Goal: Information Seeking & Learning: Learn about a topic

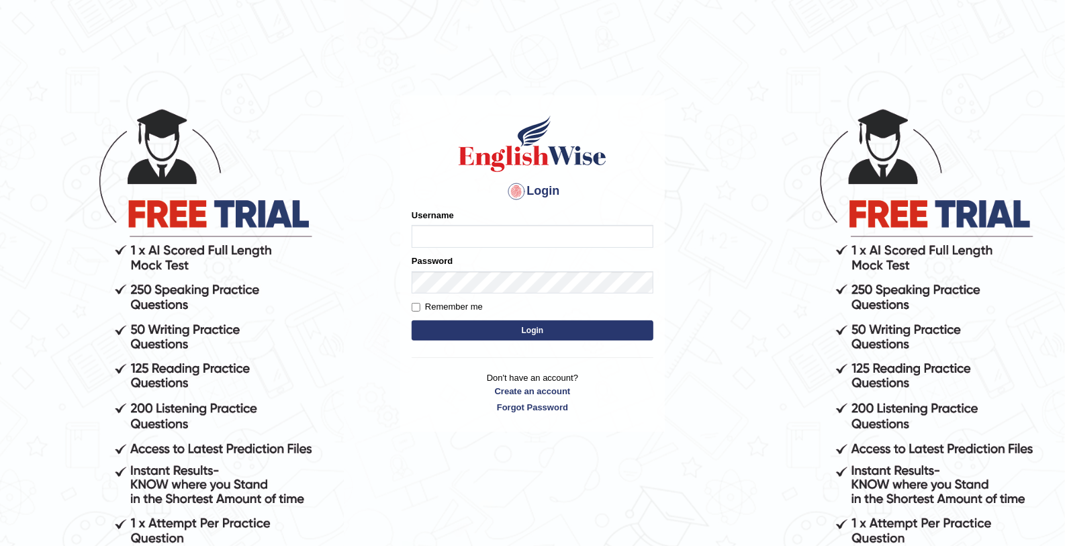
type input "mohamed_parramatta"
click at [510, 325] on button "Login" at bounding box center [533, 330] width 242 height 20
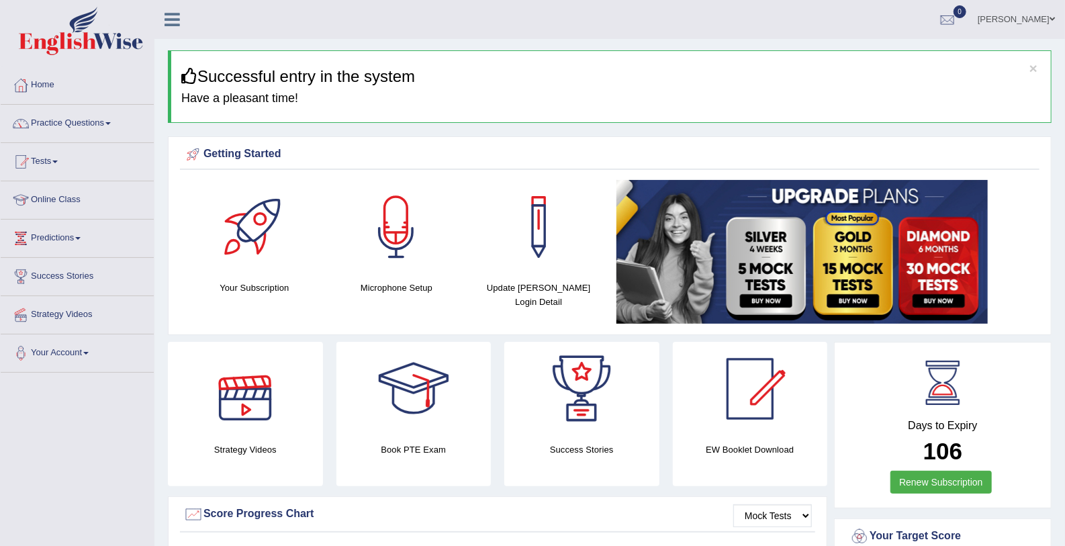
click at [257, 390] on div at bounding box center [245, 389] width 94 height 94
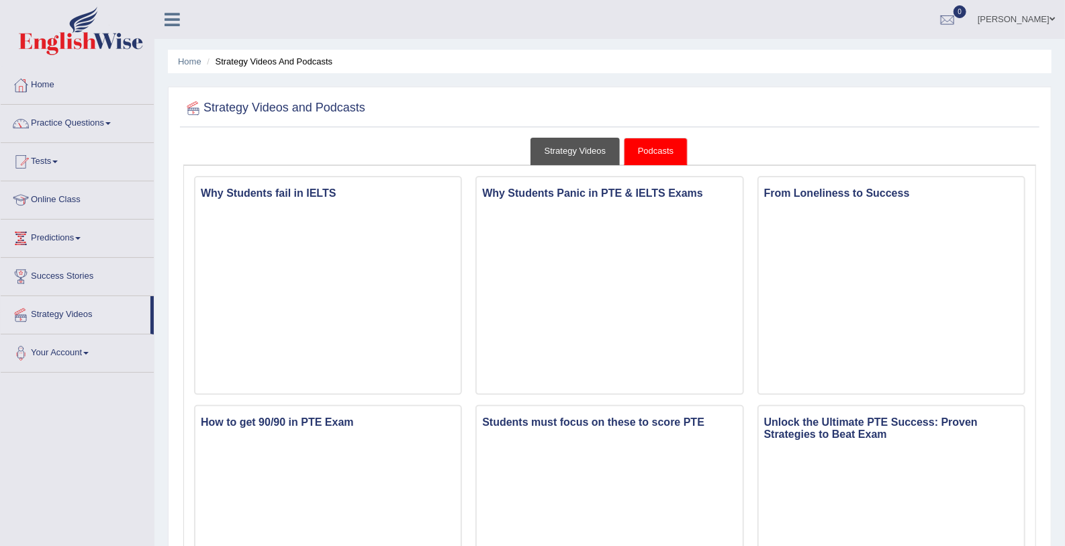
click at [558, 147] on link "Strategy Videos" at bounding box center [576, 152] width 90 height 28
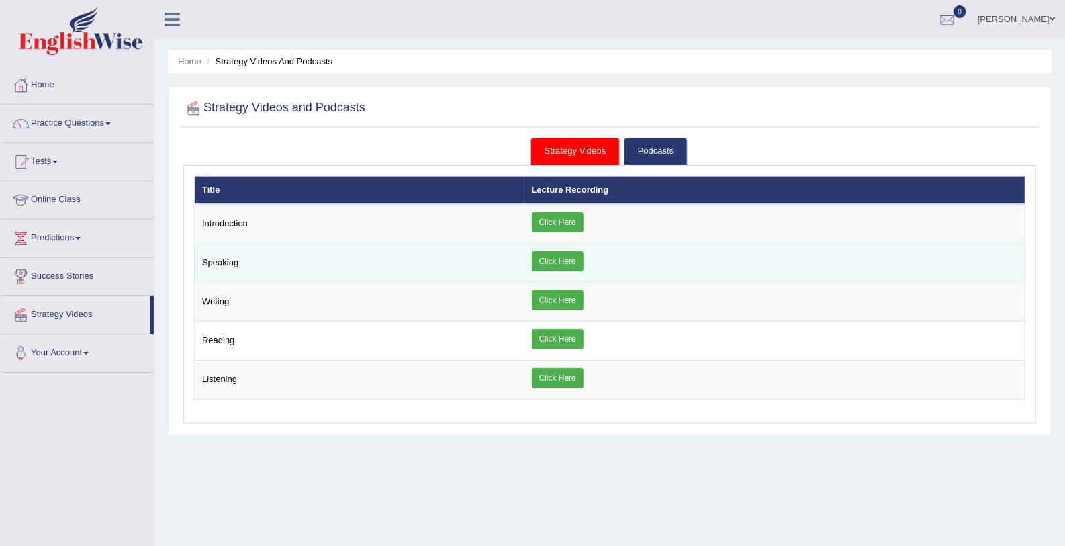
click at [558, 255] on link "Click Here" at bounding box center [558, 261] width 52 height 20
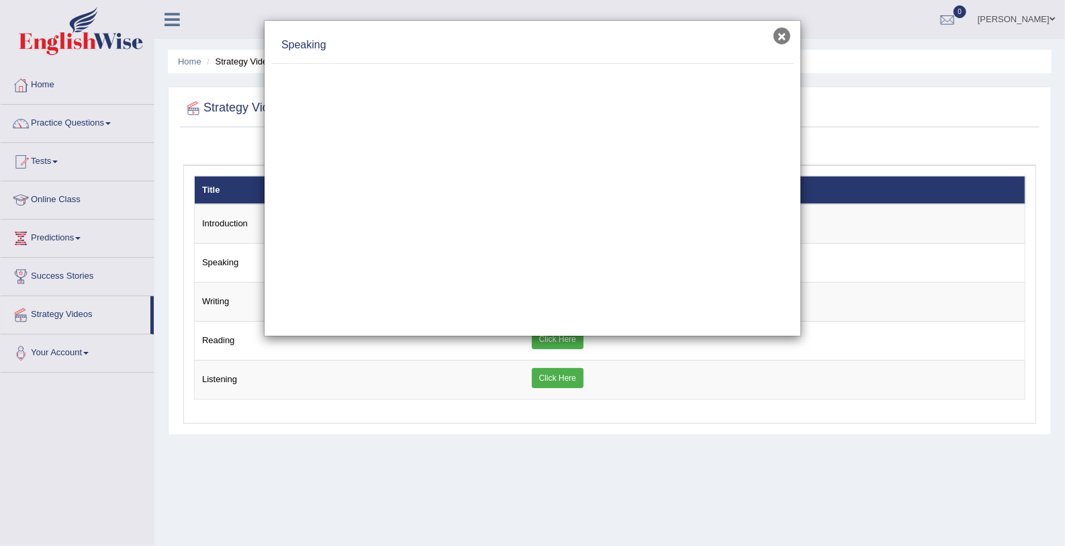
click at [783, 35] on button "×" at bounding box center [782, 36] width 17 height 17
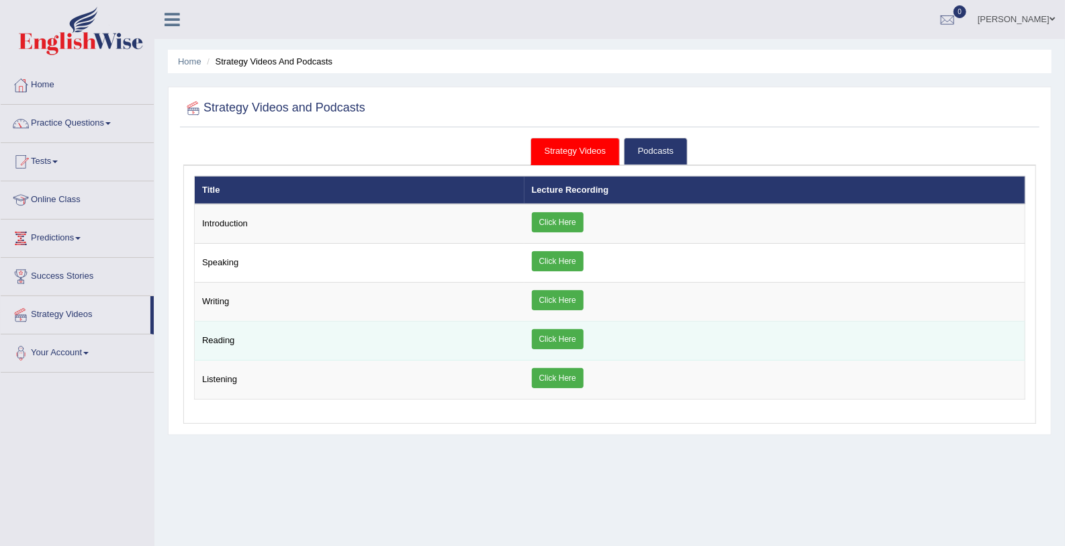
click at [259, 329] on td "Reading" at bounding box center [360, 341] width 330 height 39
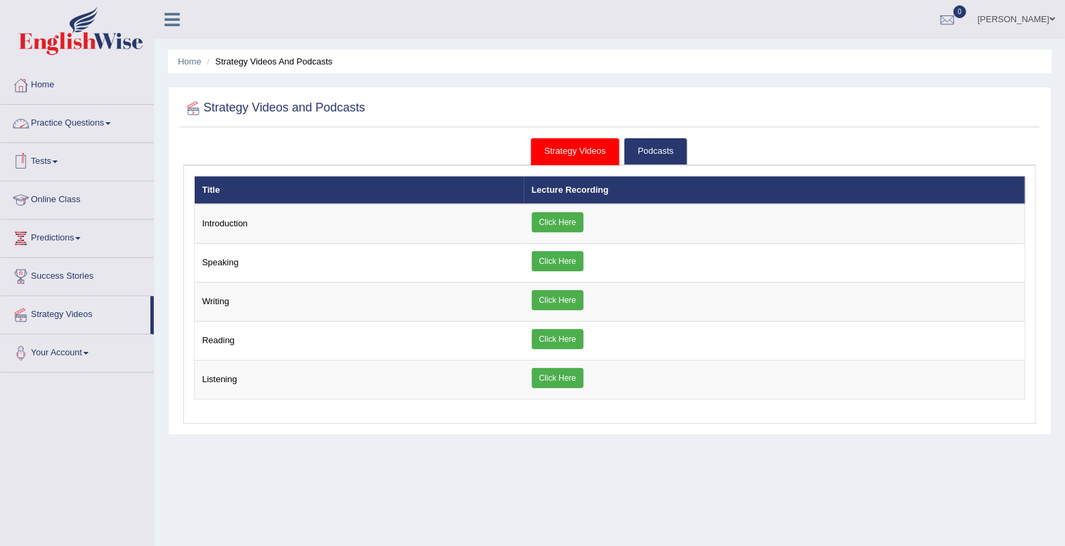
click at [89, 123] on link "Practice Questions" at bounding box center [77, 122] width 153 height 34
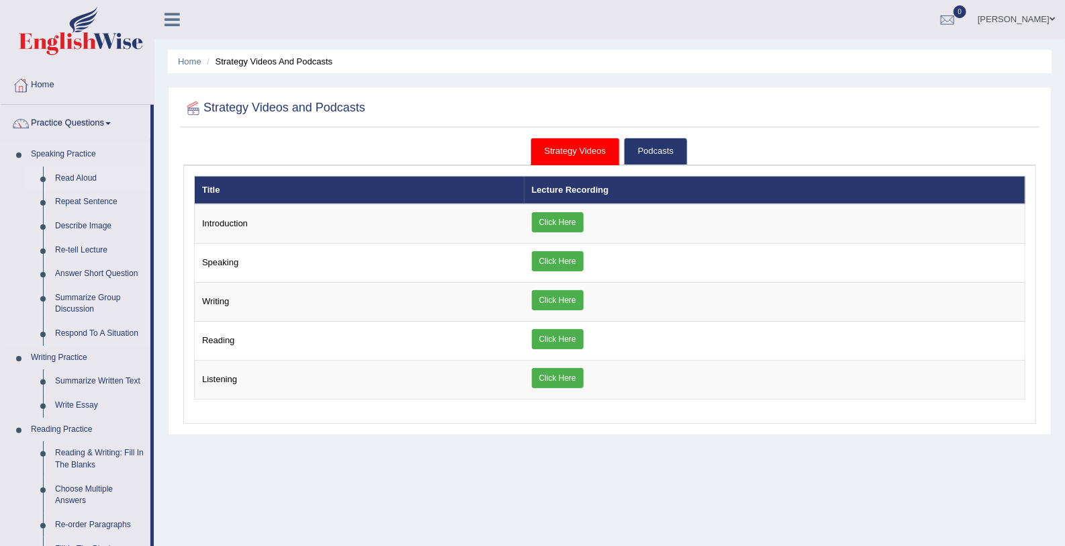
click at [91, 174] on link "Read Aloud" at bounding box center [99, 179] width 101 height 24
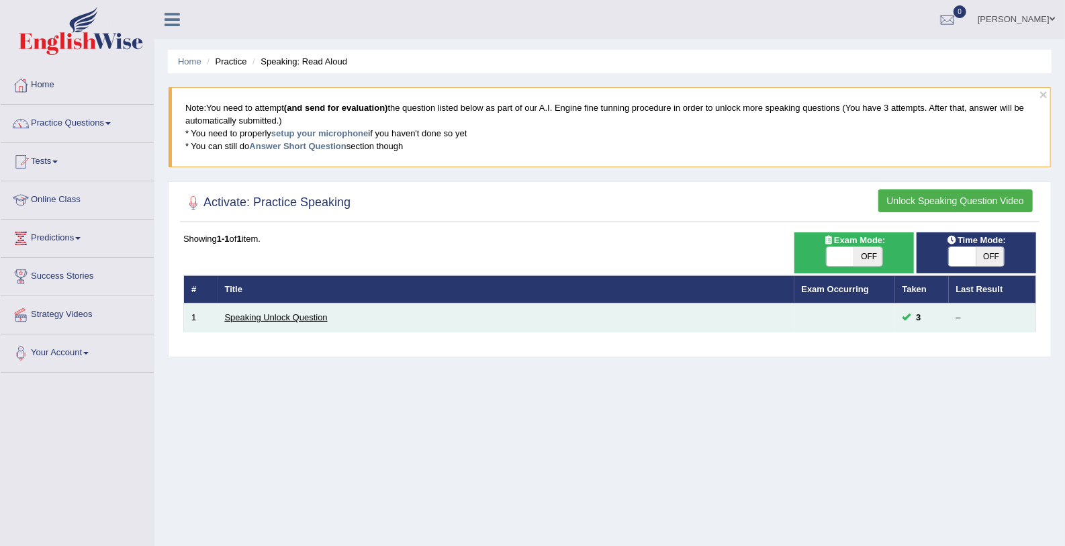
click at [322, 315] on link "Speaking Unlock Question" at bounding box center [276, 317] width 103 height 10
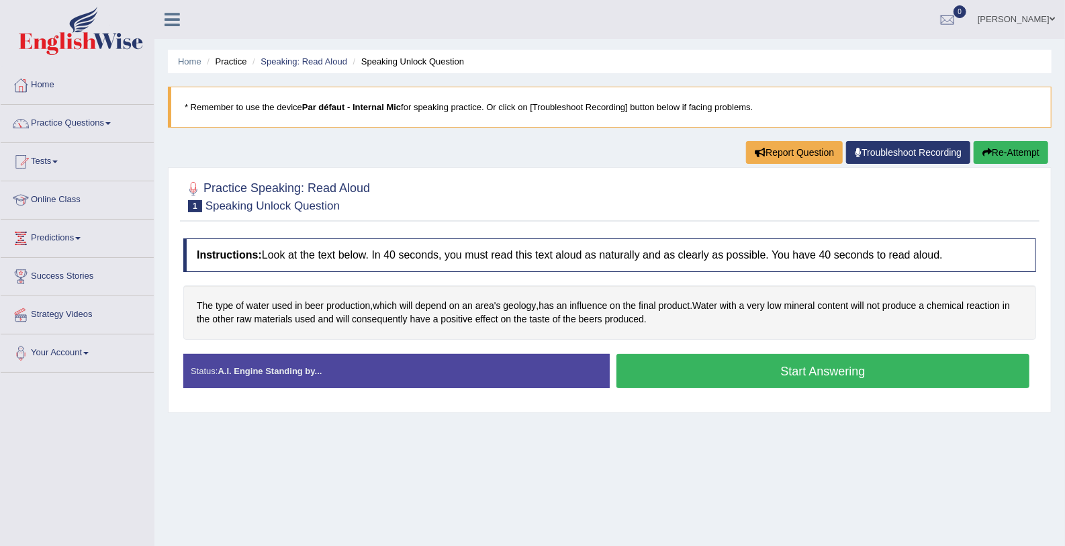
click at [733, 380] on button "Start Answering" at bounding box center [823, 371] width 413 height 34
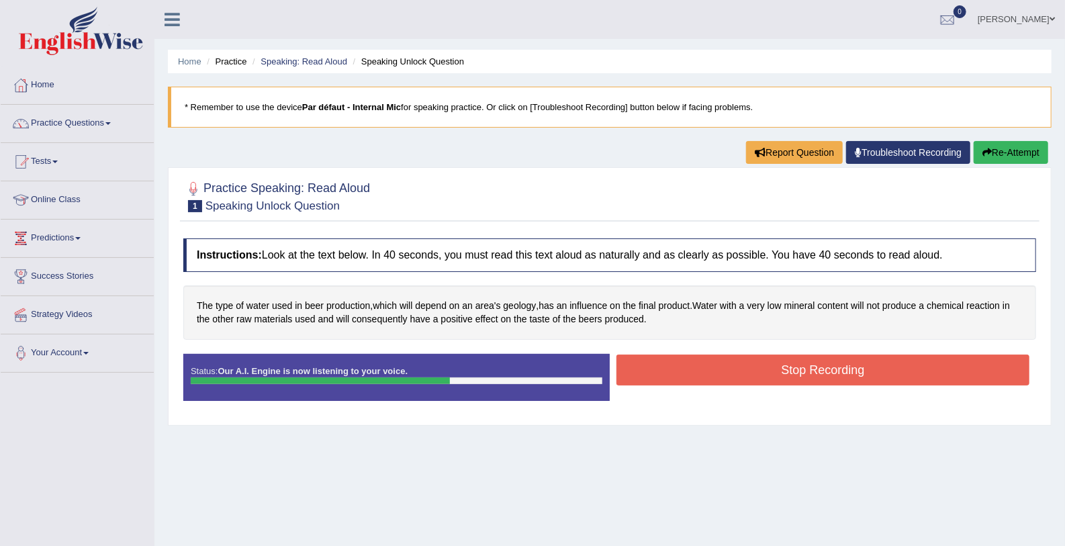
click at [733, 380] on button "Stop Recording" at bounding box center [823, 370] width 413 height 31
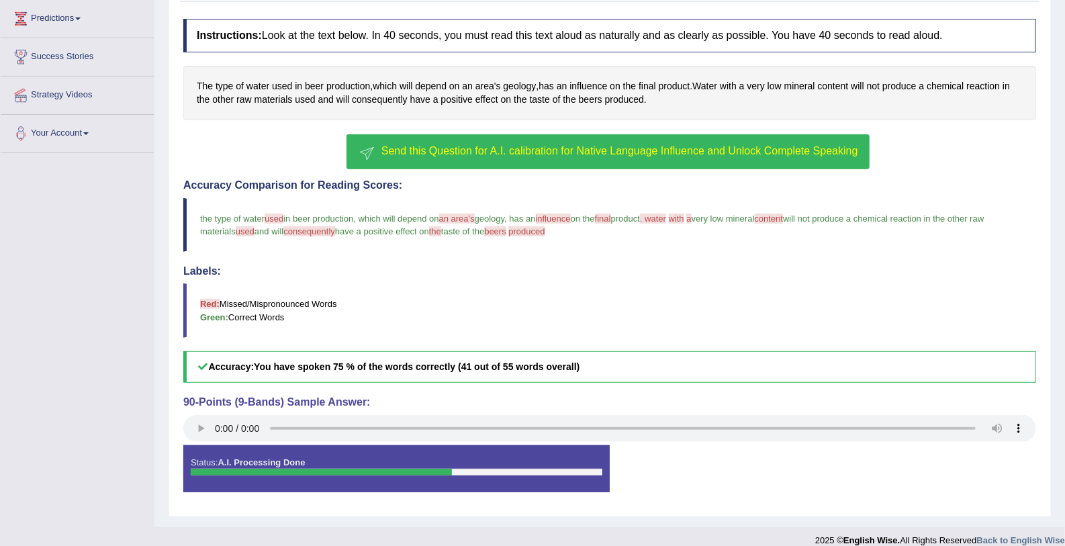
scroll to position [232, 0]
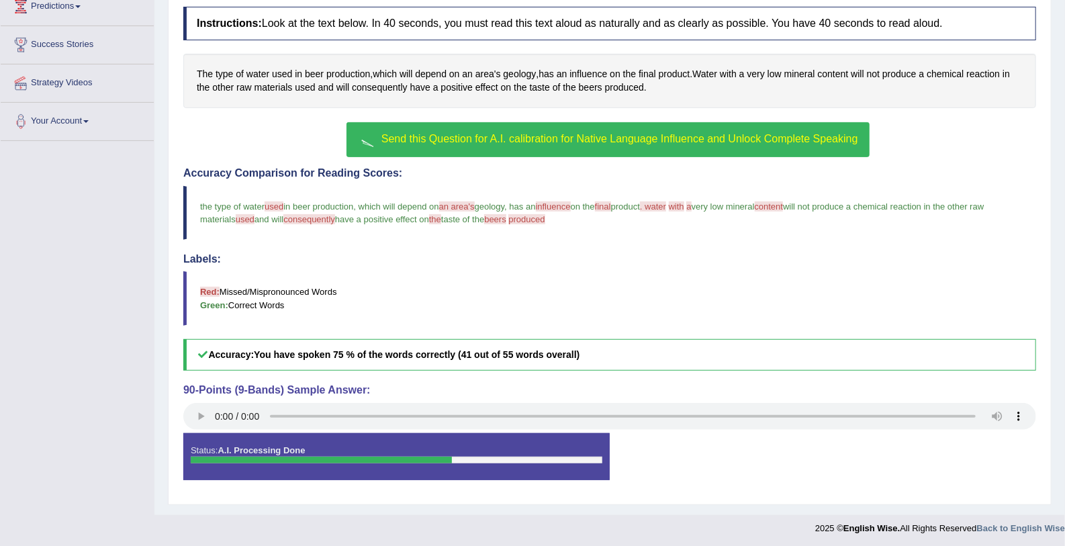
click at [590, 133] on span "Send this Question for A.I. calibration for Native Language Influence and Unloc…" at bounding box center [619, 138] width 477 height 11
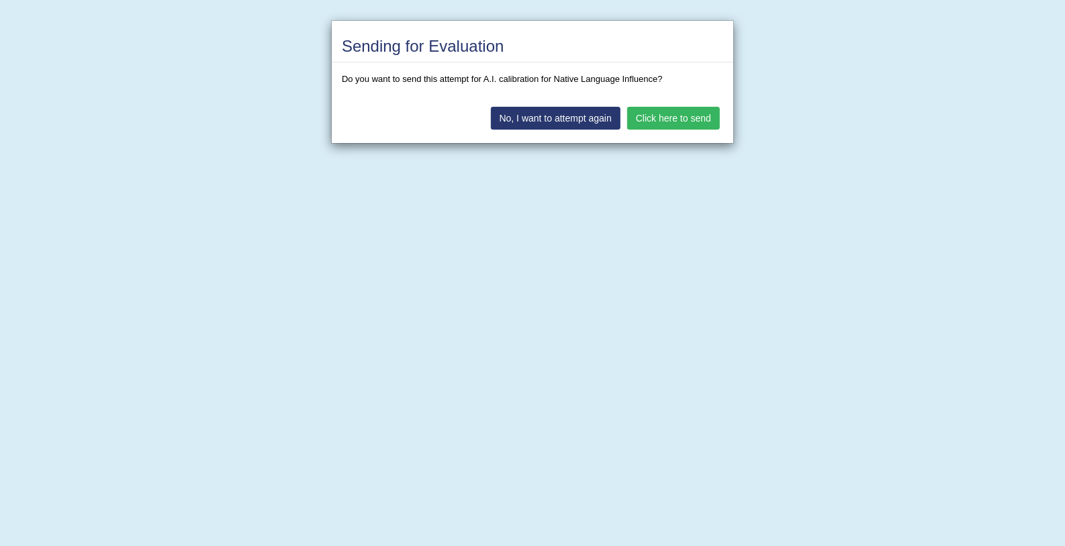
click at [658, 114] on button "Click here to send" at bounding box center [673, 118] width 93 height 23
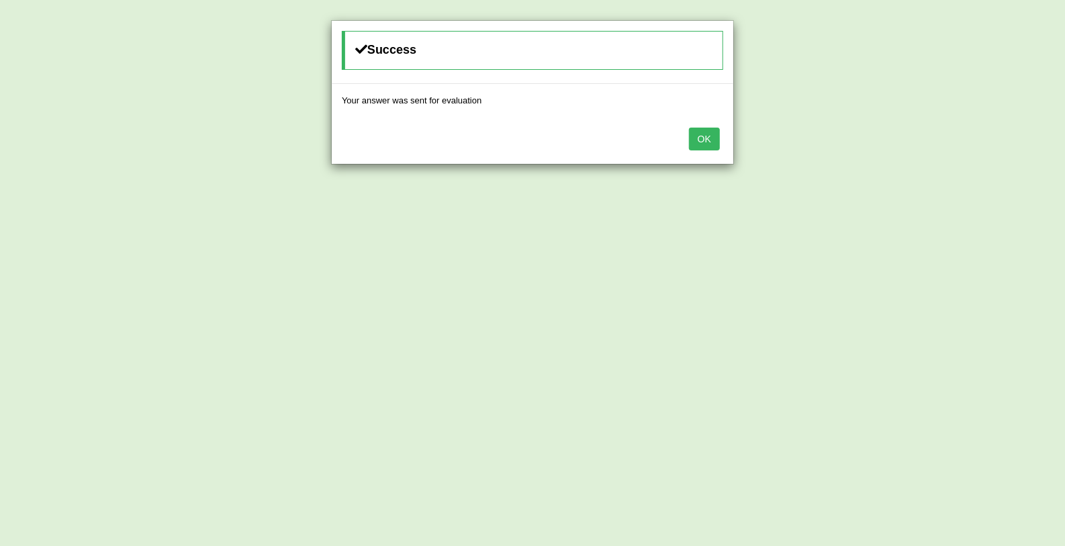
click at [708, 130] on button "OK" at bounding box center [704, 139] width 31 height 23
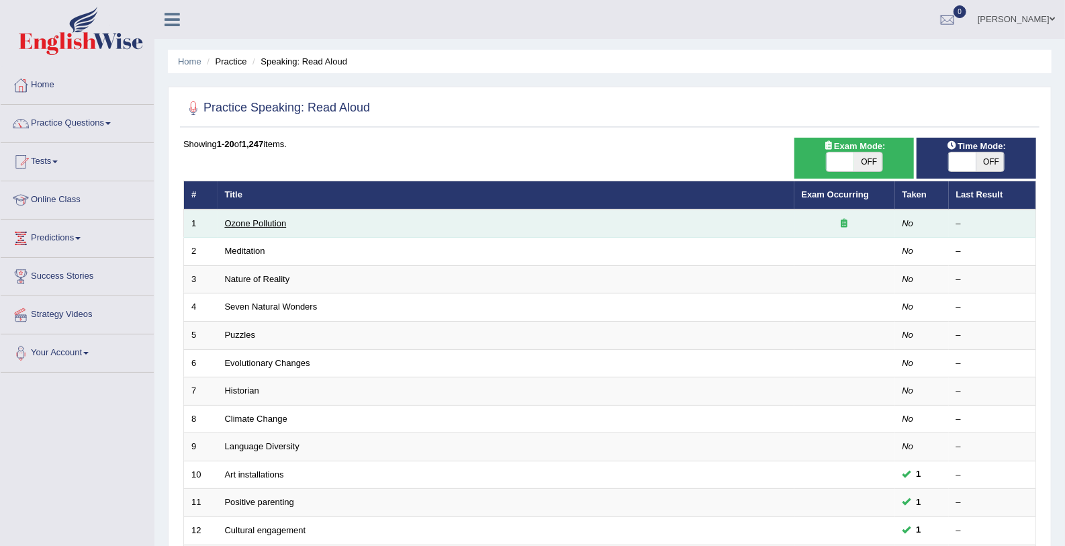
click at [261, 222] on link "Ozone Pollution" at bounding box center [256, 223] width 62 height 10
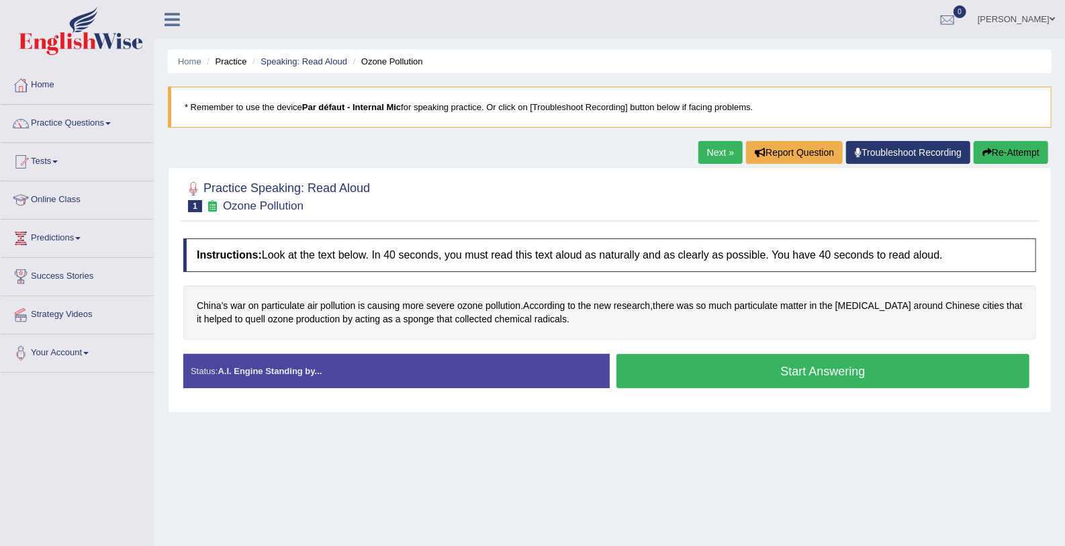
click at [668, 370] on button "Start Answering" at bounding box center [823, 371] width 413 height 34
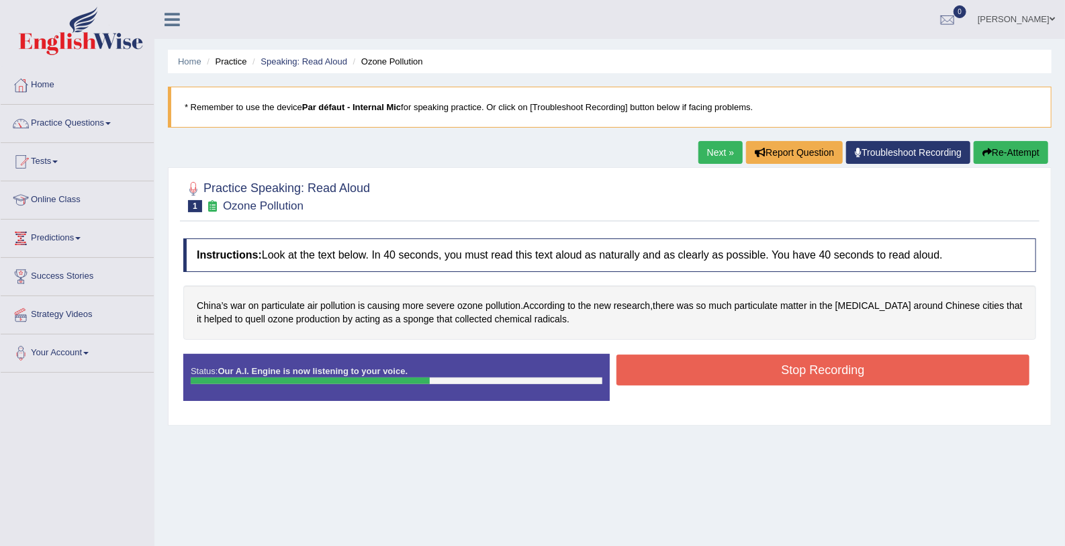
click at [668, 370] on button "Stop Recording" at bounding box center [823, 370] width 413 height 31
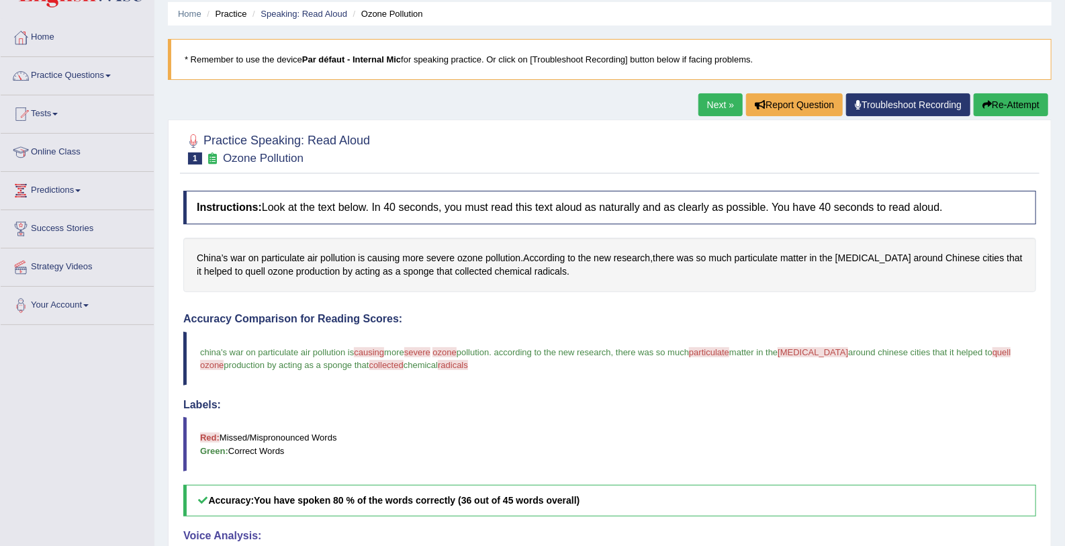
scroll to position [24, 0]
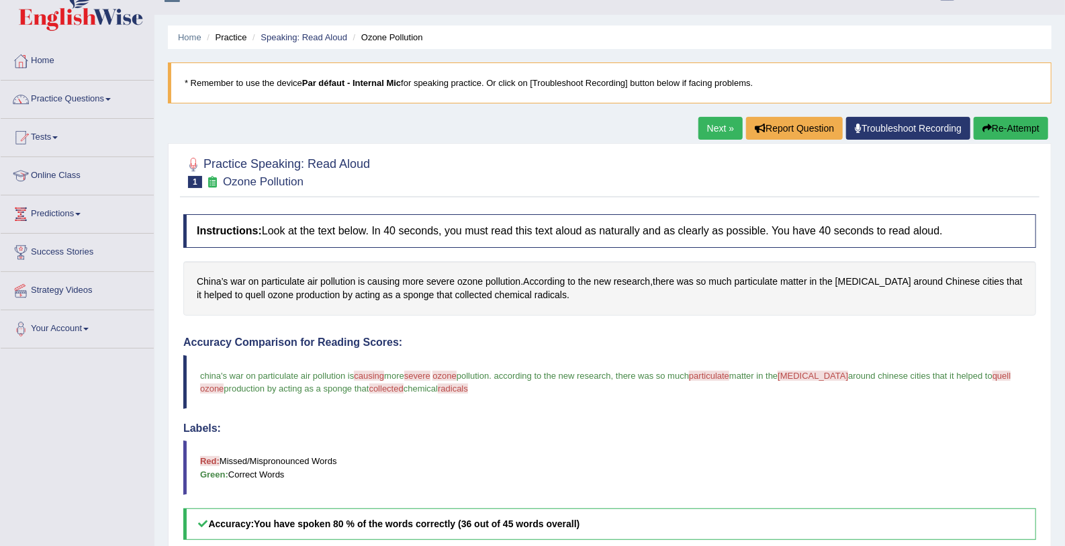
click at [709, 136] on link "Next »" at bounding box center [721, 128] width 44 height 23
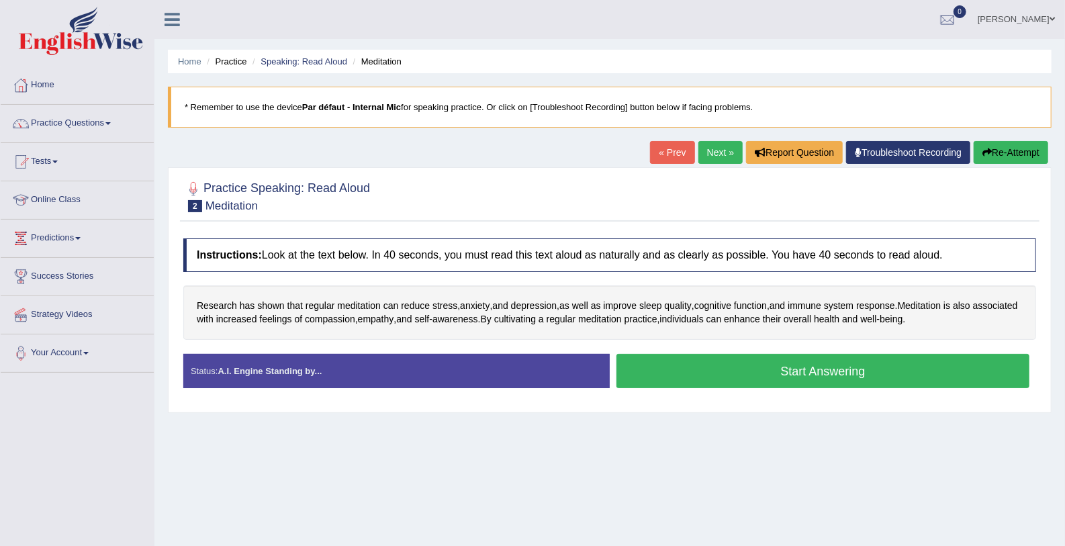
click at [718, 377] on button "Start Answering" at bounding box center [823, 371] width 413 height 34
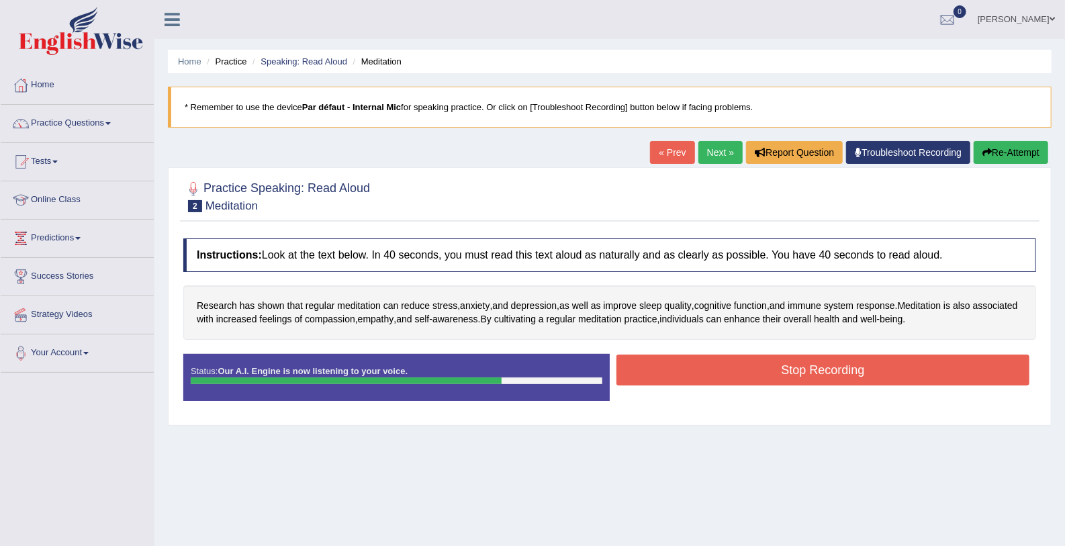
click at [718, 377] on button "Stop Recording" at bounding box center [823, 370] width 413 height 31
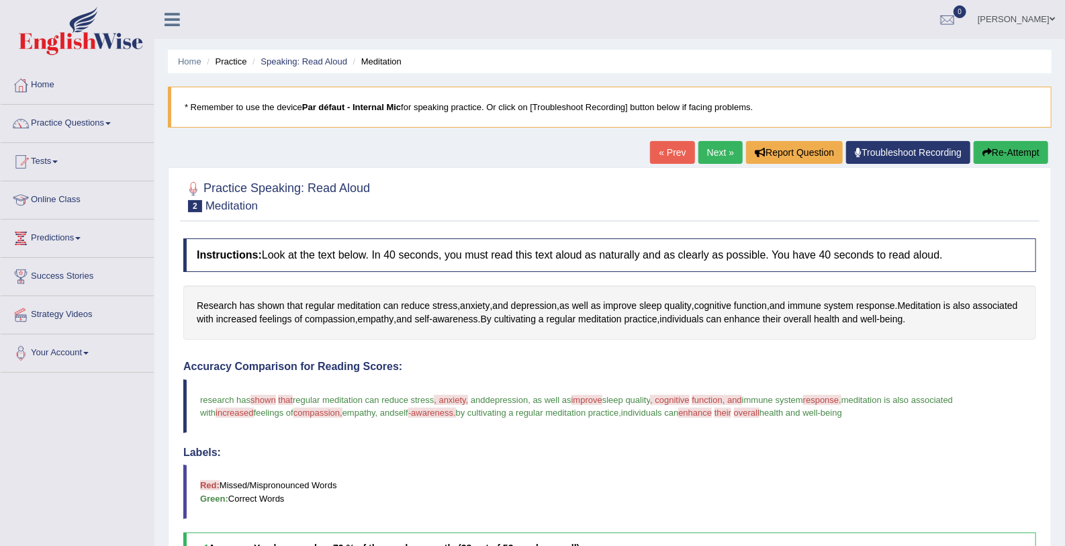
click at [721, 145] on link "Next »" at bounding box center [721, 152] width 44 height 23
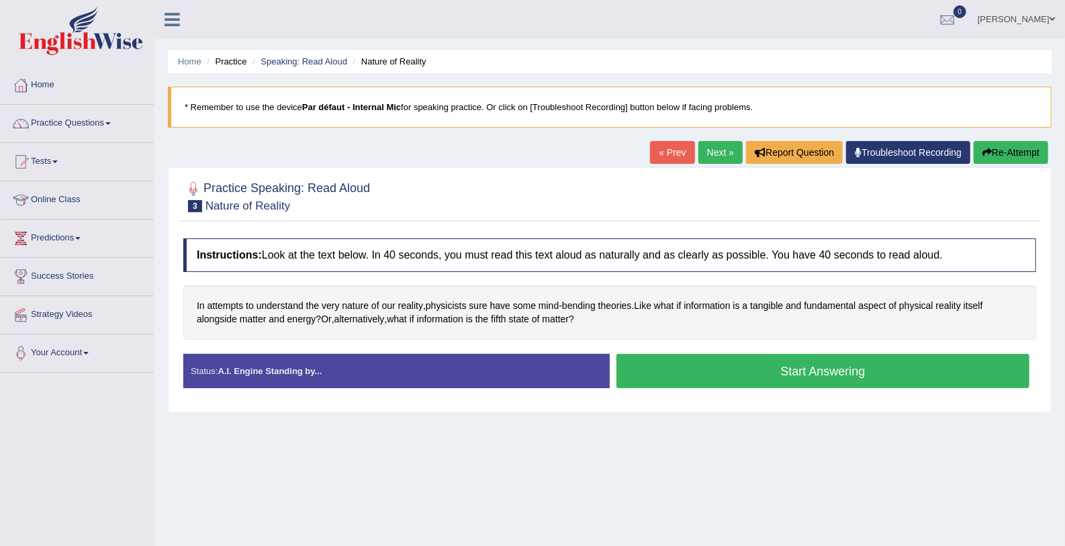
click at [707, 361] on button "Start Answering" at bounding box center [823, 371] width 413 height 34
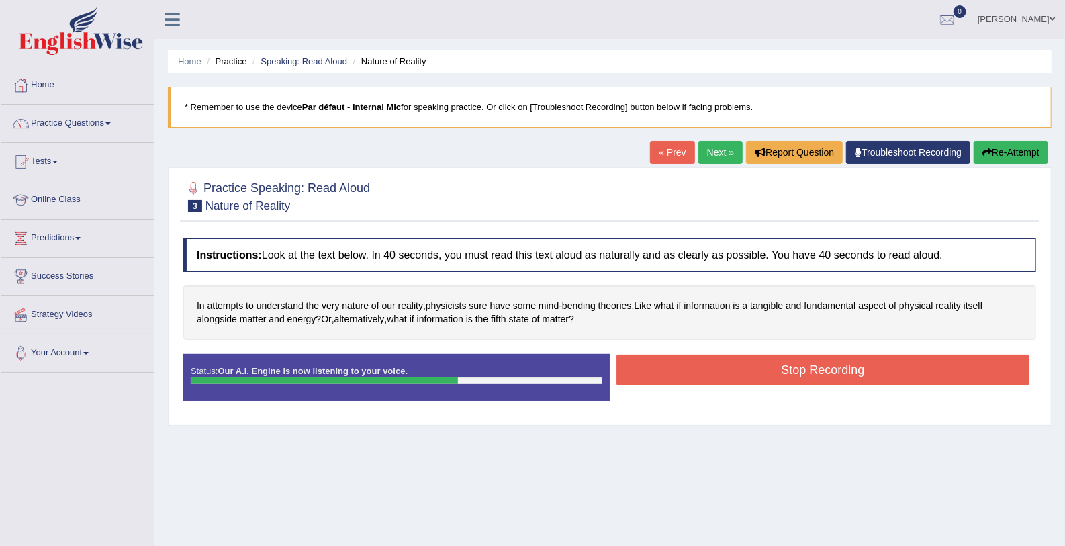
click at [707, 361] on button "Stop Recording" at bounding box center [823, 370] width 413 height 31
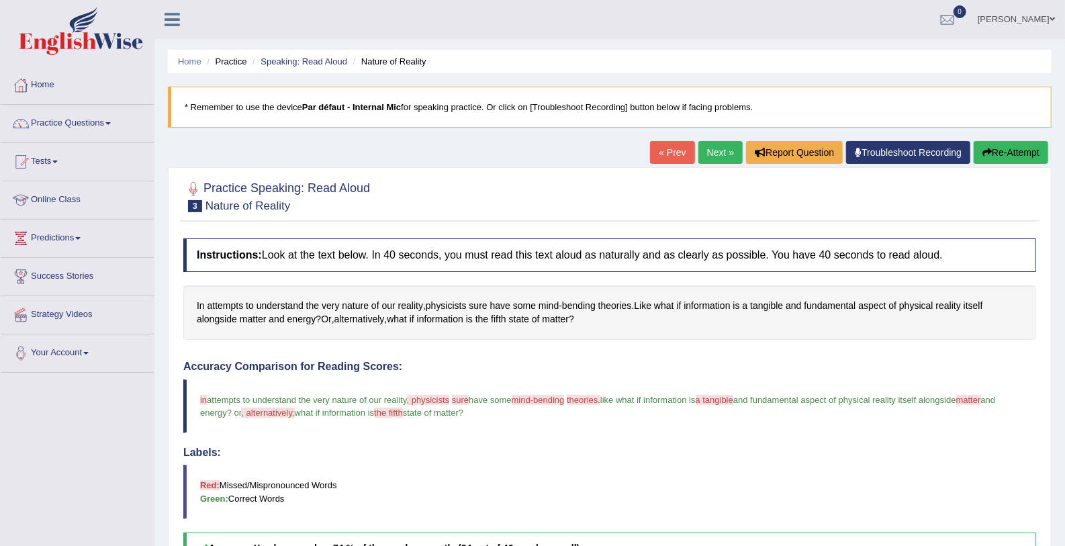
click at [713, 145] on link "Next »" at bounding box center [721, 152] width 44 height 23
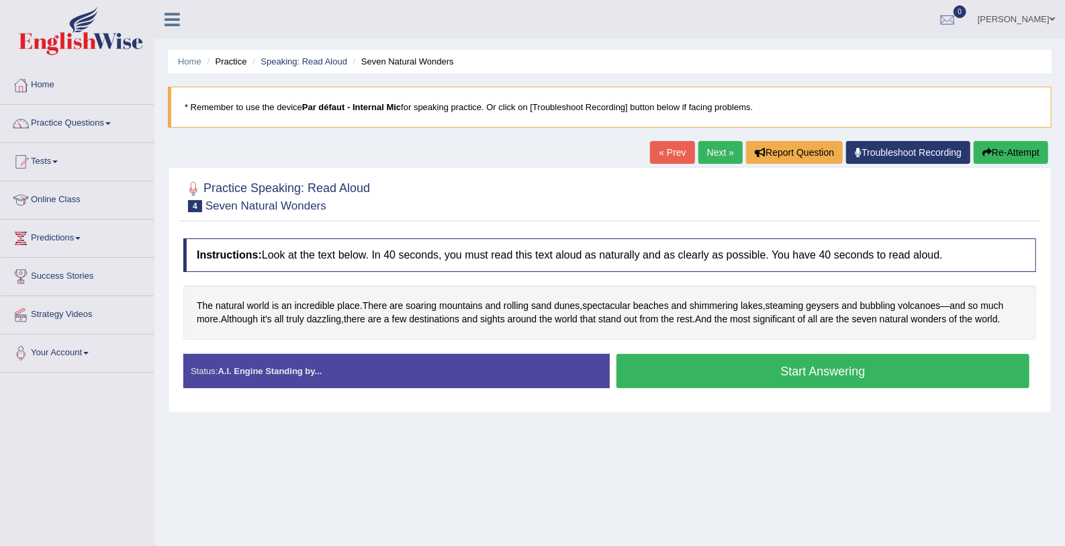
click at [647, 372] on button "Start Answering" at bounding box center [823, 371] width 413 height 34
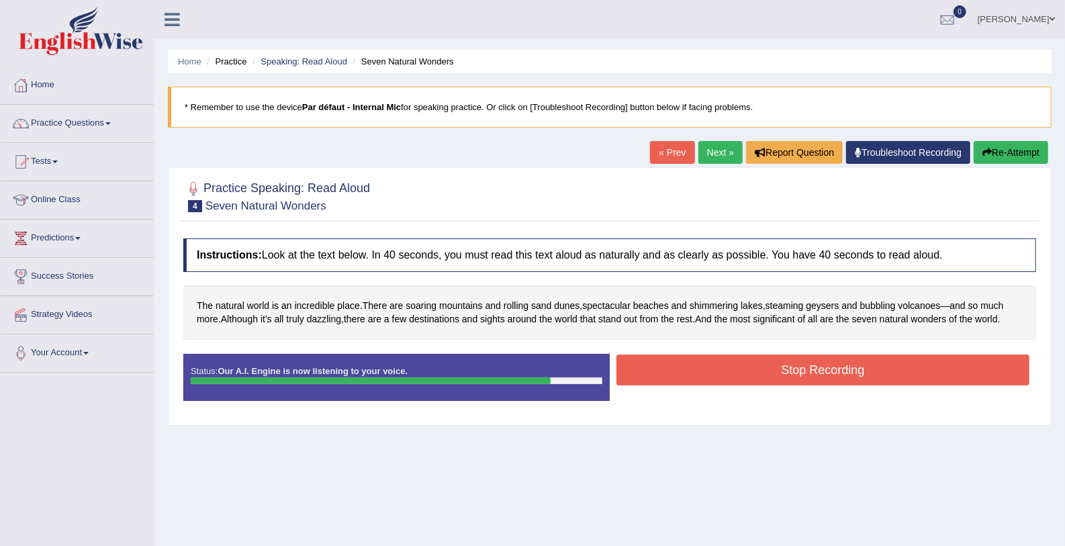
click at [647, 372] on button "Stop Recording" at bounding box center [823, 370] width 413 height 31
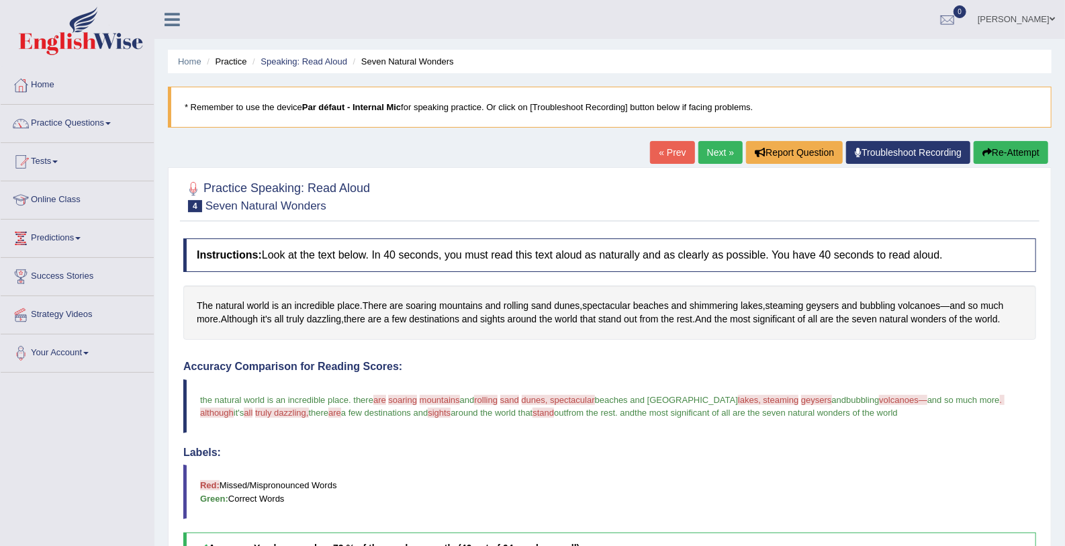
click at [723, 146] on link "Next »" at bounding box center [721, 152] width 44 height 23
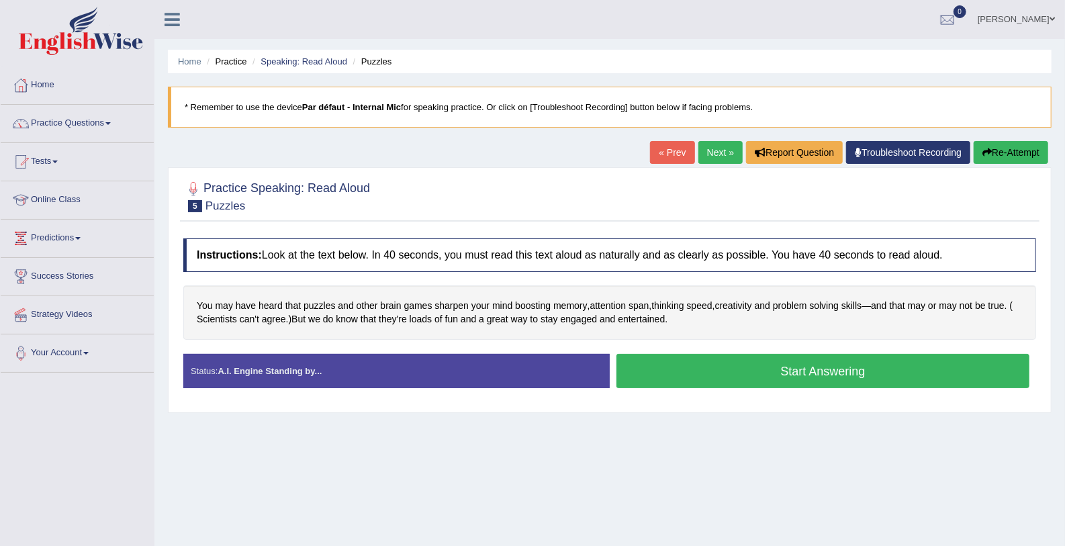
click at [799, 375] on button "Start Answering" at bounding box center [823, 371] width 413 height 34
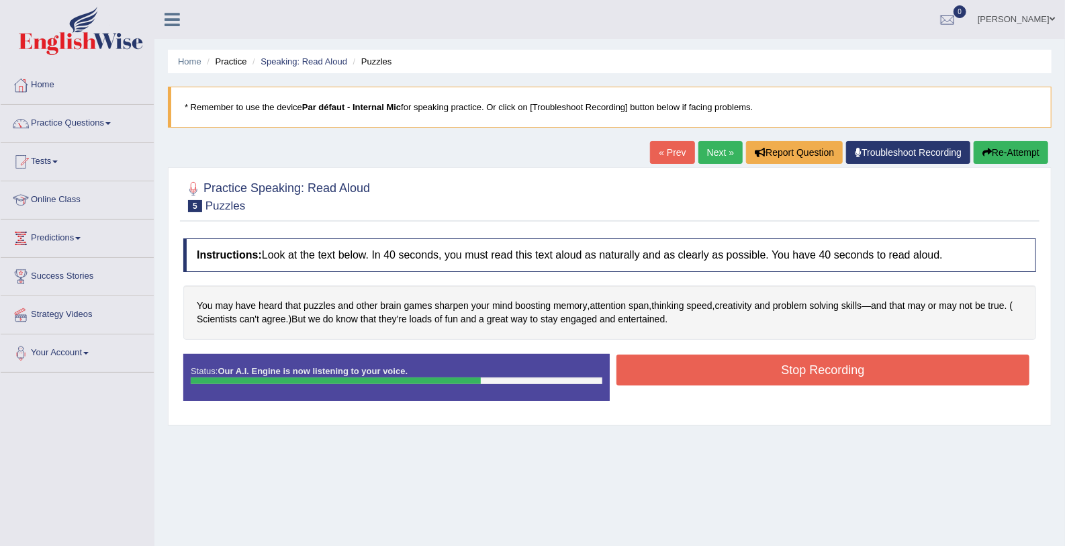
click at [799, 375] on button "Stop Recording" at bounding box center [823, 370] width 413 height 31
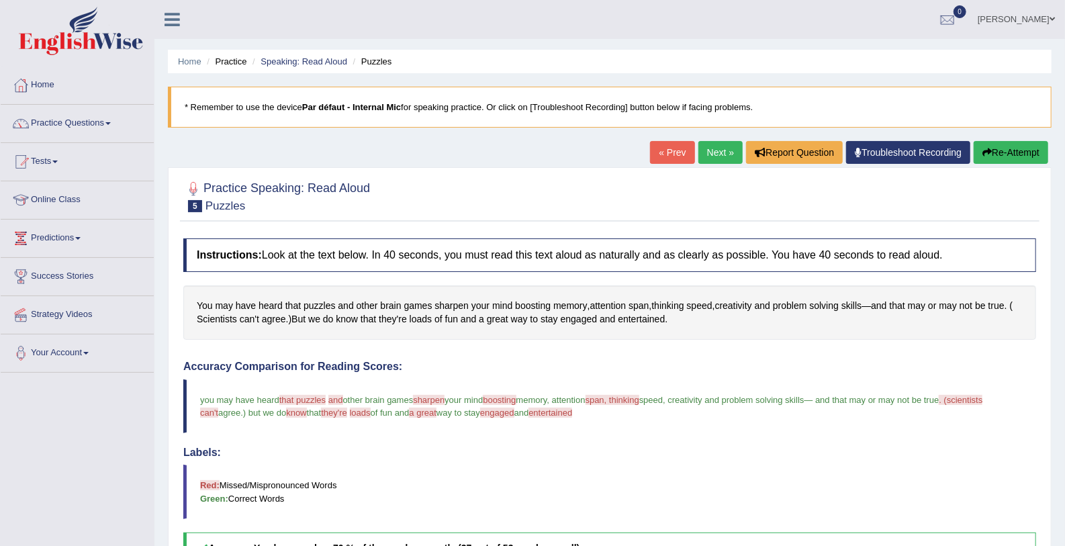
click at [727, 152] on link "Next »" at bounding box center [721, 152] width 44 height 23
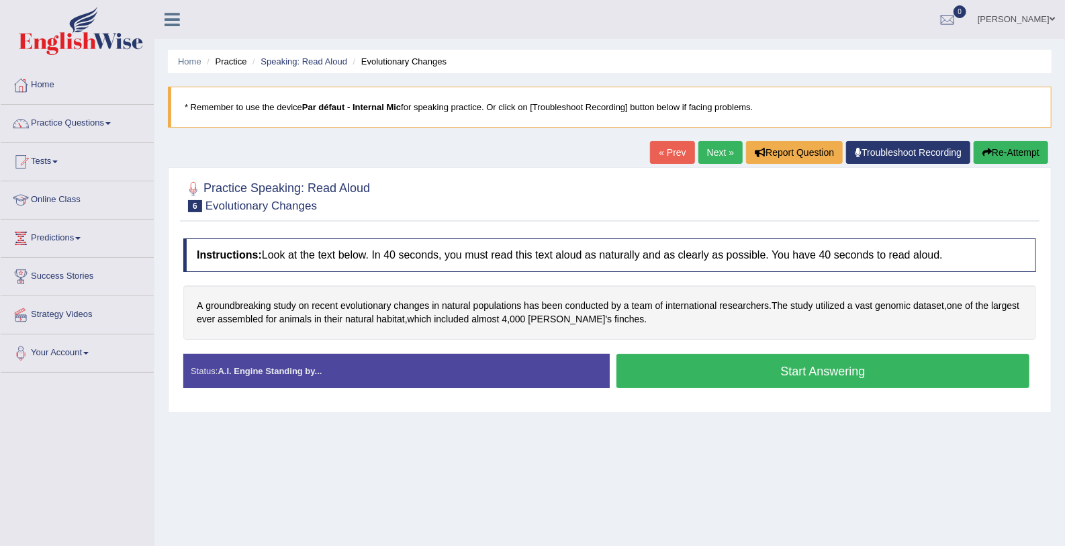
click at [691, 375] on button "Start Answering" at bounding box center [823, 371] width 413 height 34
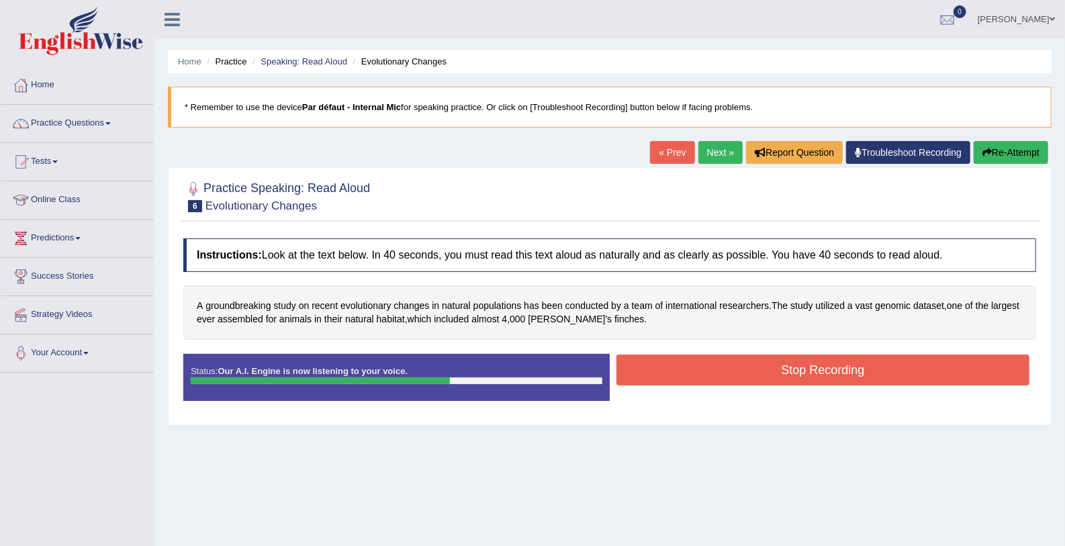
click at [691, 375] on button "Stop Recording" at bounding box center [823, 370] width 413 height 31
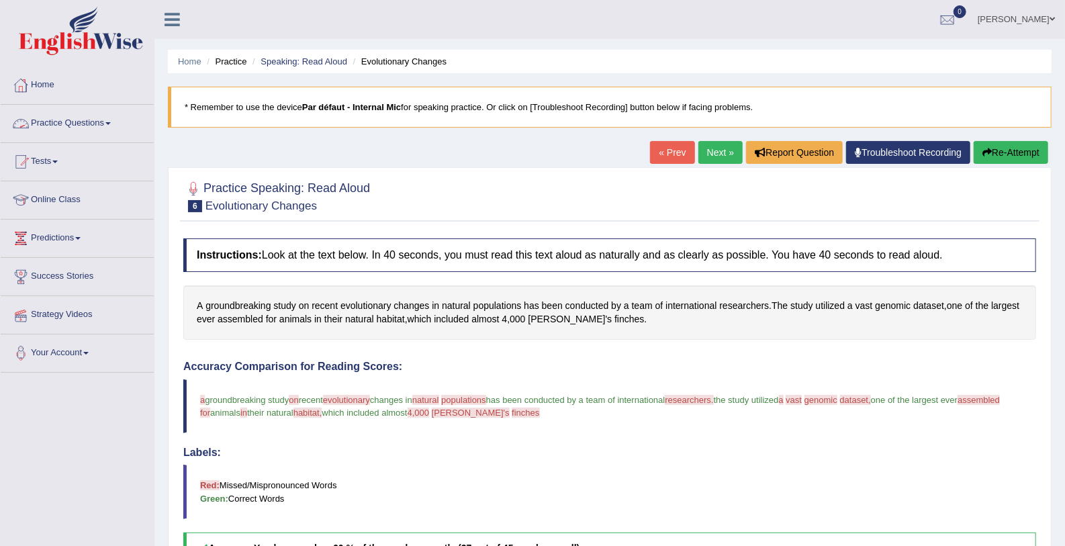
click at [103, 125] on link "Practice Questions" at bounding box center [77, 122] width 153 height 34
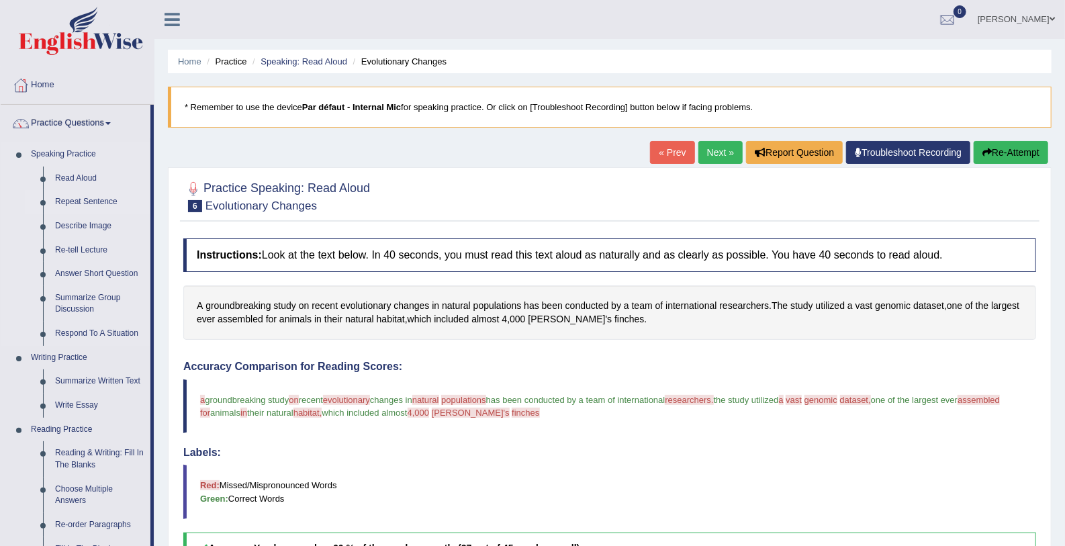
click at [108, 200] on link "Repeat Sentence" at bounding box center [99, 202] width 101 height 24
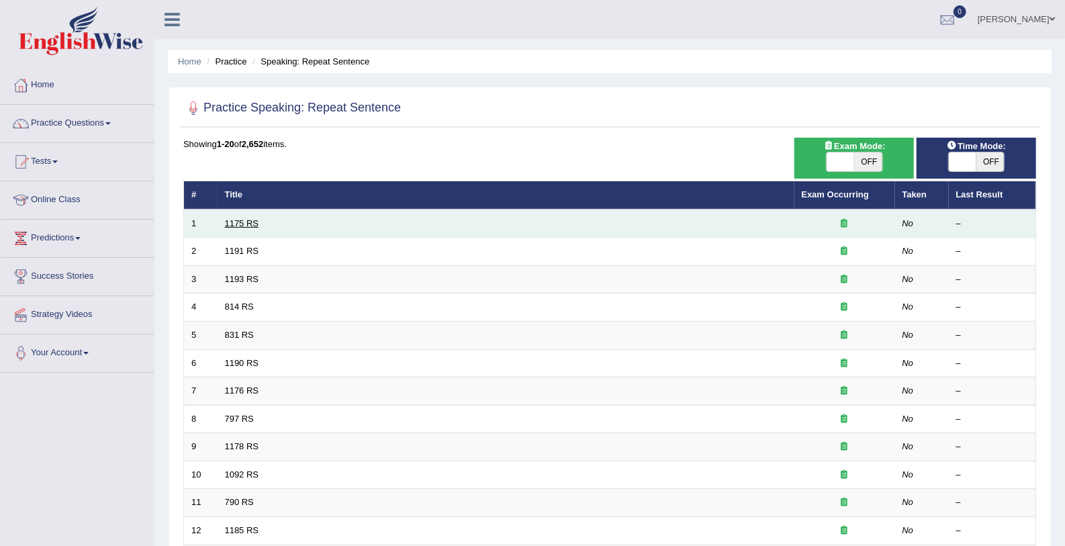
click at [244, 218] on link "1175 RS" at bounding box center [242, 223] width 34 height 10
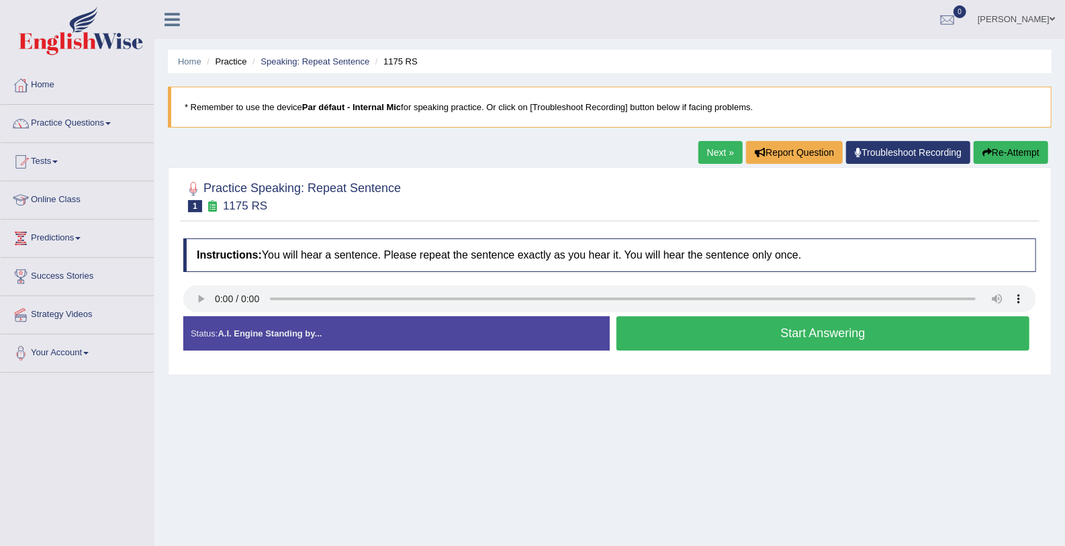
click at [659, 333] on button "Start Answering" at bounding box center [823, 333] width 413 height 34
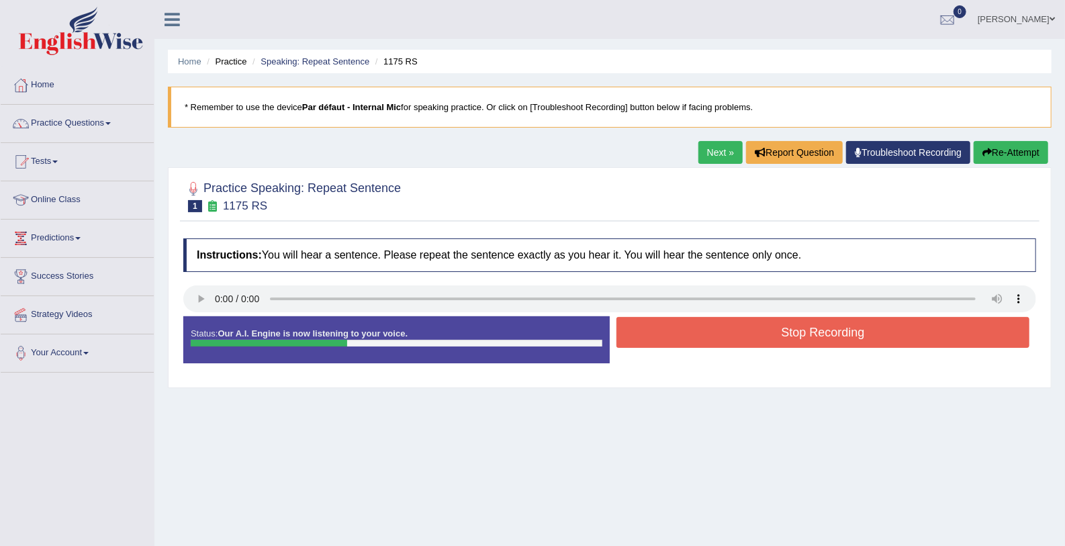
click at [659, 333] on button "Stop Recording" at bounding box center [823, 332] width 413 height 31
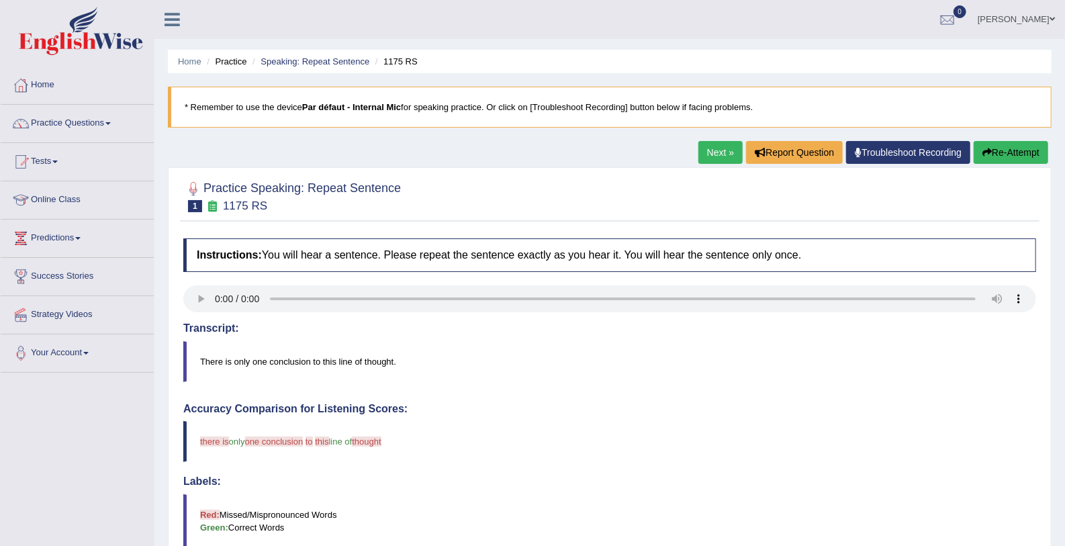
click at [715, 150] on link "Next »" at bounding box center [721, 152] width 44 height 23
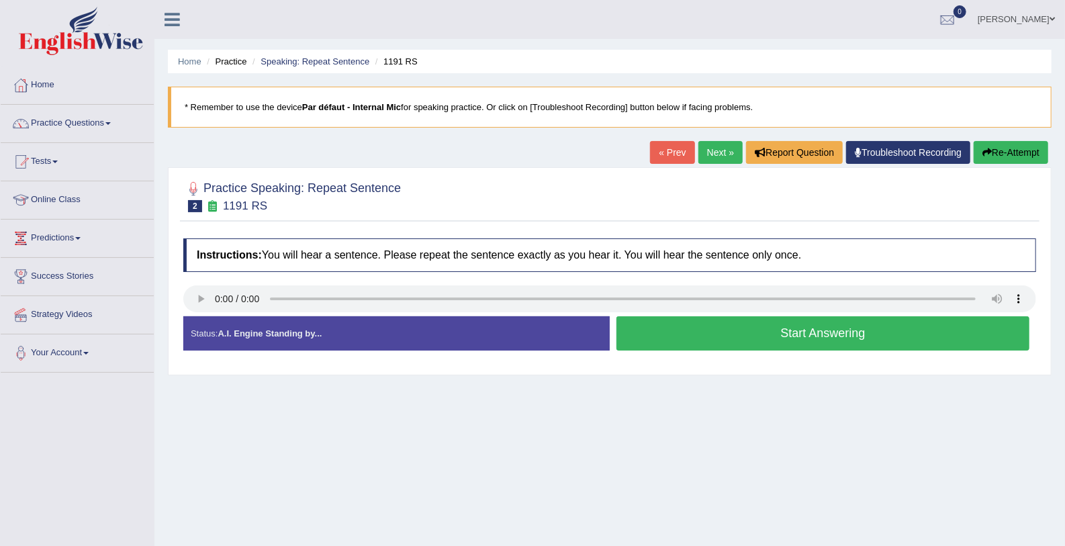
click at [697, 340] on button "Start Answering" at bounding box center [823, 333] width 413 height 34
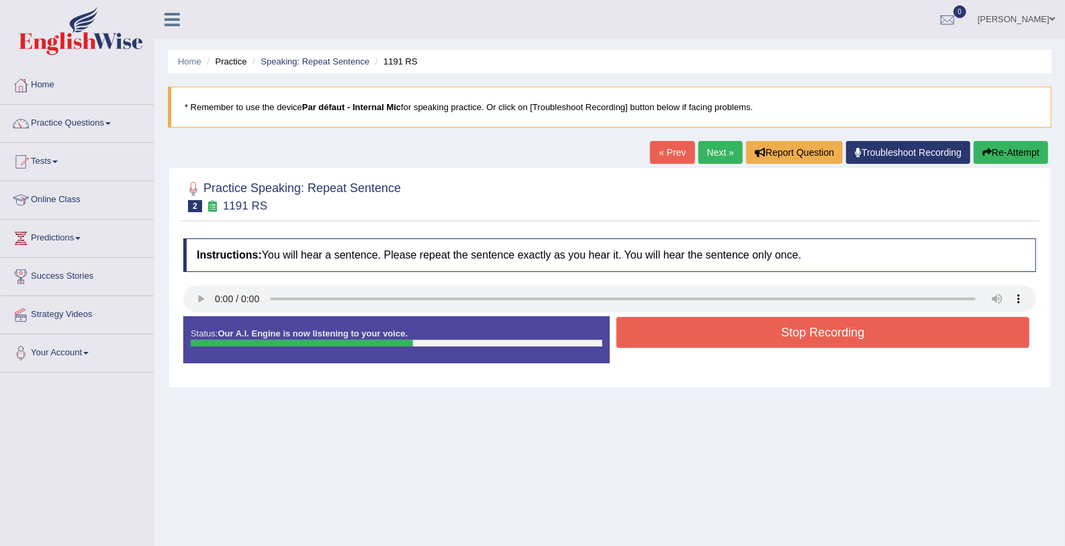
click at [697, 340] on button "Stop Recording" at bounding box center [823, 332] width 413 height 31
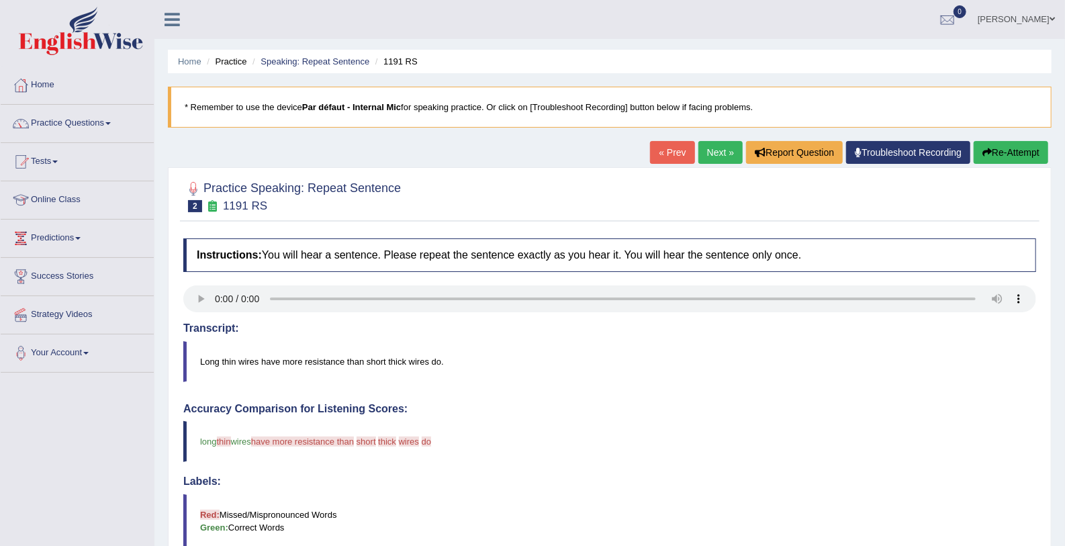
click at [715, 156] on link "Next »" at bounding box center [721, 152] width 44 height 23
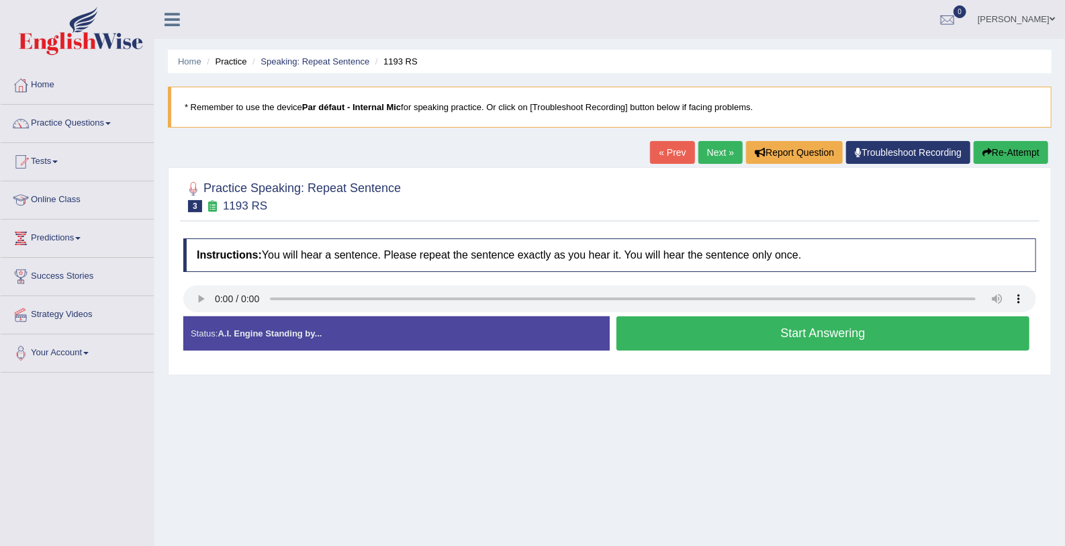
click at [669, 326] on button "Start Answering" at bounding box center [823, 333] width 413 height 34
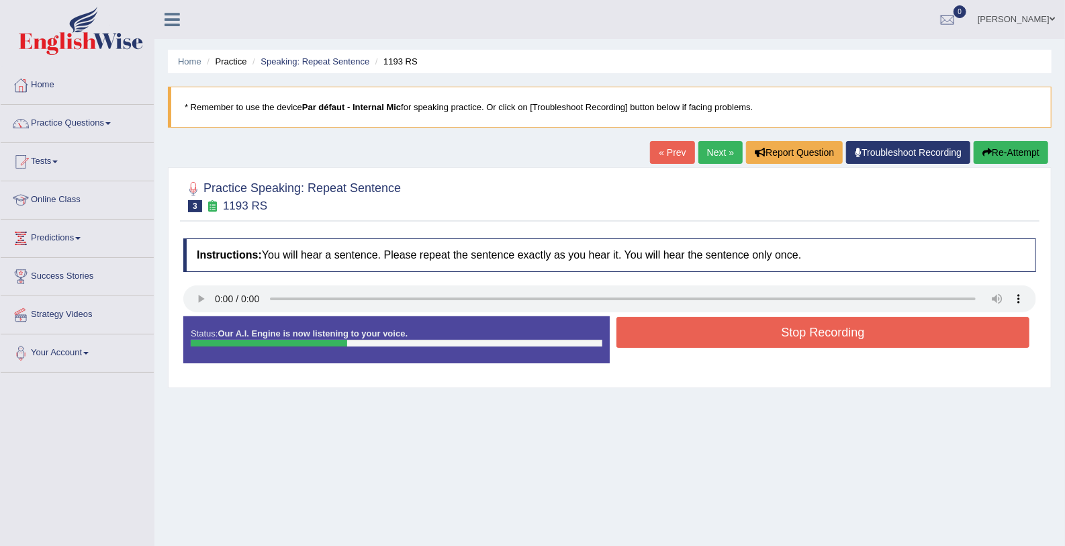
click at [669, 326] on button "Stop Recording" at bounding box center [823, 332] width 413 height 31
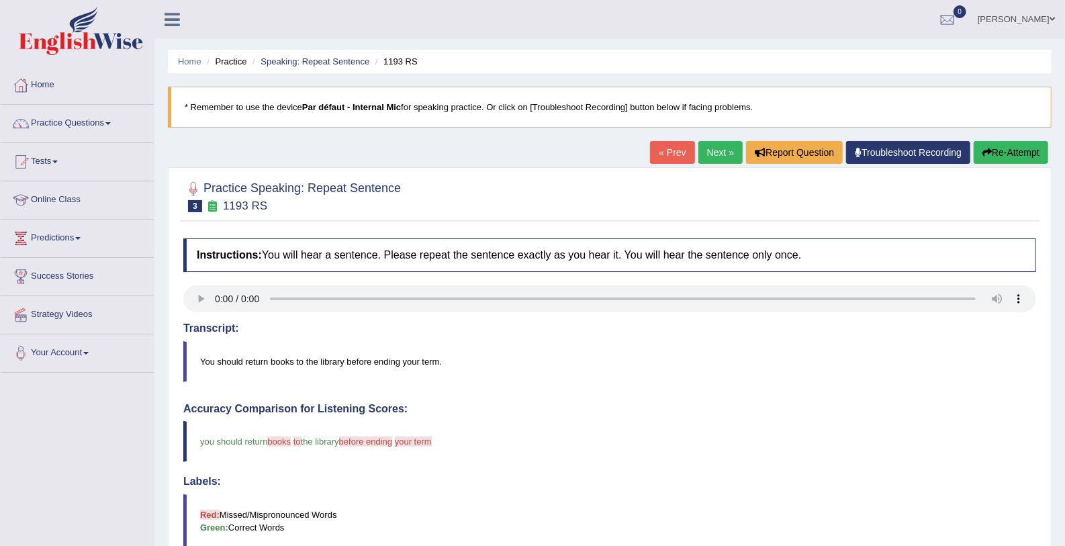
click at [703, 145] on link "Next »" at bounding box center [721, 152] width 44 height 23
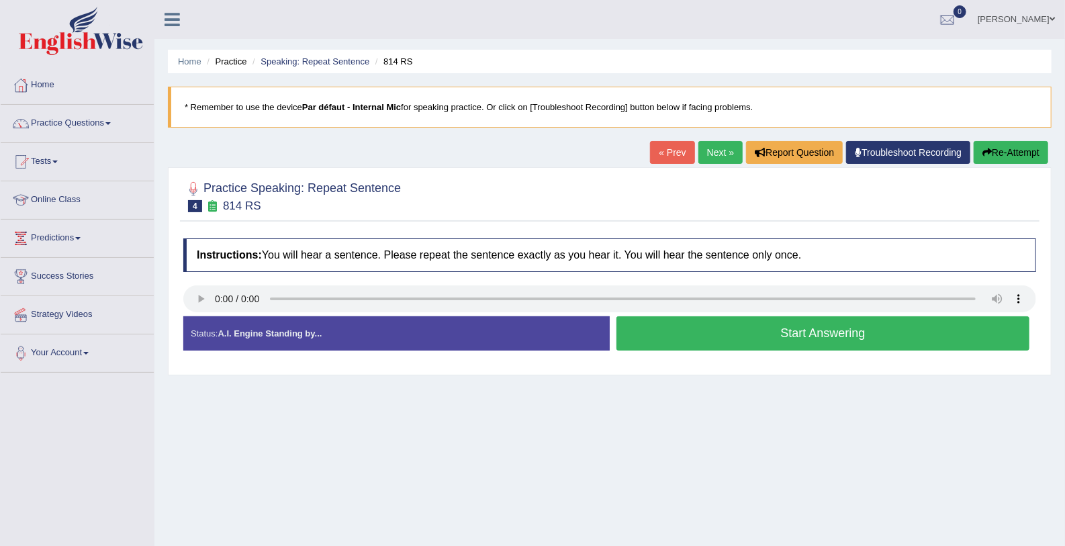
click at [729, 153] on link "Next »" at bounding box center [721, 152] width 44 height 23
click at [637, 334] on button "Start Answering" at bounding box center [823, 333] width 413 height 34
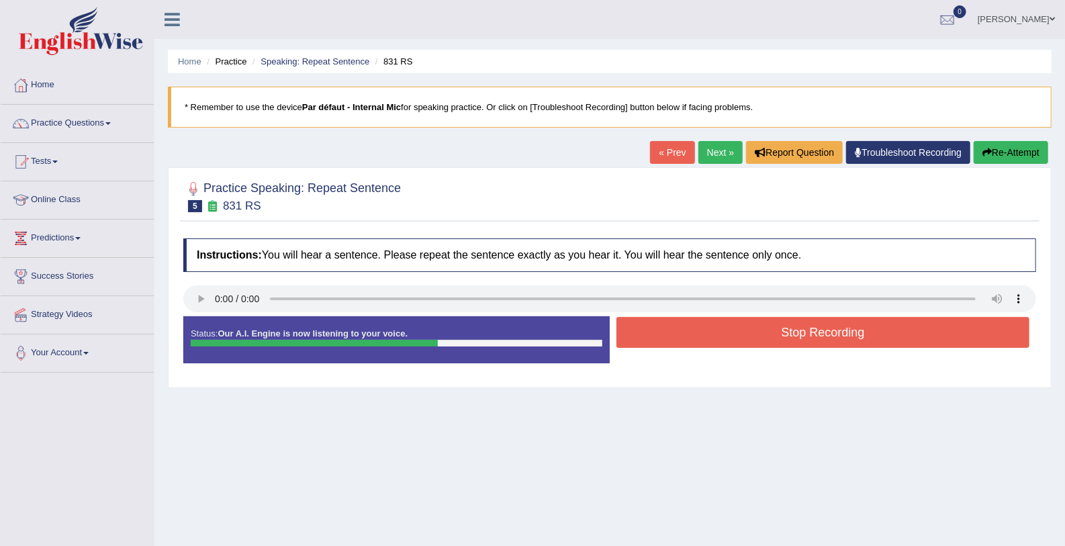
click at [637, 334] on button "Stop Recording" at bounding box center [823, 332] width 413 height 31
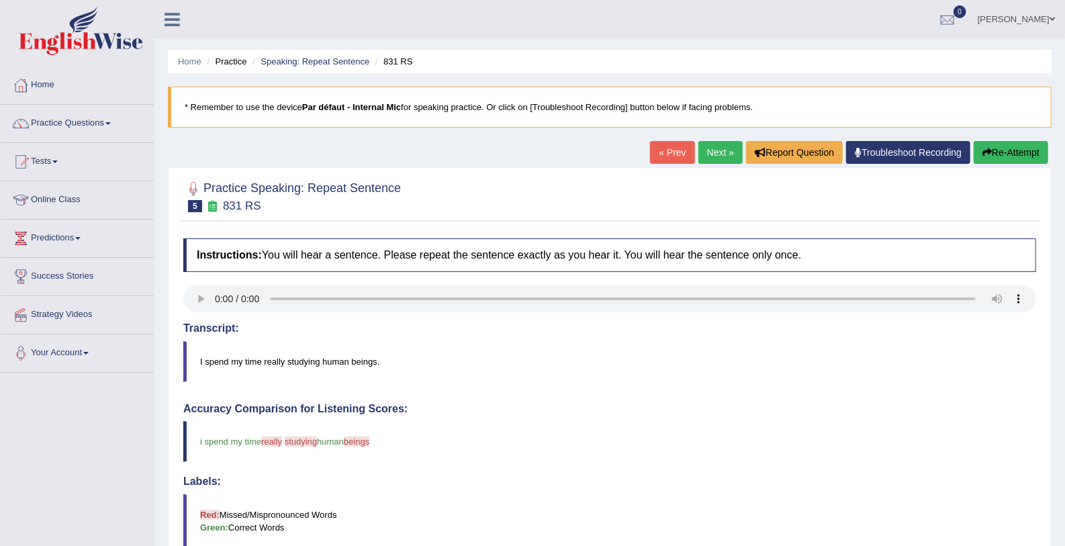
click at [721, 160] on link "Next »" at bounding box center [721, 152] width 44 height 23
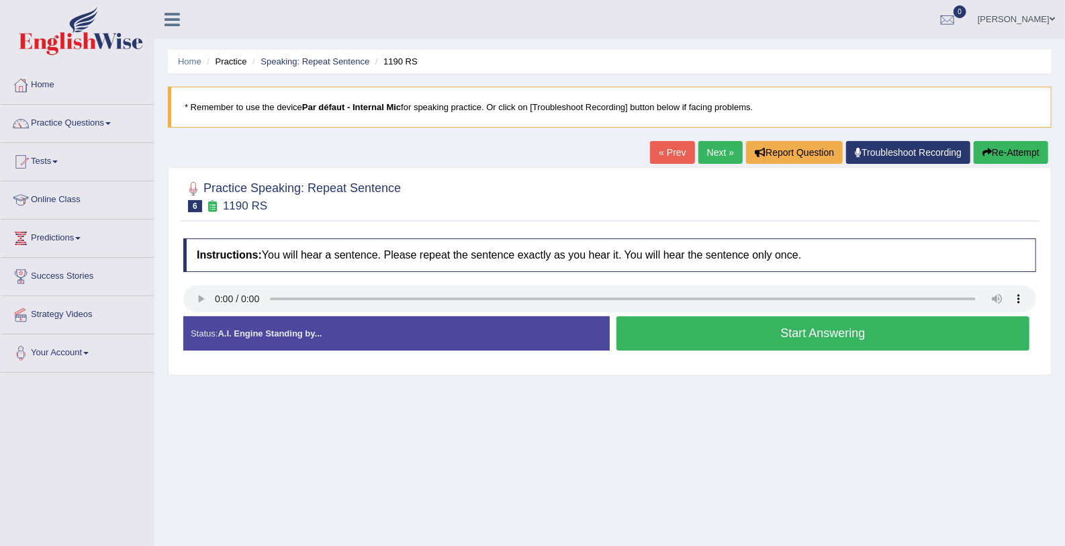
click at [733, 153] on link "Next »" at bounding box center [721, 152] width 44 height 23
click at [181, 305] on div "Instructions: You will hear a sentence. Please repeat the sentence exactly as y…" at bounding box center [610, 300] width 860 height 136
click at [700, 333] on button "Start Answering" at bounding box center [823, 333] width 413 height 34
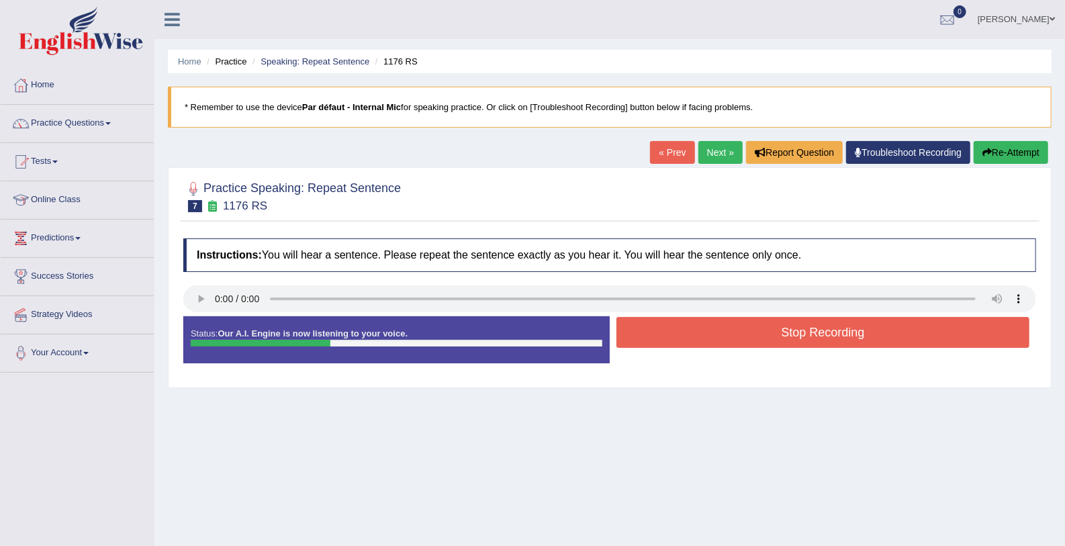
click at [700, 333] on button "Stop Recording" at bounding box center [823, 332] width 413 height 31
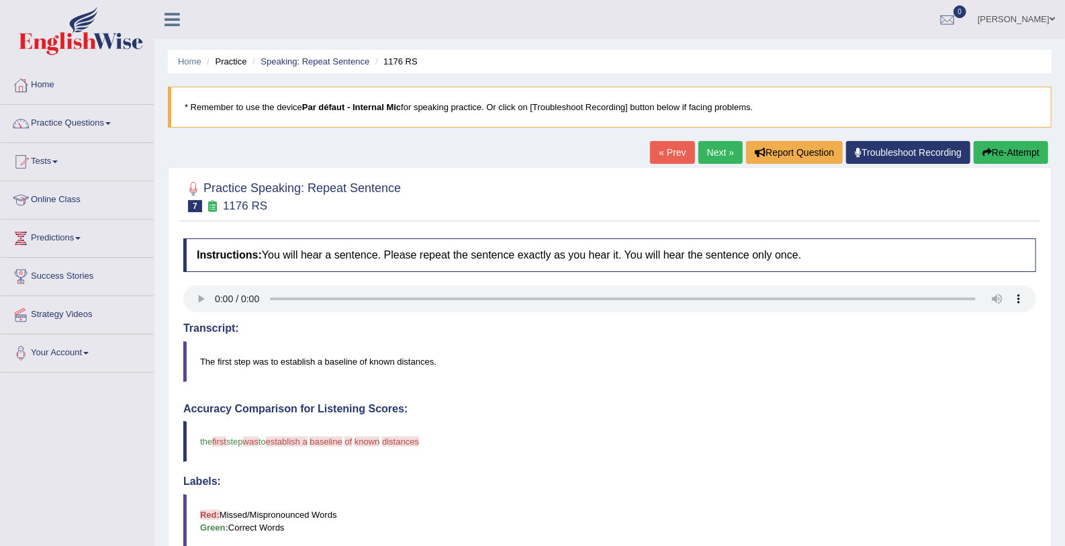
click at [711, 153] on link "Next »" at bounding box center [721, 152] width 44 height 23
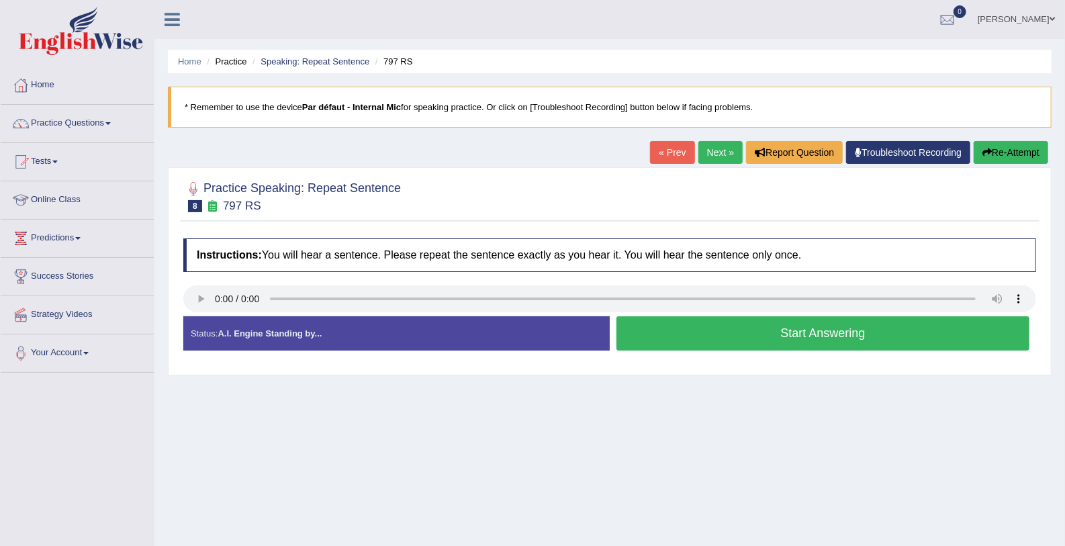
click at [656, 337] on button "Start Answering" at bounding box center [823, 333] width 413 height 34
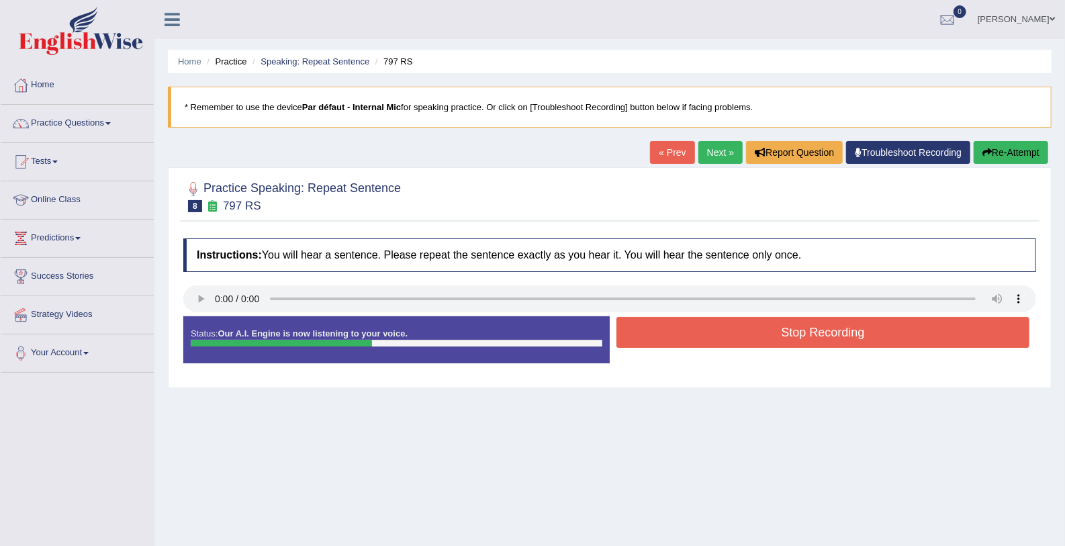
click at [656, 337] on button "Stop Recording" at bounding box center [823, 332] width 413 height 31
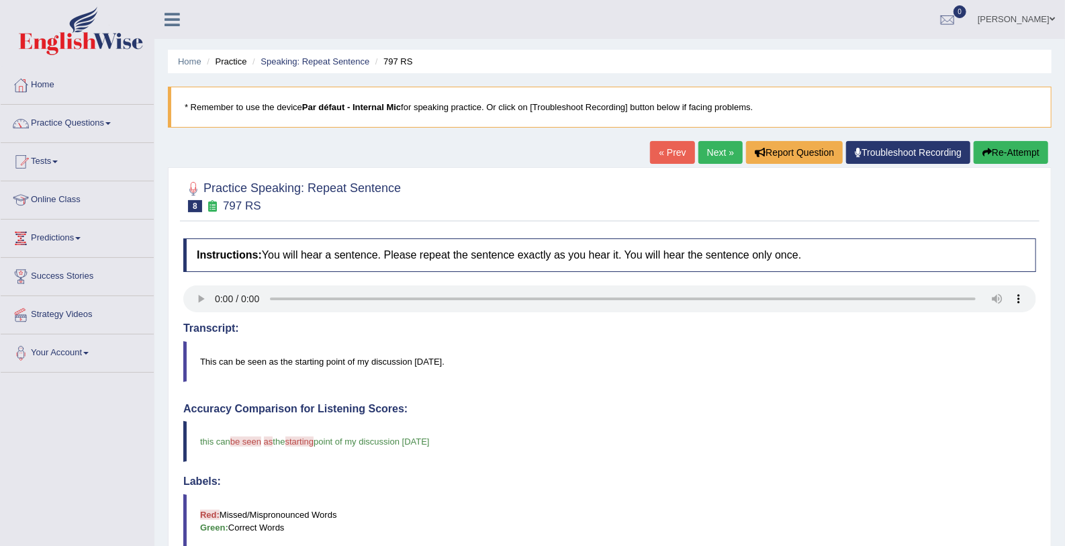
click at [709, 154] on link "Next »" at bounding box center [721, 152] width 44 height 23
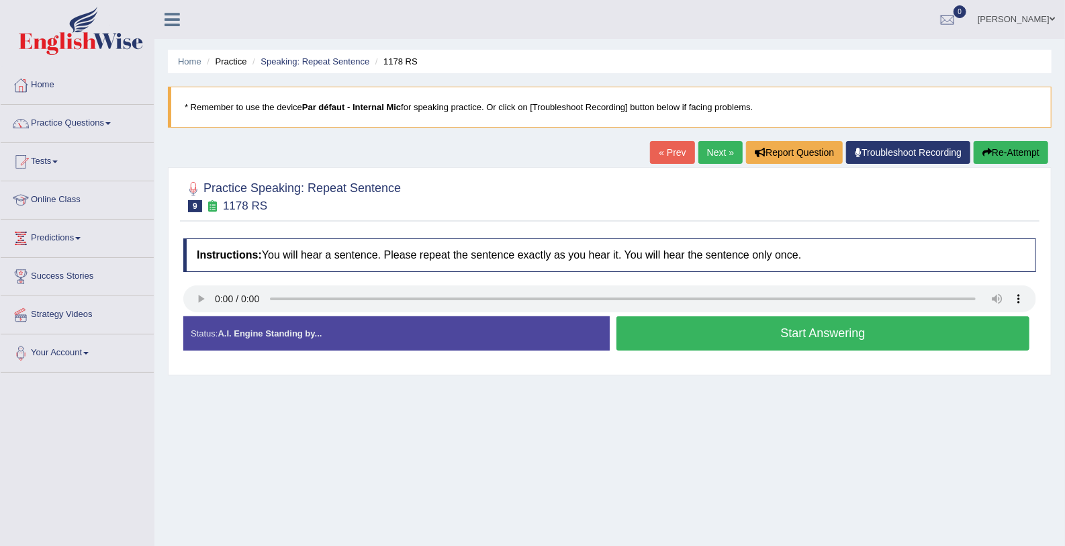
click at [664, 335] on button "Start Answering" at bounding box center [823, 333] width 413 height 34
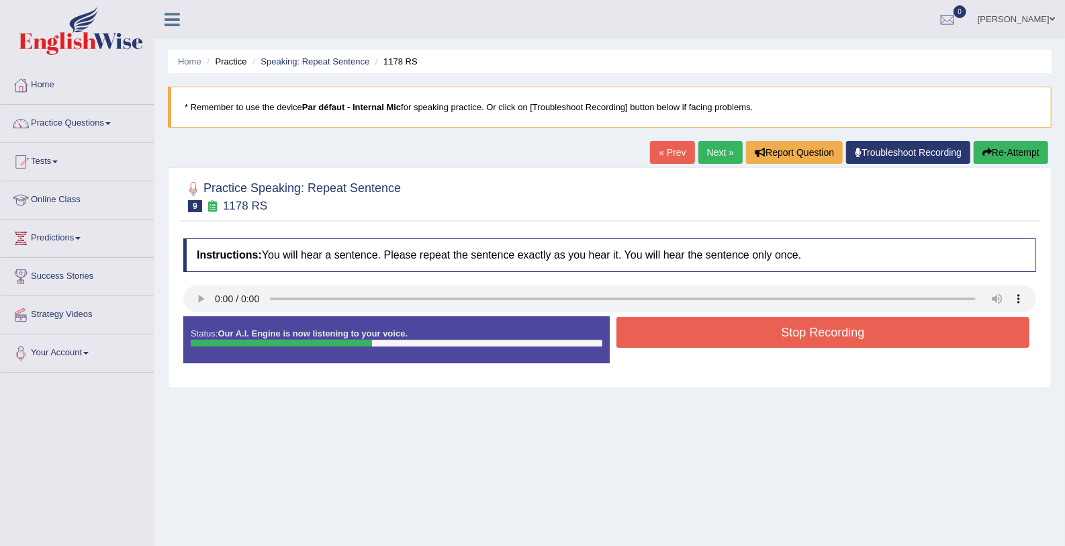
click at [664, 335] on button "Stop Recording" at bounding box center [823, 332] width 413 height 31
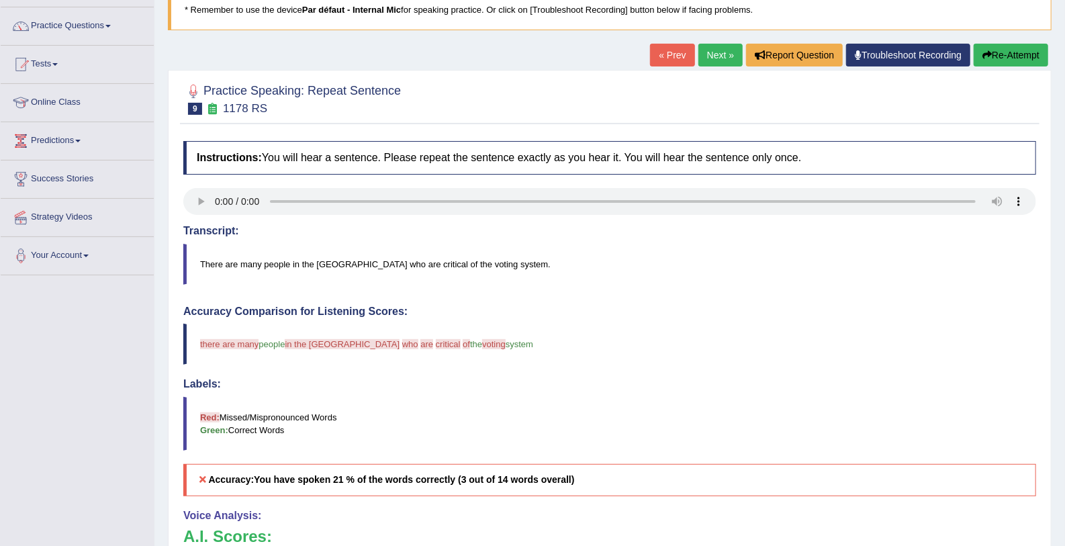
scroll to position [73, 0]
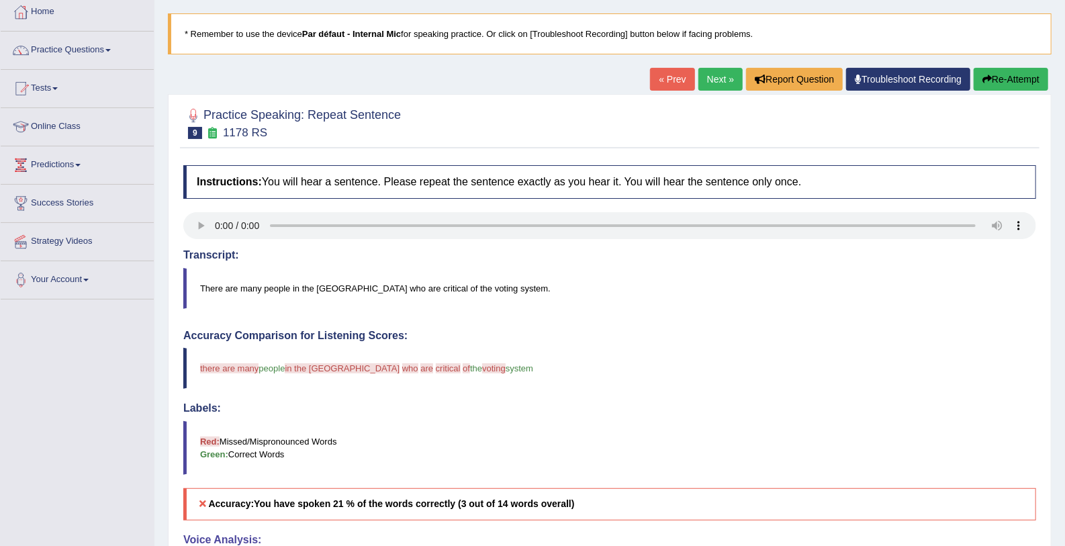
click at [729, 77] on link "Next »" at bounding box center [721, 79] width 44 height 23
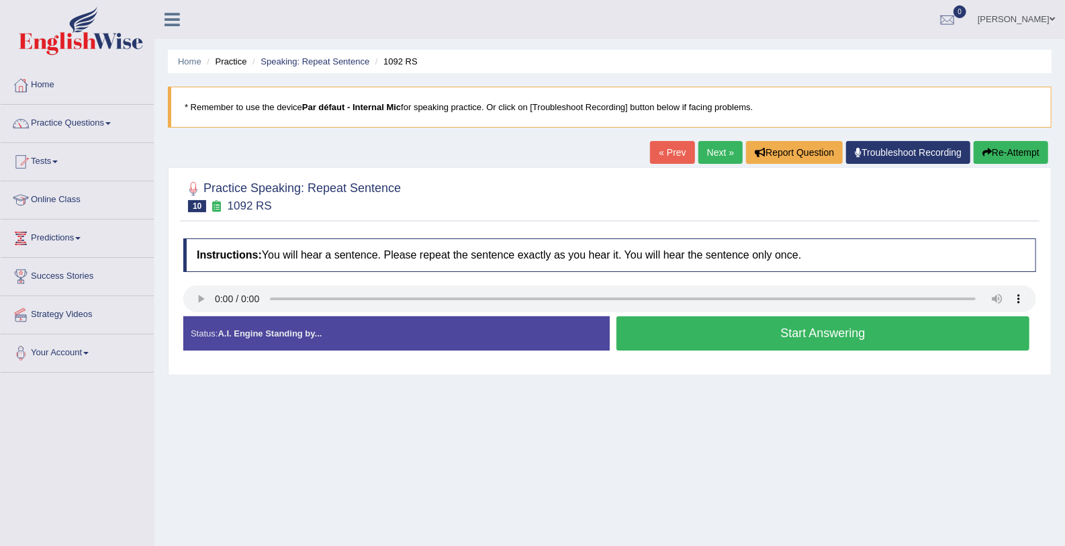
click at [686, 328] on button "Start Answering" at bounding box center [823, 333] width 413 height 34
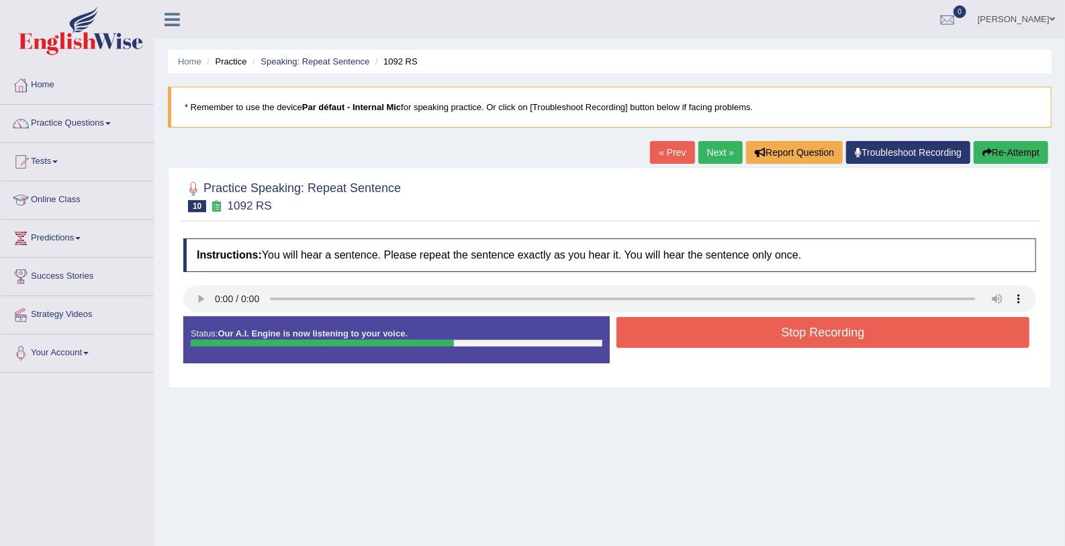
click at [686, 328] on button "Stop Recording" at bounding box center [823, 332] width 413 height 31
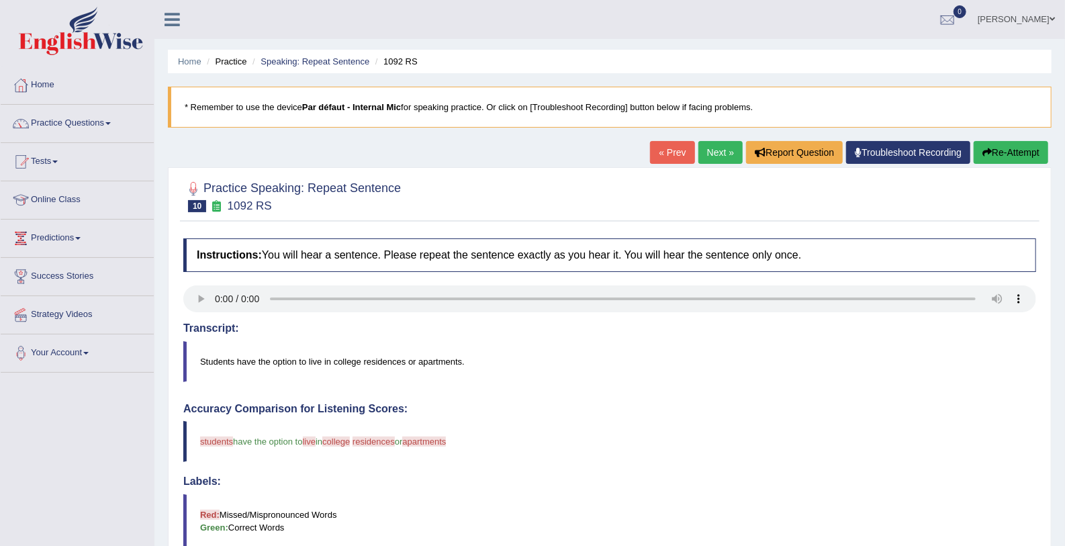
click at [714, 157] on link "Next »" at bounding box center [721, 152] width 44 height 23
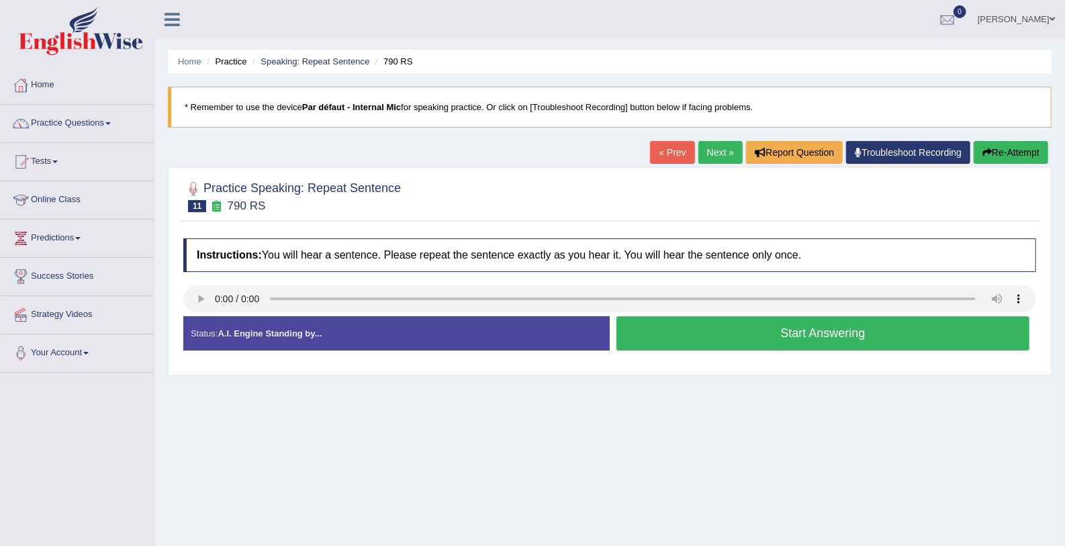
click at [638, 344] on button "Start Answering" at bounding box center [823, 333] width 413 height 34
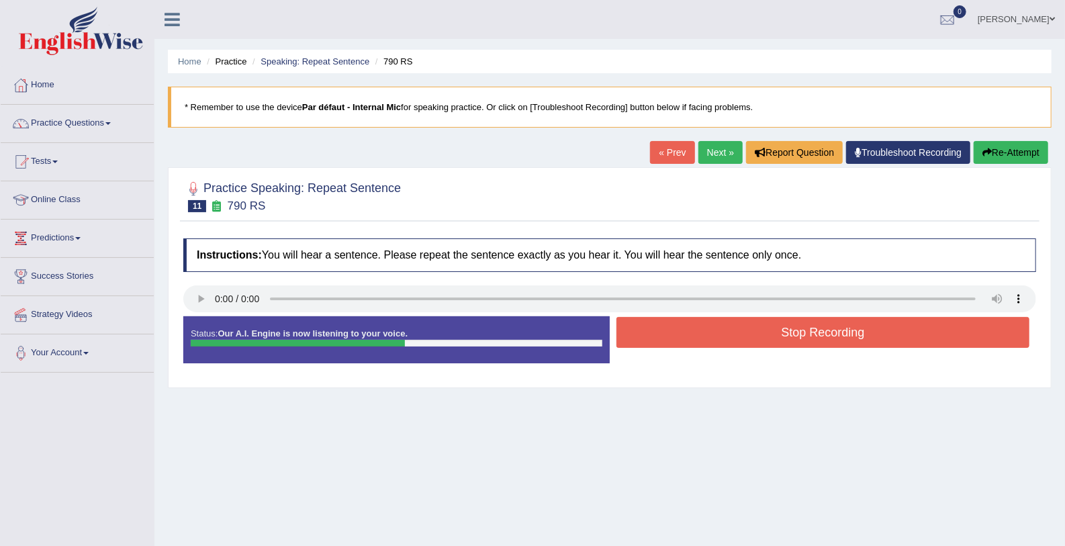
click at [638, 344] on button "Stop Recording" at bounding box center [823, 332] width 413 height 31
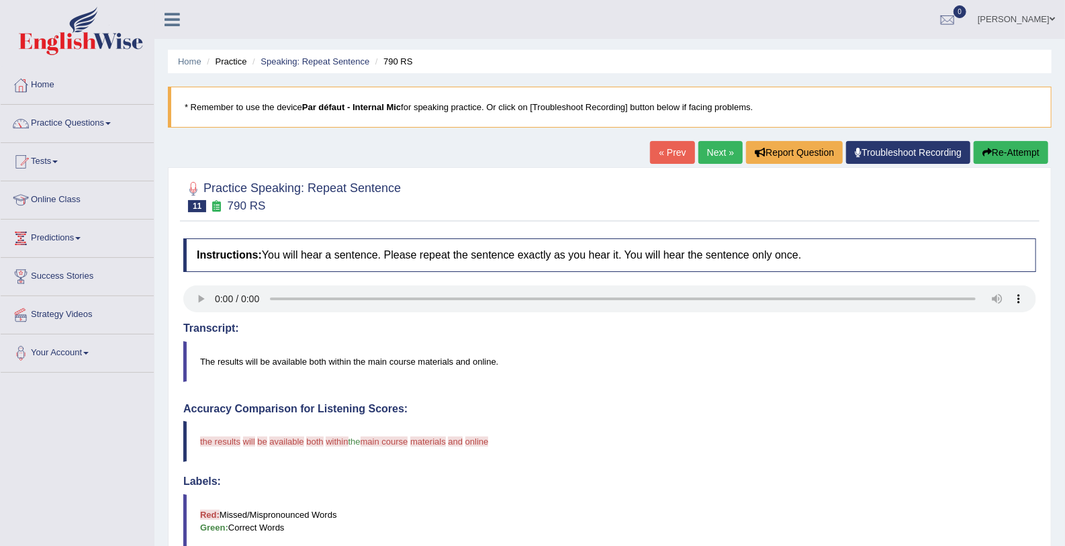
click at [720, 148] on link "Next »" at bounding box center [721, 152] width 44 height 23
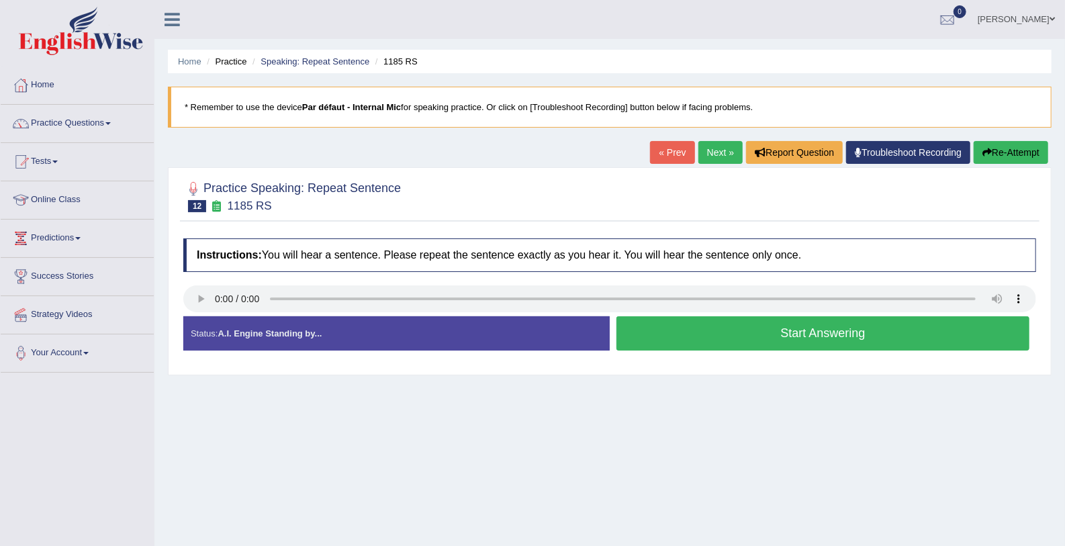
click at [626, 331] on button "Start Answering" at bounding box center [823, 333] width 413 height 34
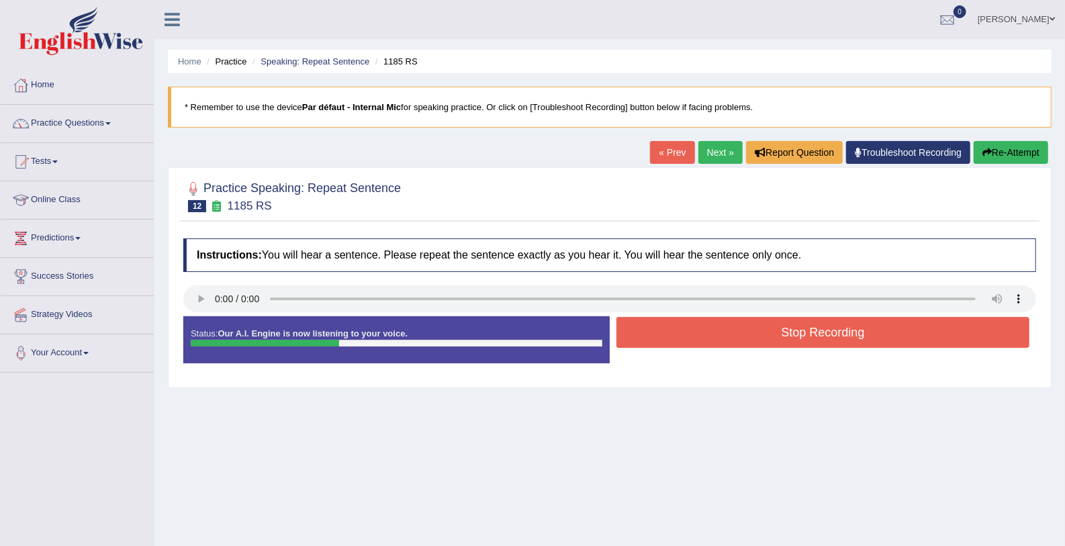
click at [626, 331] on button "Stop Recording" at bounding box center [823, 332] width 413 height 31
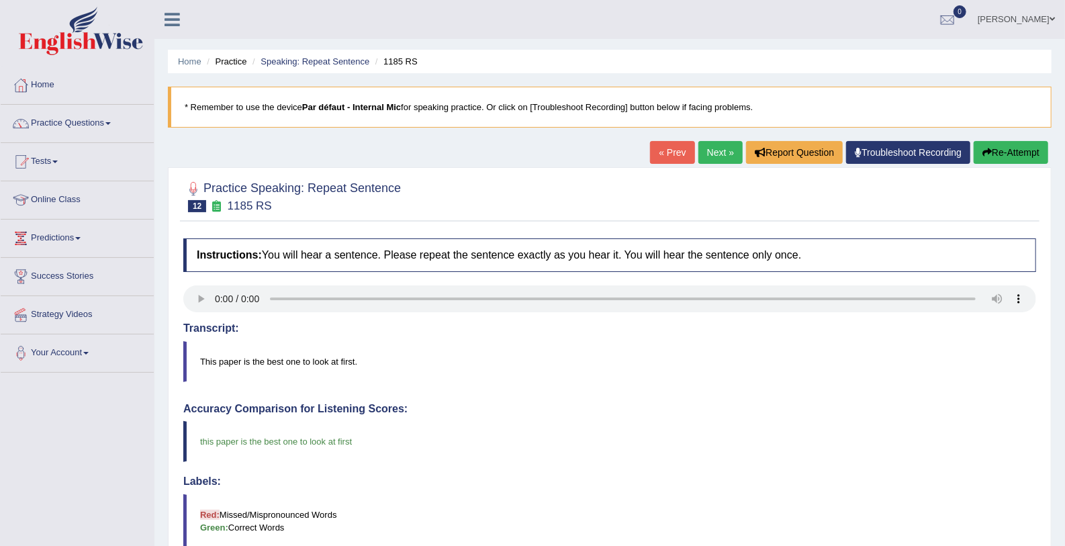
click at [703, 152] on link "Next »" at bounding box center [721, 152] width 44 height 23
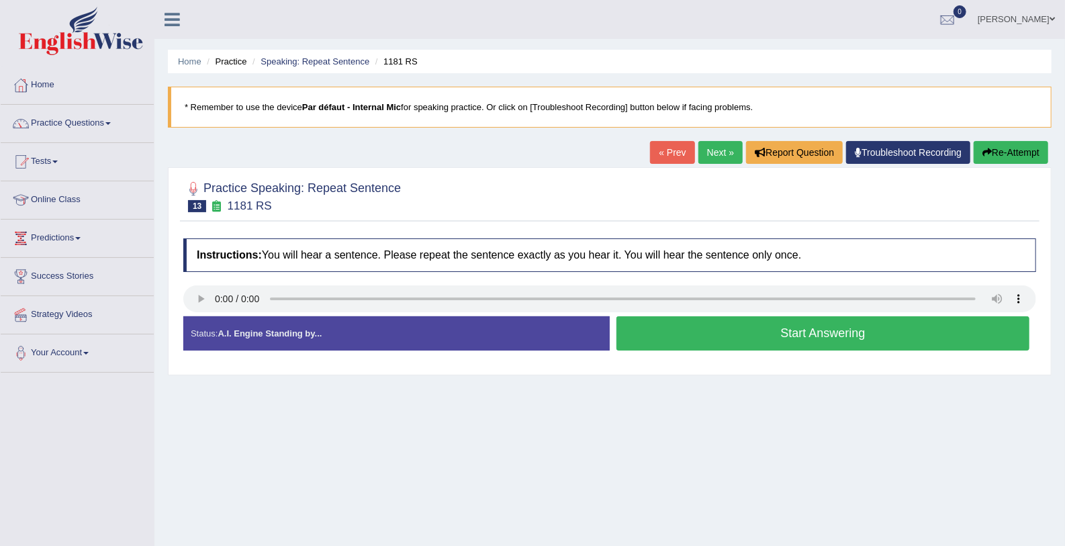
click at [682, 345] on button "Start Answering" at bounding box center [823, 333] width 413 height 34
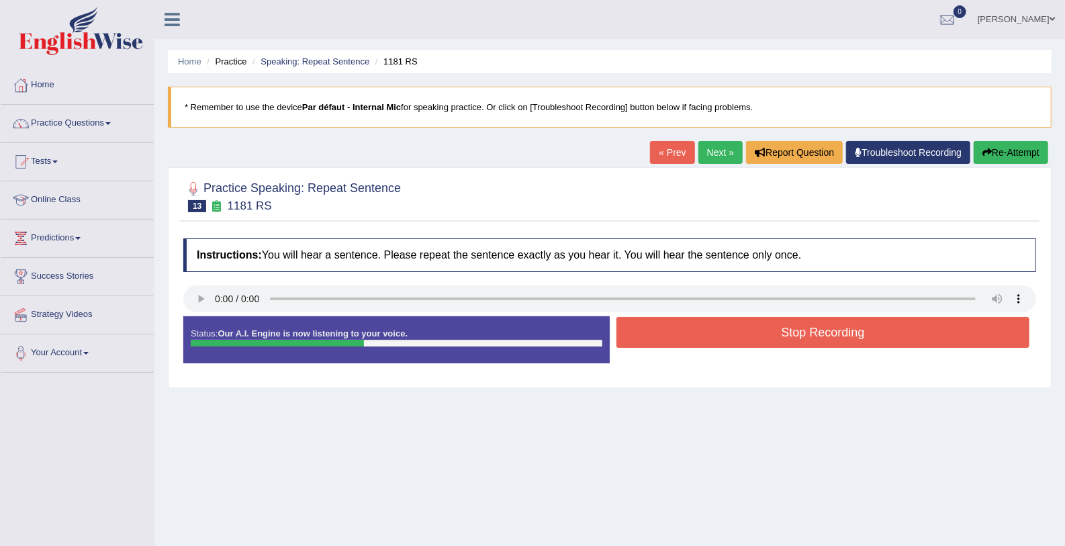
click at [682, 345] on button "Stop Recording" at bounding box center [823, 332] width 413 height 31
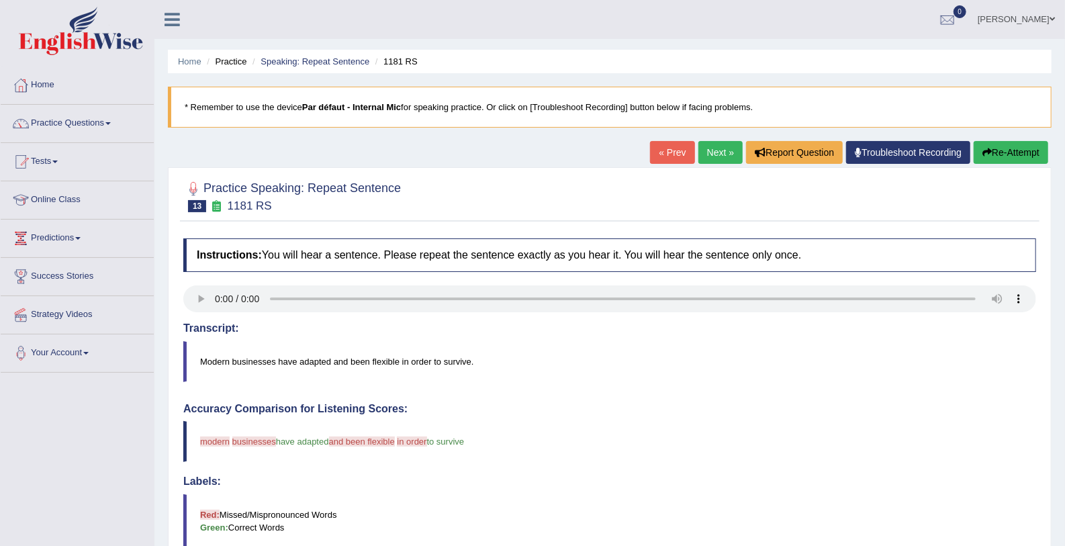
click at [726, 154] on link "Next »" at bounding box center [721, 152] width 44 height 23
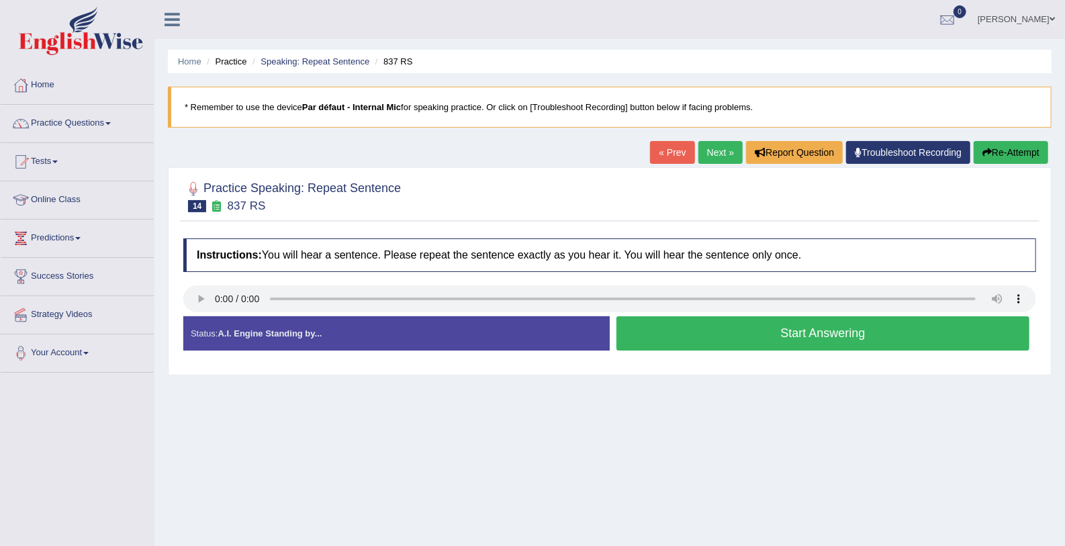
click at [717, 145] on link "Next »" at bounding box center [721, 152] width 44 height 23
click at [674, 343] on button "Start Answering" at bounding box center [823, 333] width 413 height 34
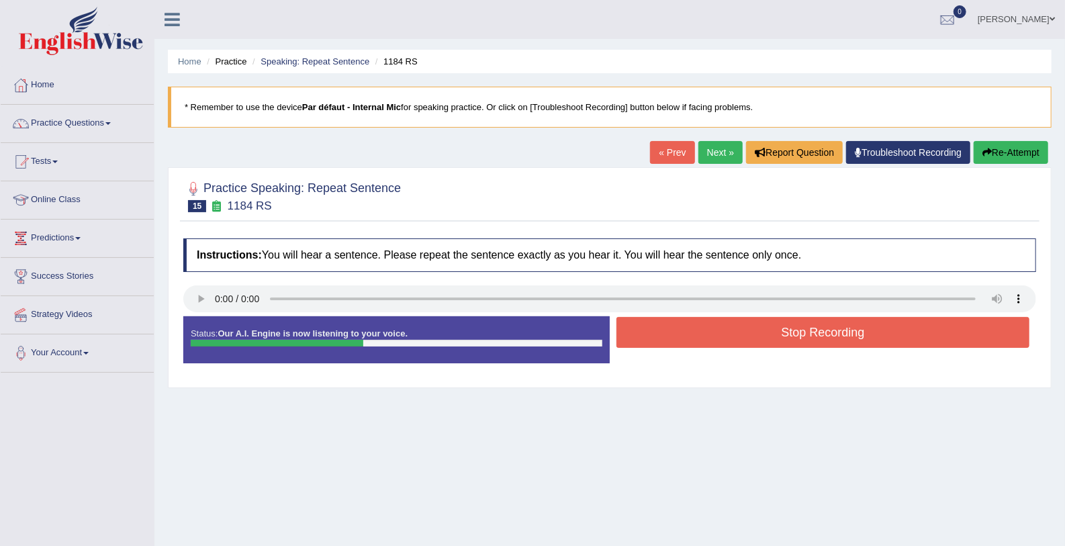
click at [674, 343] on button "Stop Recording" at bounding box center [823, 332] width 413 height 31
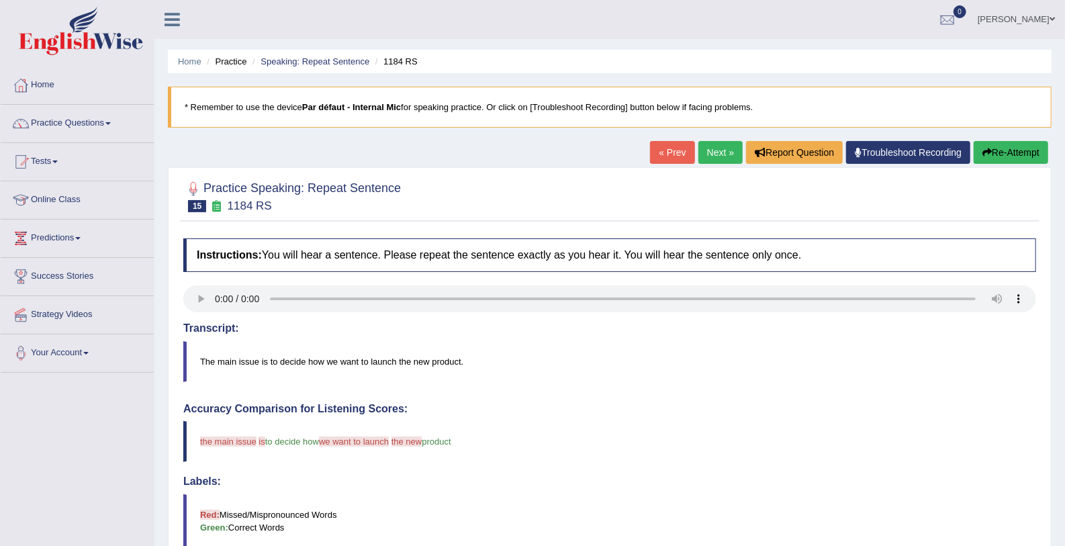
click at [703, 149] on link "Next »" at bounding box center [721, 152] width 44 height 23
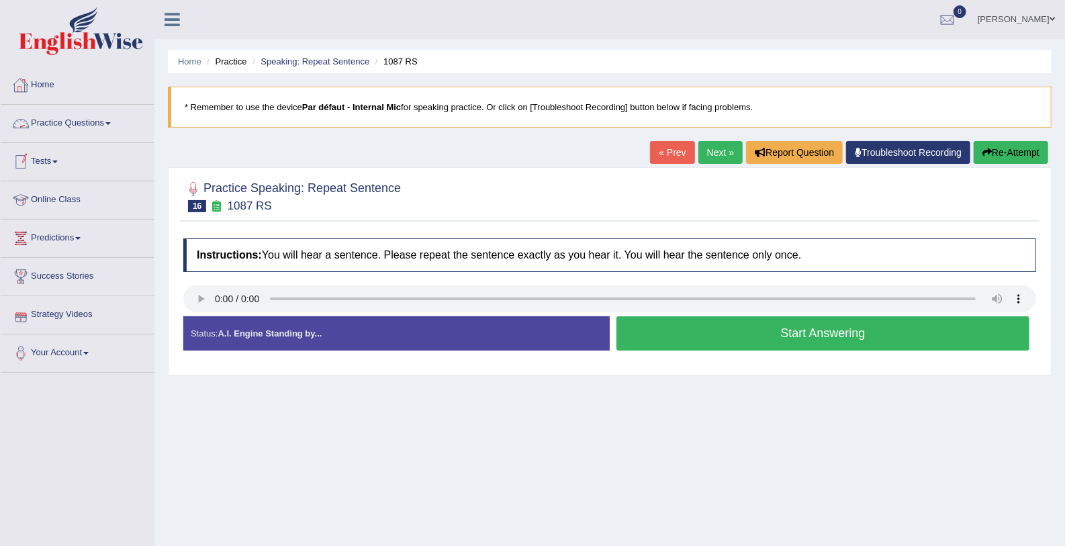
click at [58, 127] on link "Practice Questions" at bounding box center [77, 122] width 153 height 34
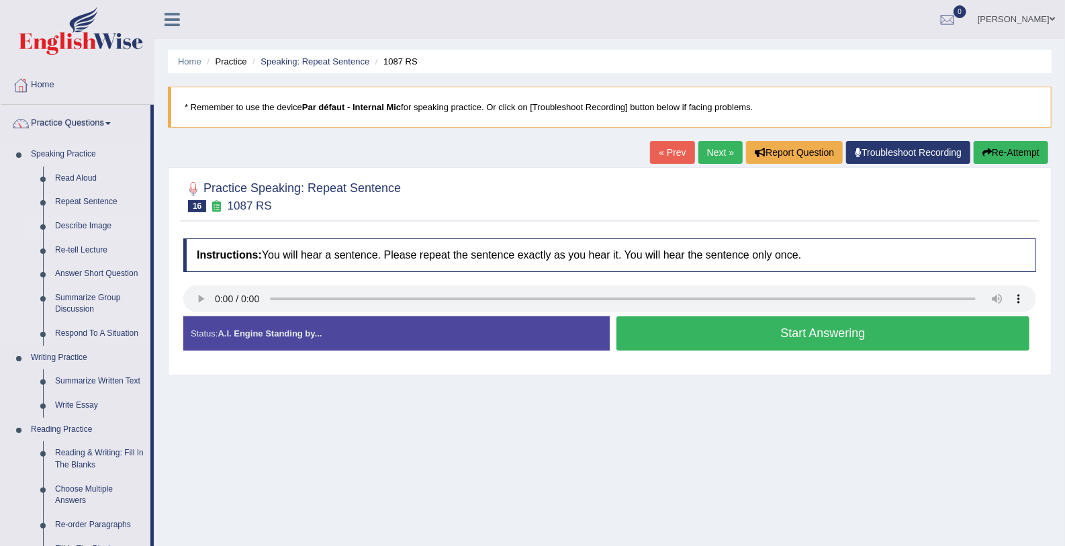
click at [73, 227] on link "Describe Image" at bounding box center [99, 226] width 101 height 24
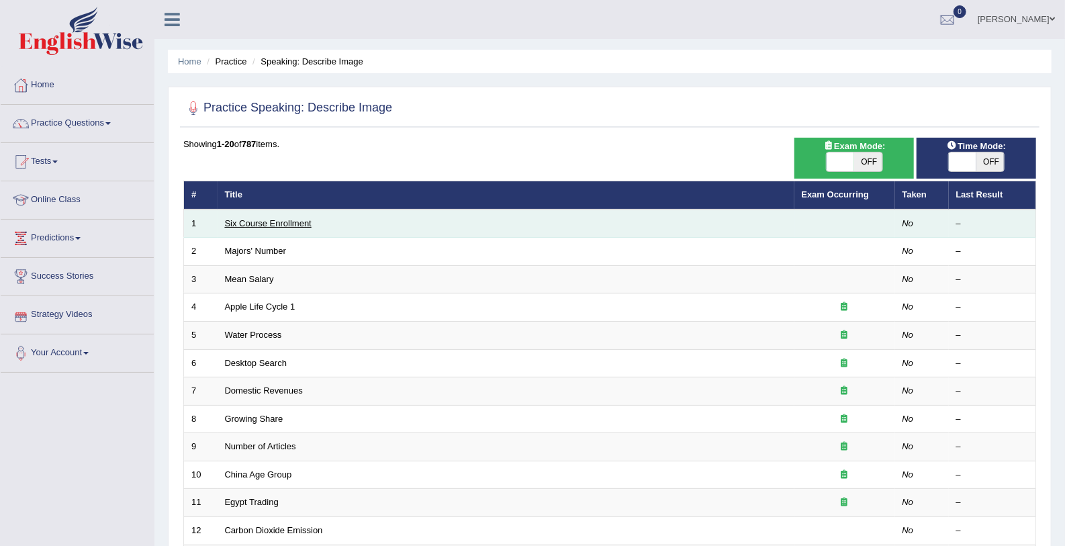
click at [278, 221] on link "Six Course Enrollment" at bounding box center [268, 223] width 87 height 10
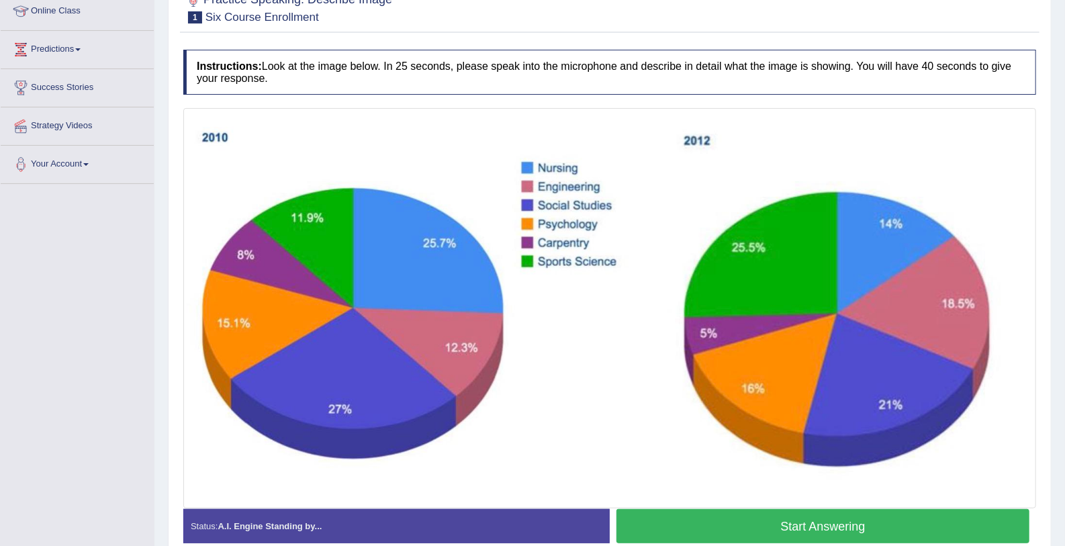
scroll to position [188, 0]
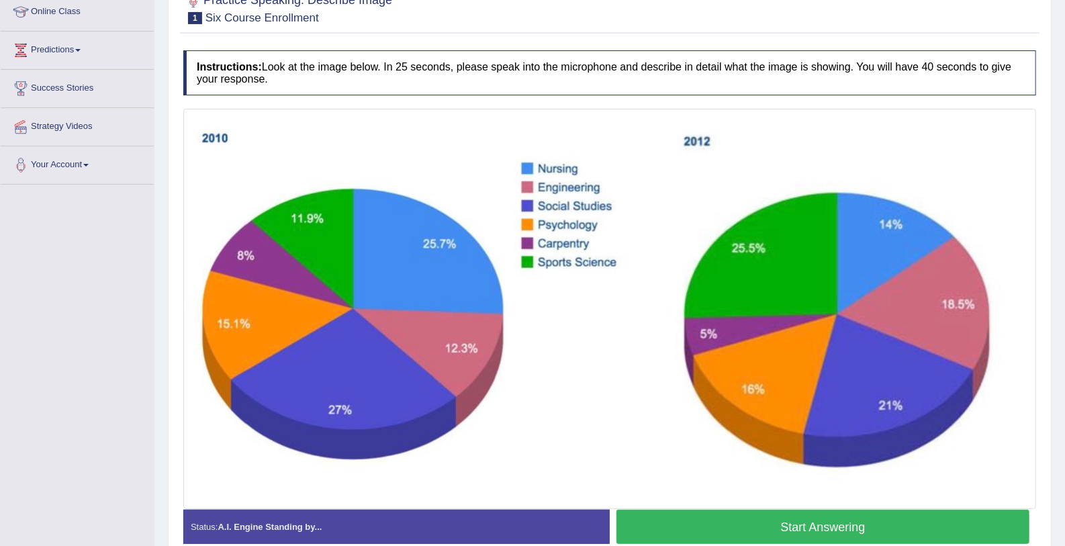
click at [812, 512] on button "Start Answering" at bounding box center [823, 527] width 413 height 34
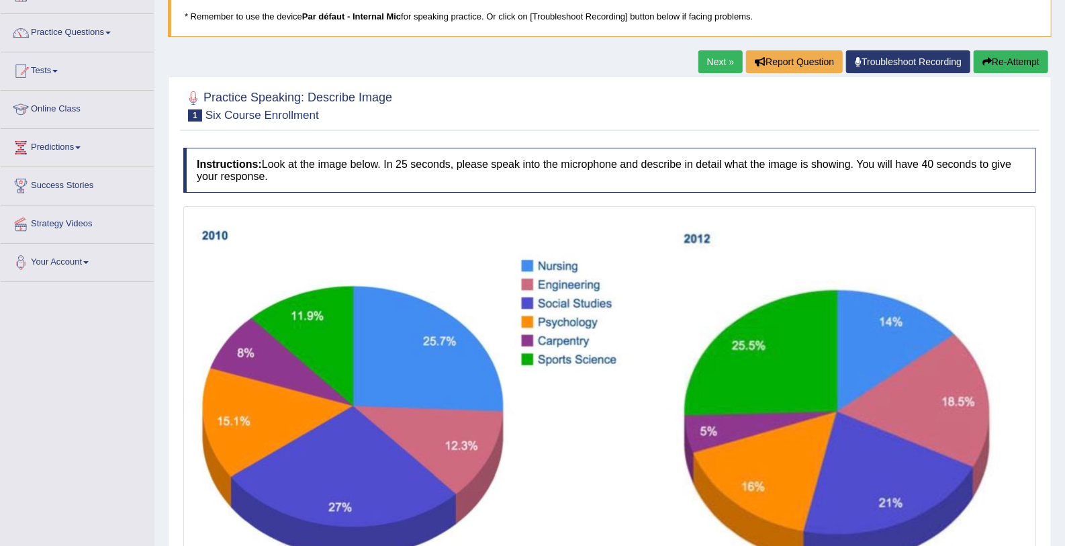
scroll to position [115, 0]
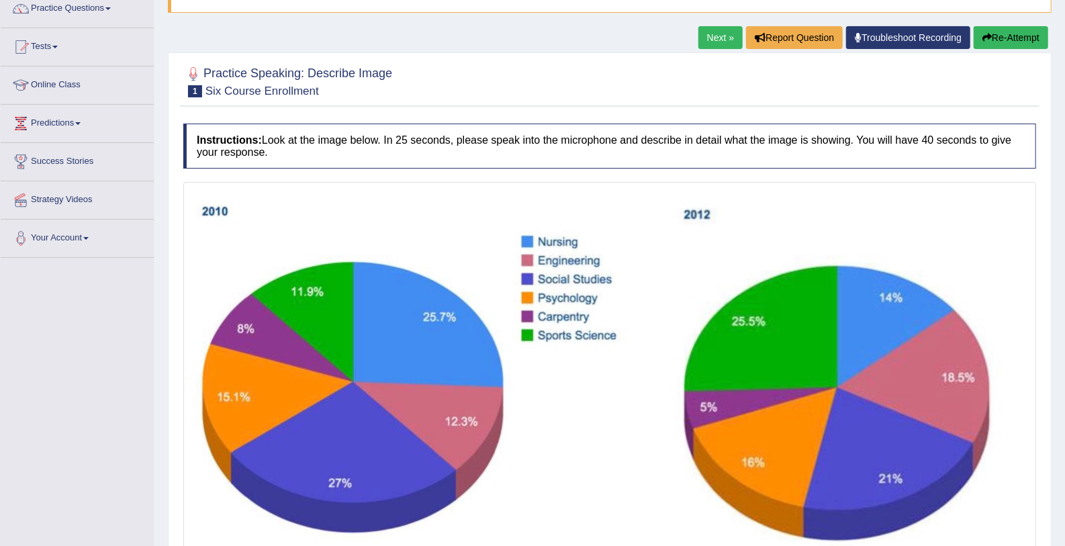
click at [1013, 36] on button "Re-Attempt" at bounding box center [1011, 37] width 75 height 23
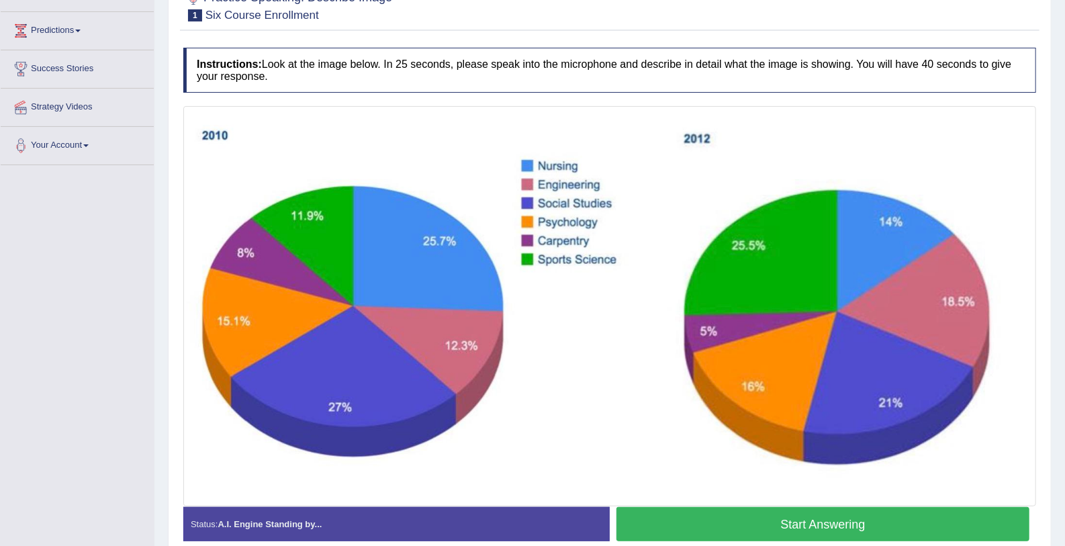
scroll to position [209, 0]
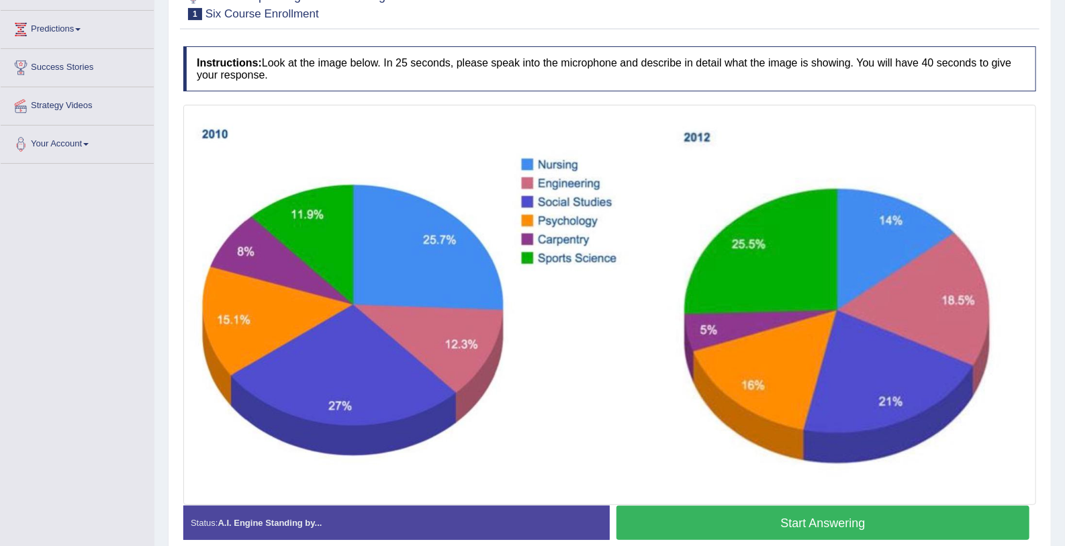
click at [821, 524] on button "Start Answering" at bounding box center [823, 523] width 413 height 34
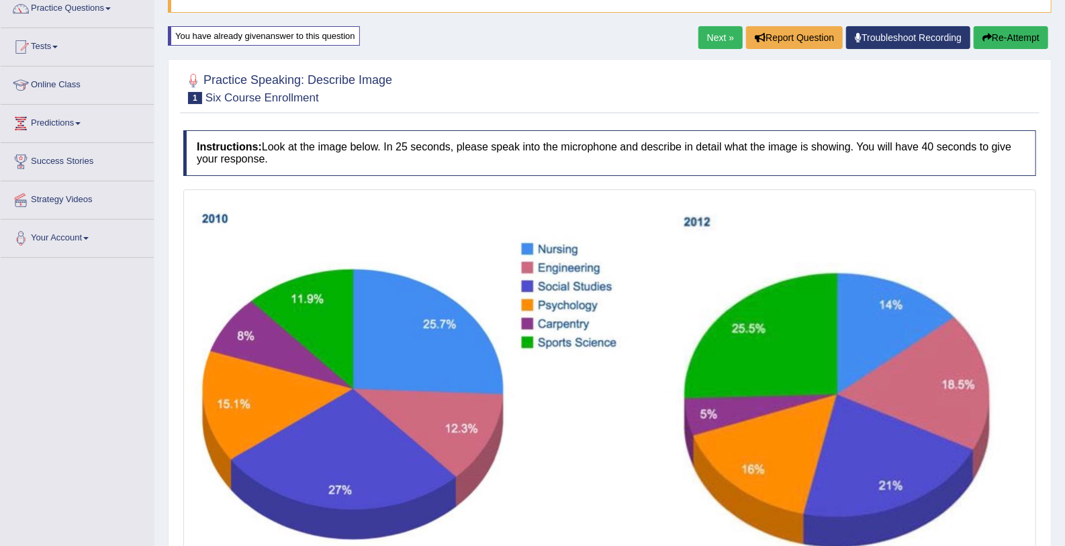
scroll to position [111, 0]
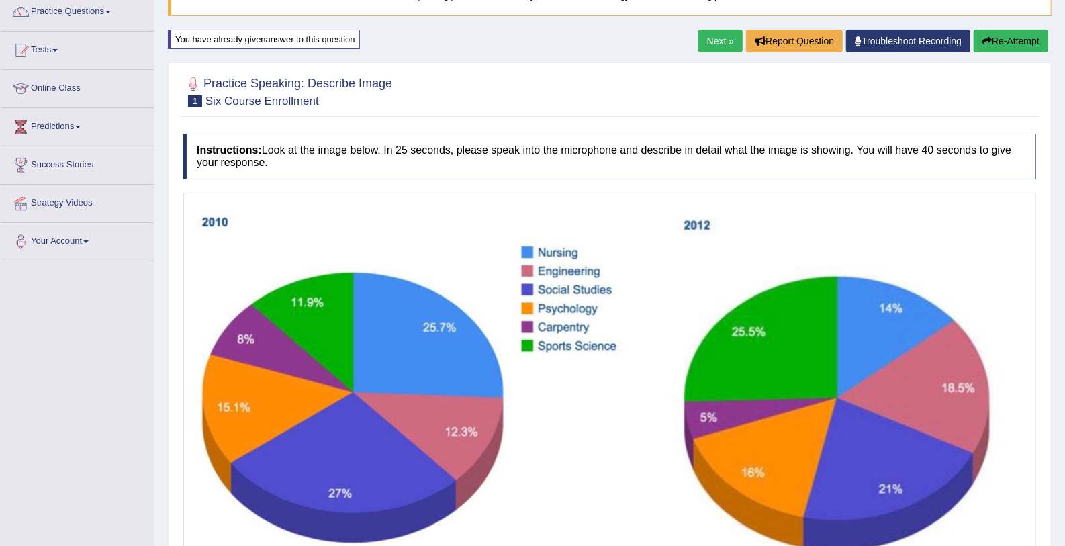
click at [719, 49] on link "Next »" at bounding box center [721, 41] width 44 height 23
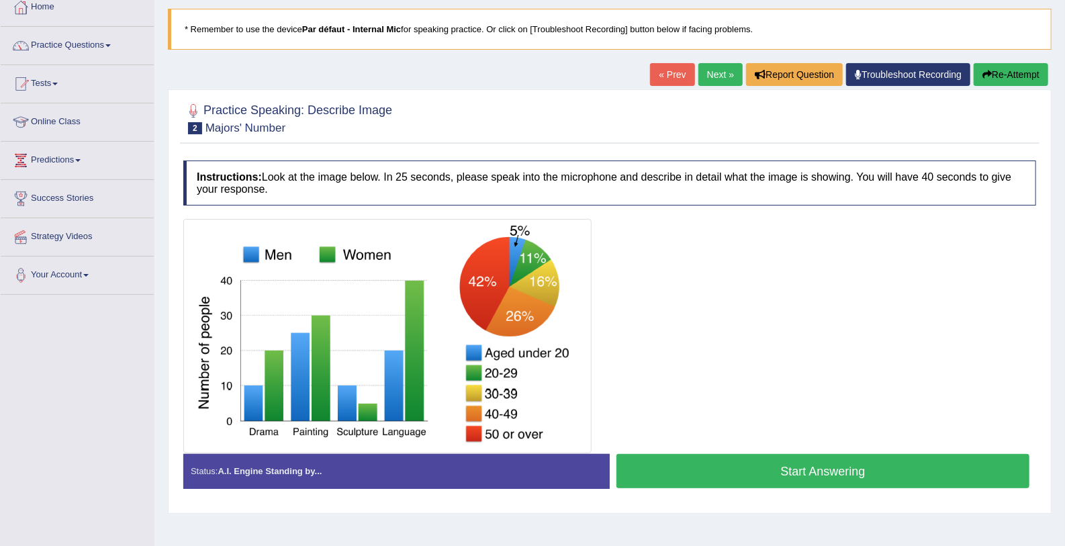
scroll to position [79, 0]
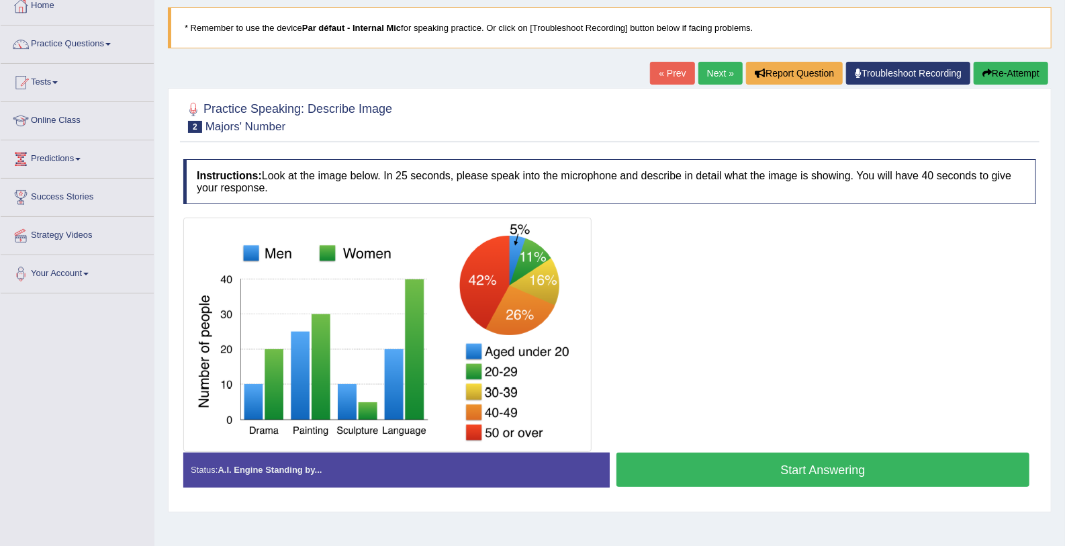
click at [703, 314] on div at bounding box center [609, 335] width 853 height 234
click at [756, 463] on button "Start Answering" at bounding box center [823, 470] width 413 height 34
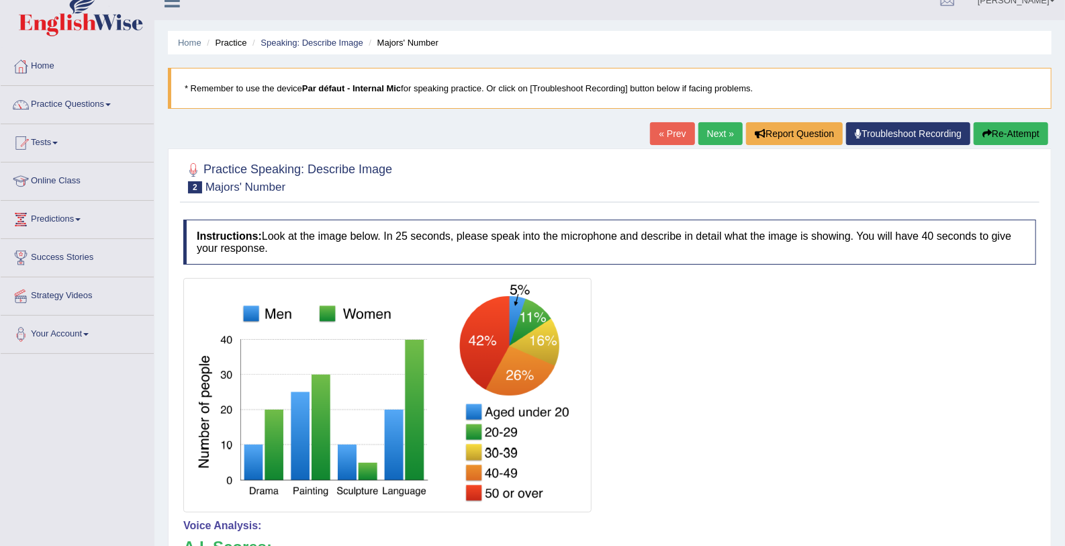
scroll to position [0, 0]
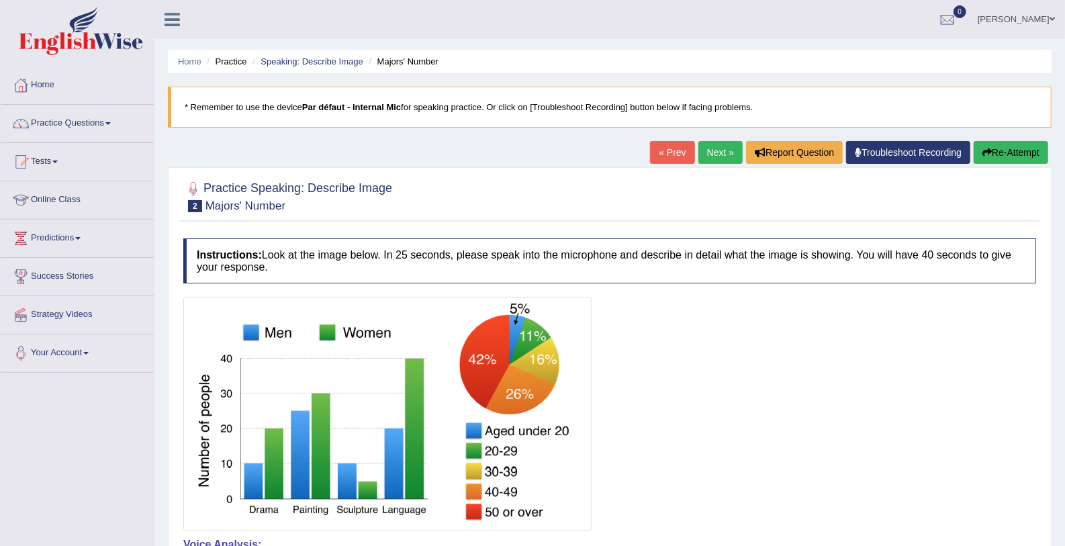
click at [721, 159] on link "Next »" at bounding box center [721, 152] width 44 height 23
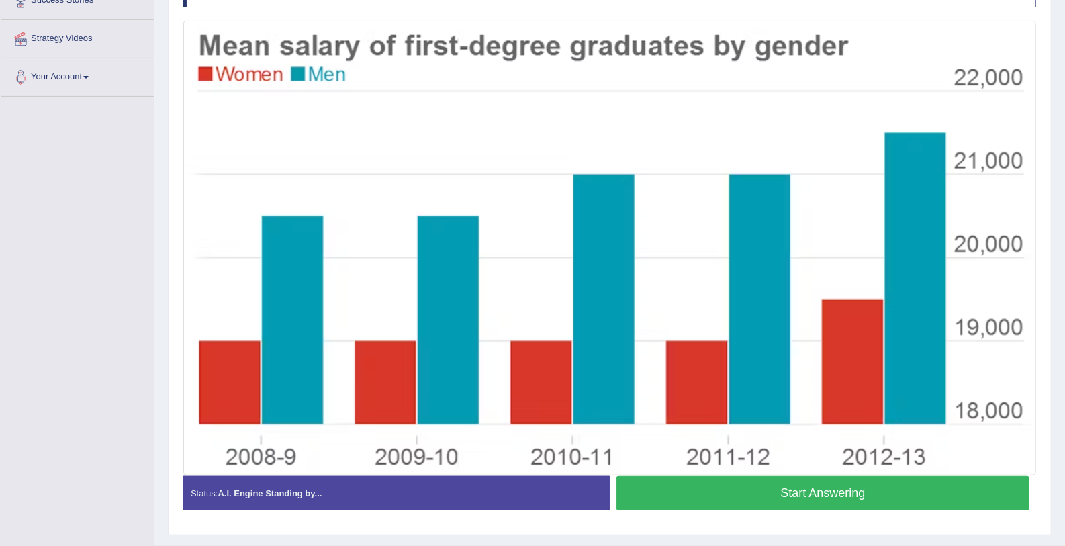
scroll to position [279, 0]
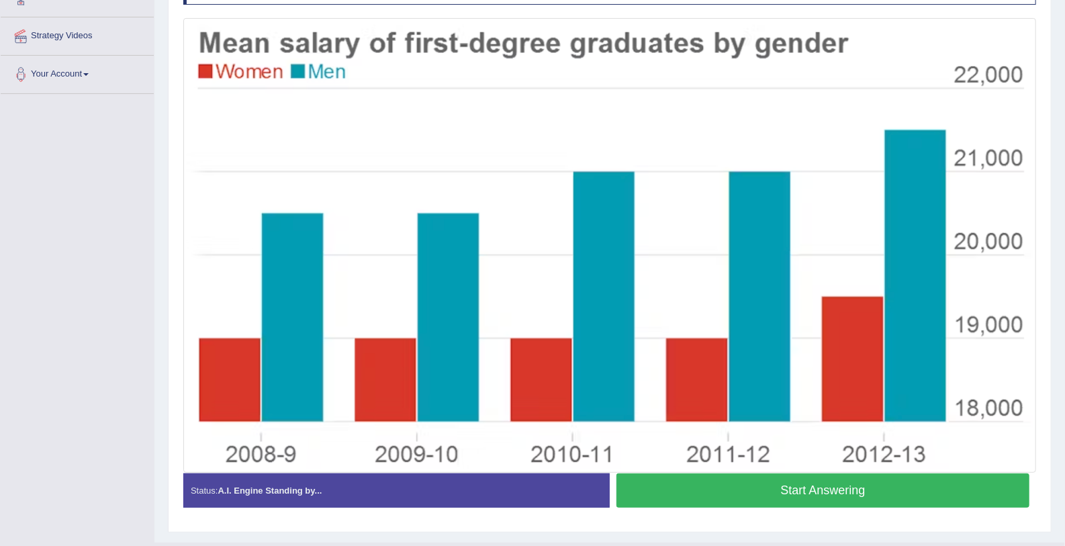
click at [851, 490] on button "Start Answering" at bounding box center [823, 491] width 413 height 34
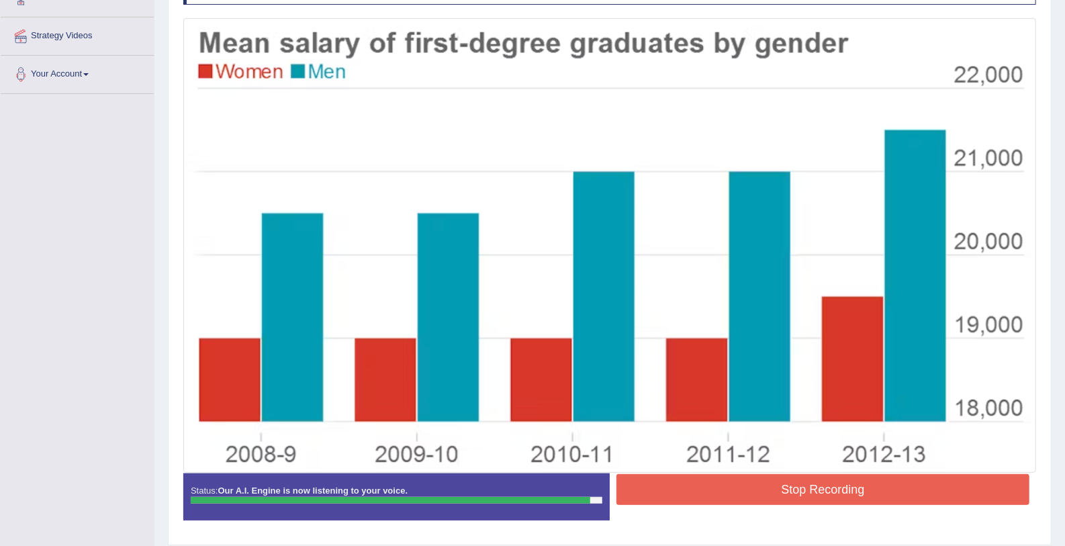
click at [851, 490] on button "Stop Recording" at bounding box center [823, 489] width 413 height 31
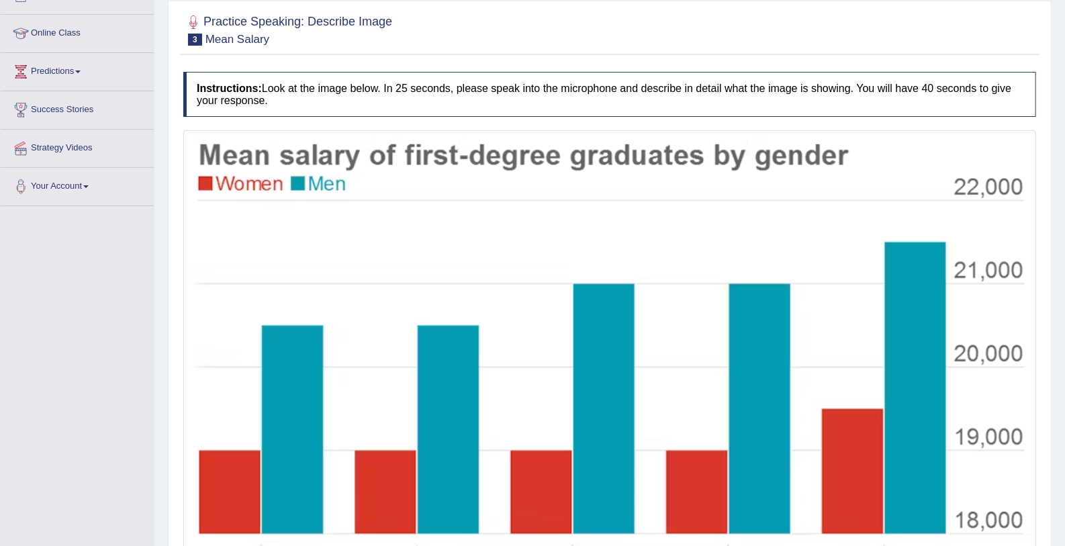
scroll to position [130, 0]
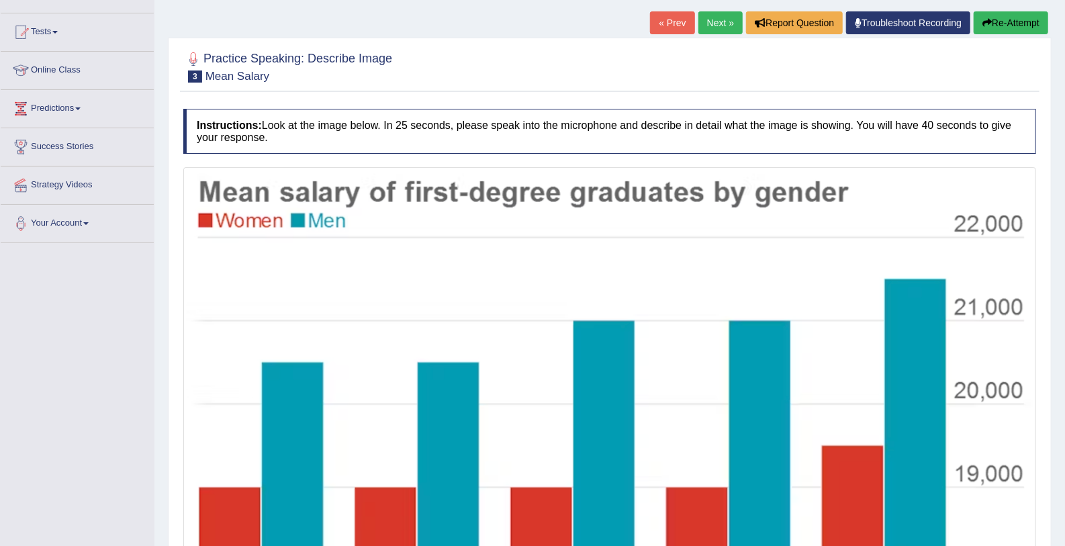
click at [712, 26] on link "Next »" at bounding box center [721, 22] width 44 height 23
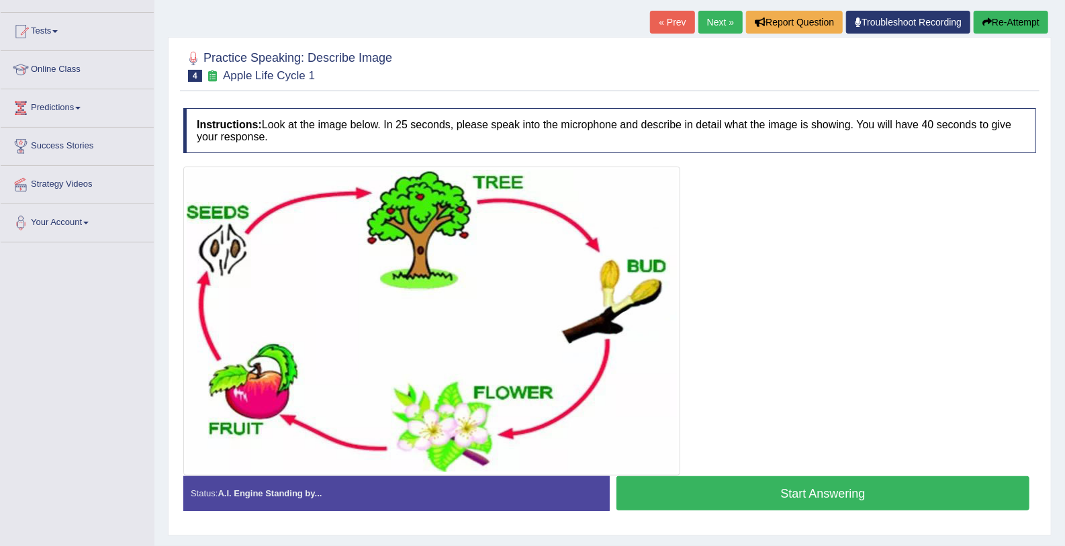
scroll to position [150, 0]
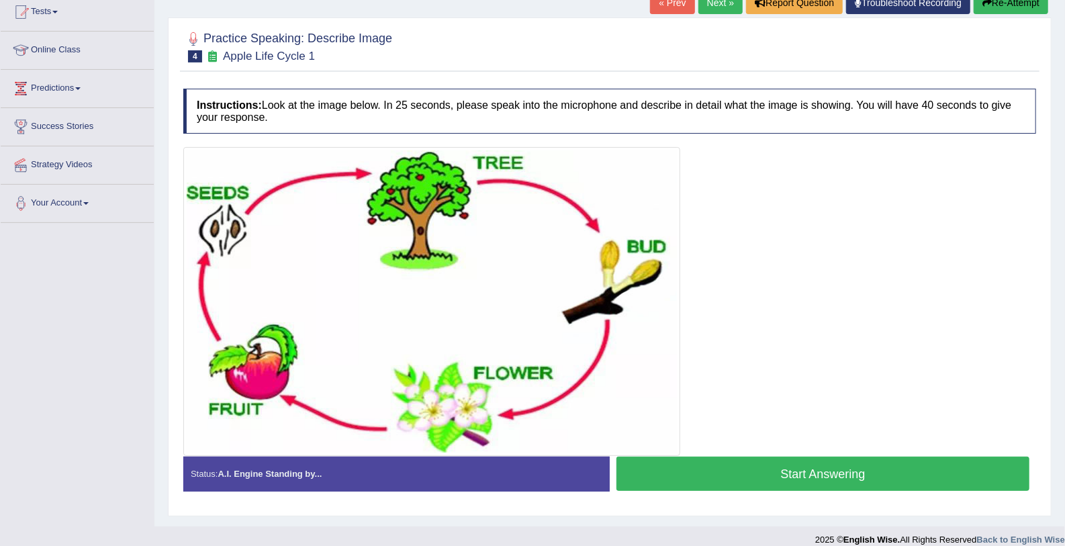
click at [867, 474] on button "Start Answering" at bounding box center [823, 474] width 413 height 34
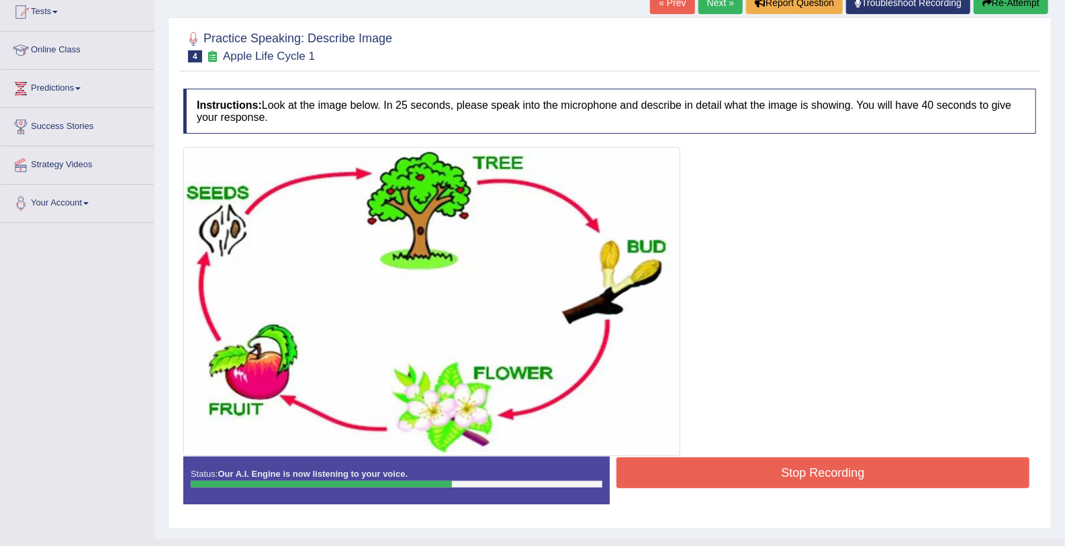
click at [867, 474] on button "Stop Recording" at bounding box center [823, 472] width 413 height 31
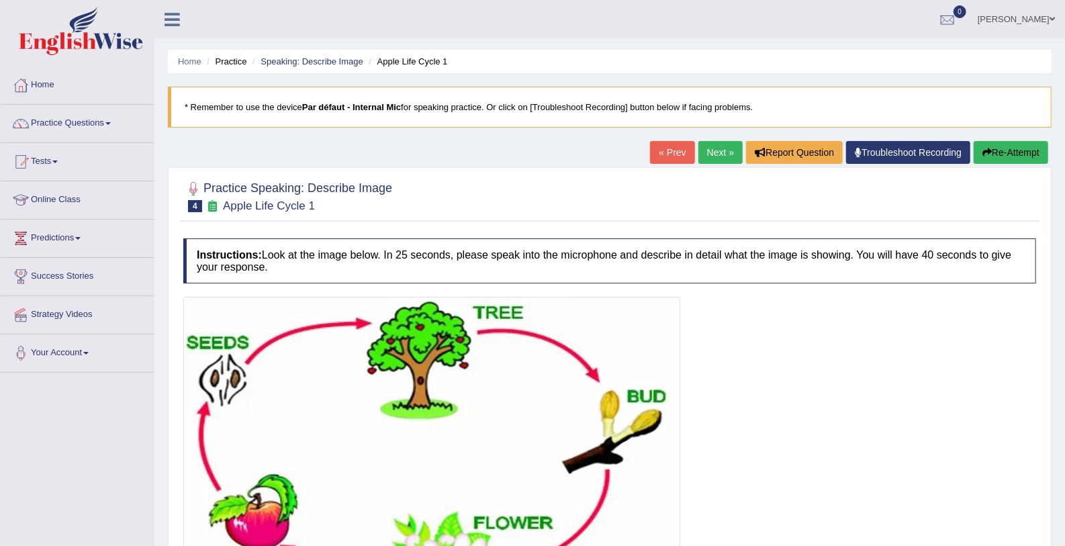
scroll to position [0, 0]
click at [717, 143] on link "Next »" at bounding box center [721, 152] width 44 height 23
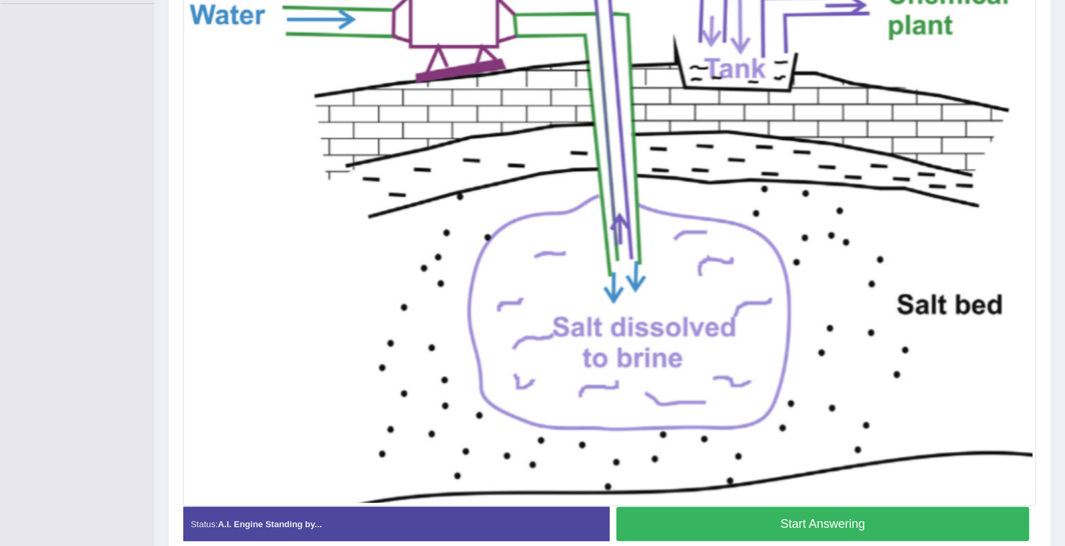
scroll to position [370, 0]
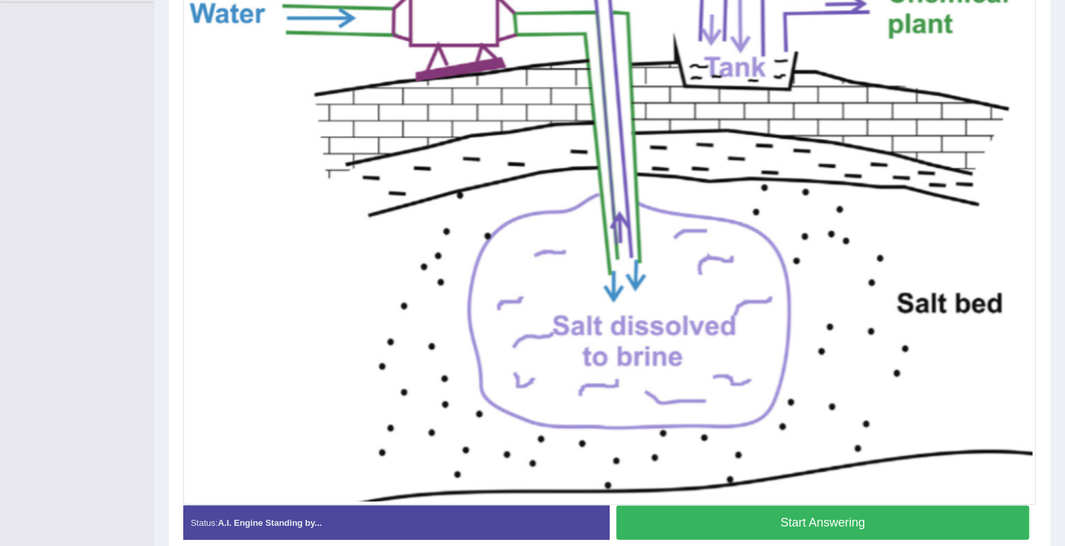
click at [825, 514] on button "Start Answering" at bounding box center [823, 523] width 413 height 34
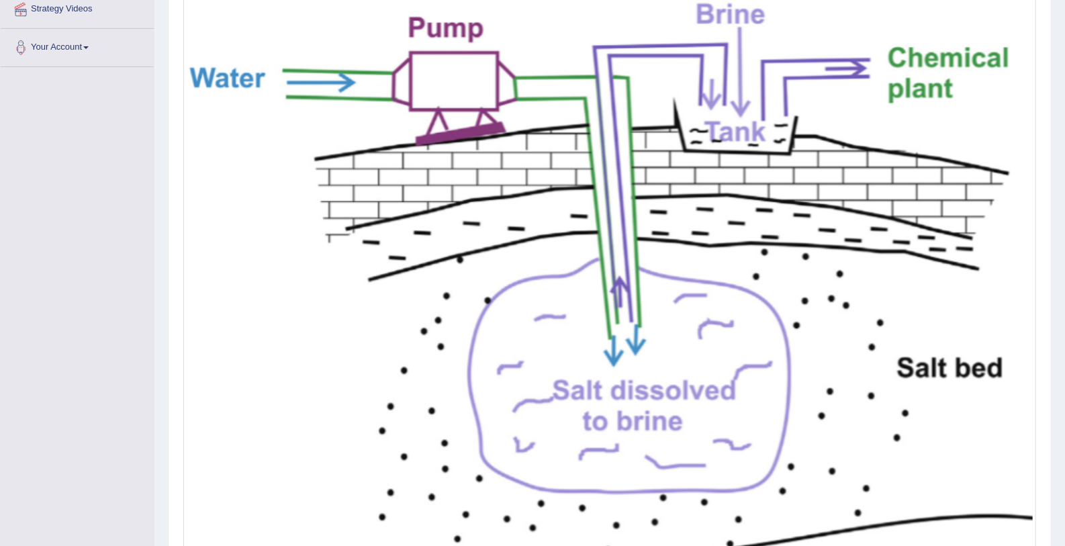
scroll to position [444, 0]
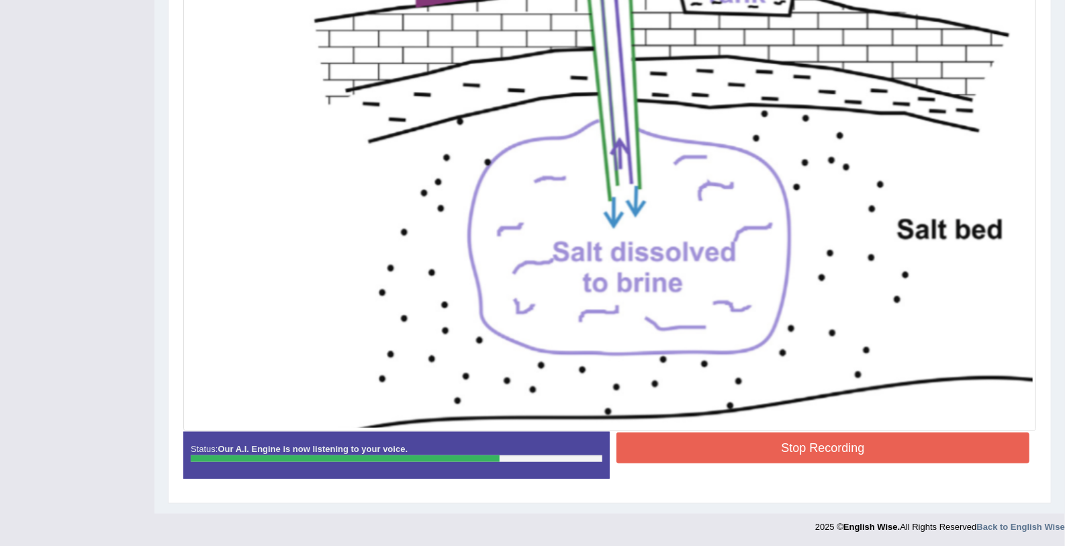
click at [971, 453] on button "Stop Recording" at bounding box center [823, 448] width 413 height 31
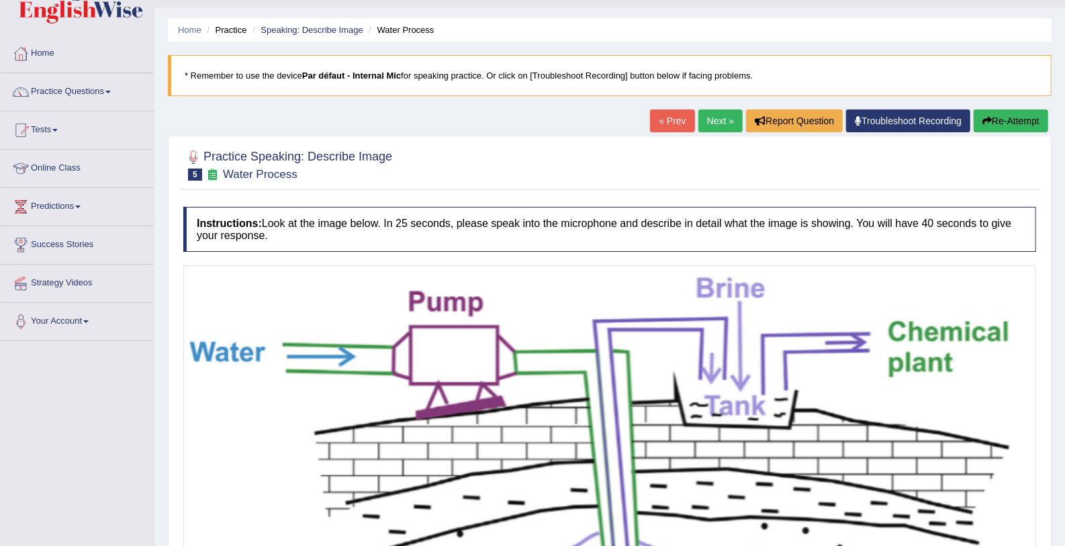
scroll to position [29, 0]
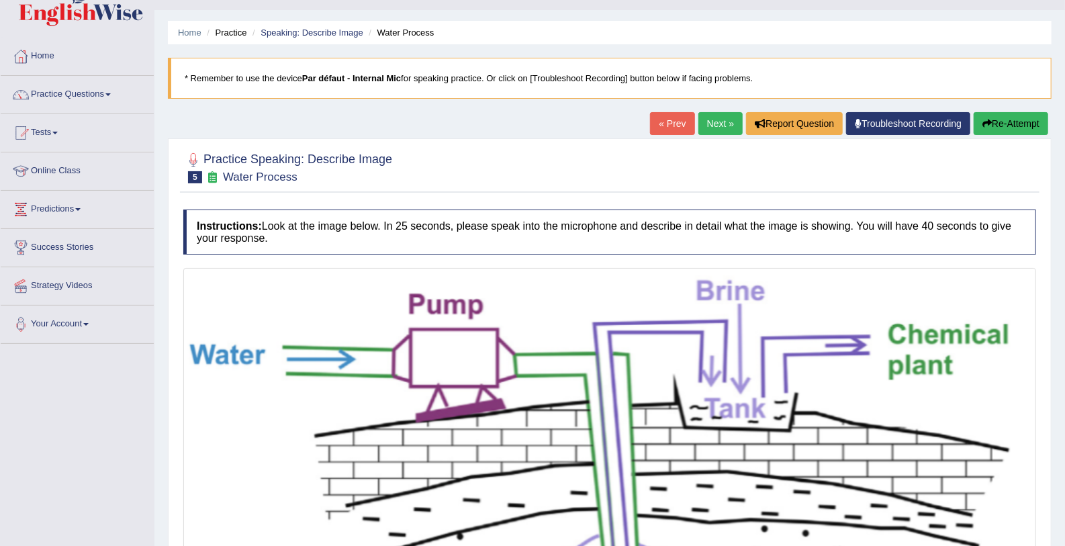
click at [720, 122] on link "Next »" at bounding box center [721, 123] width 44 height 23
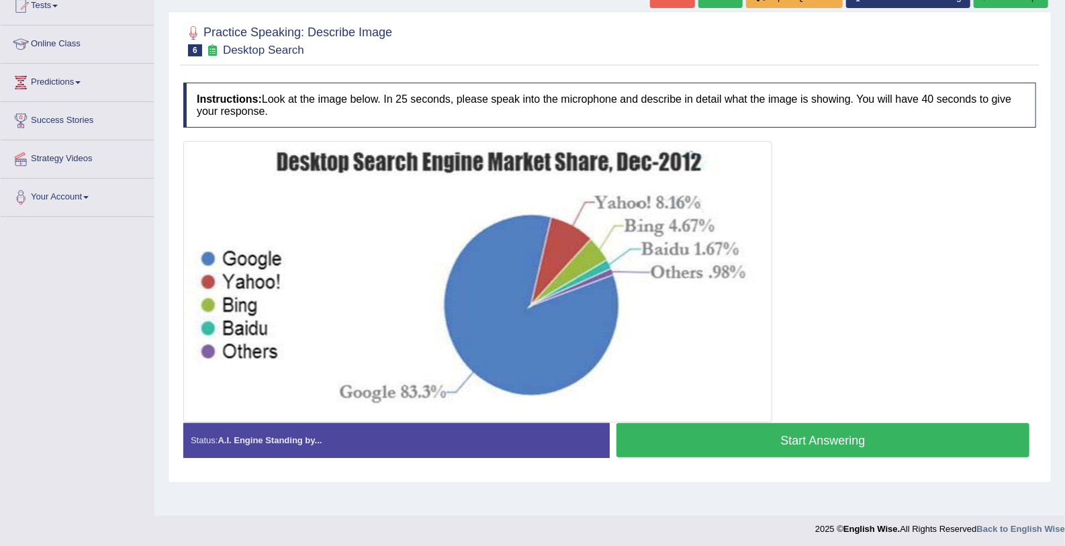
scroll to position [156, 0]
click at [764, 428] on button "Start Answering" at bounding box center [823, 440] width 413 height 34
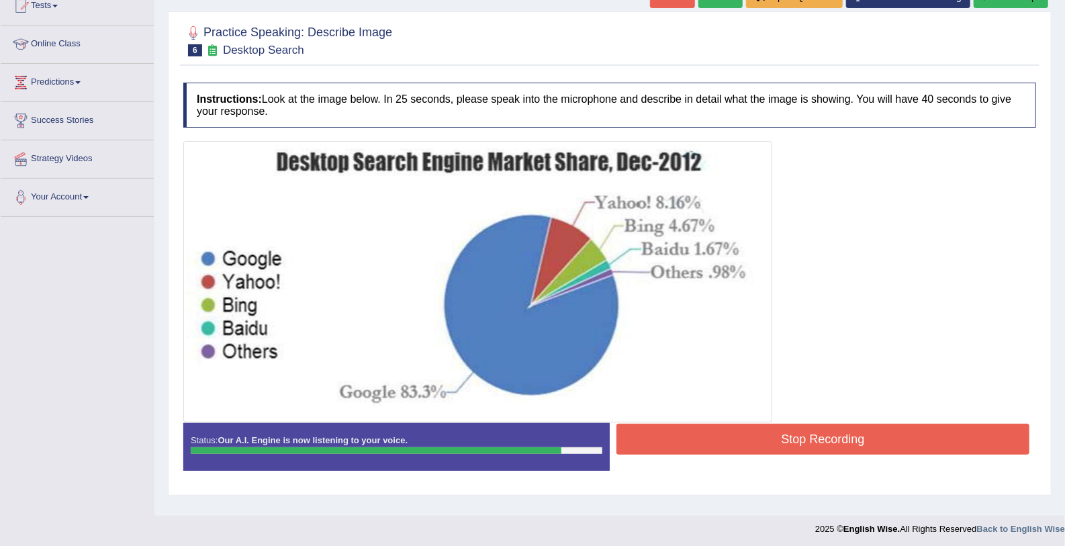
click at [764, 428] on button "Stop Recording" at bounding box center [823, 439] width 413 height 31
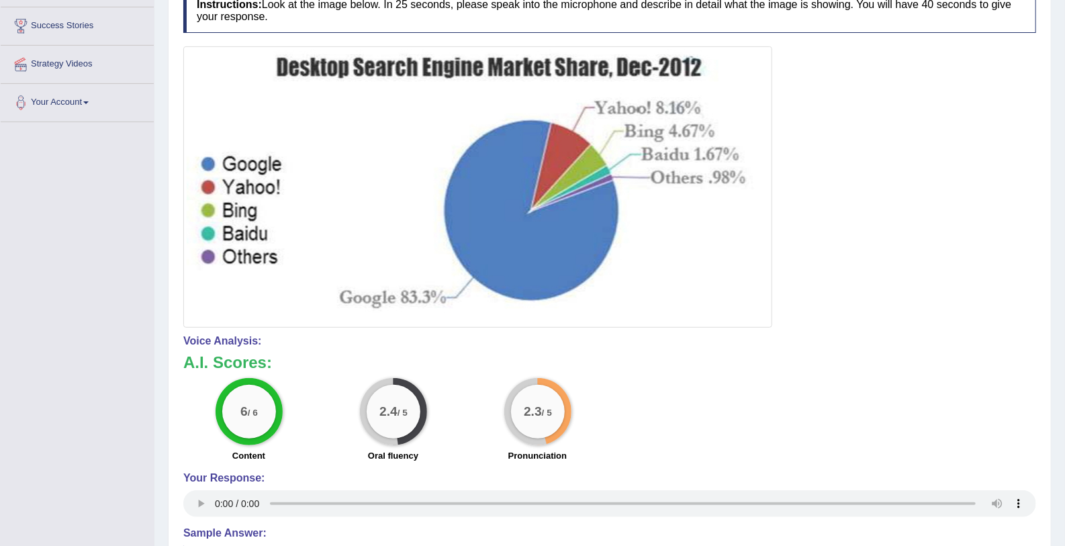
scroll to position [0, 0]
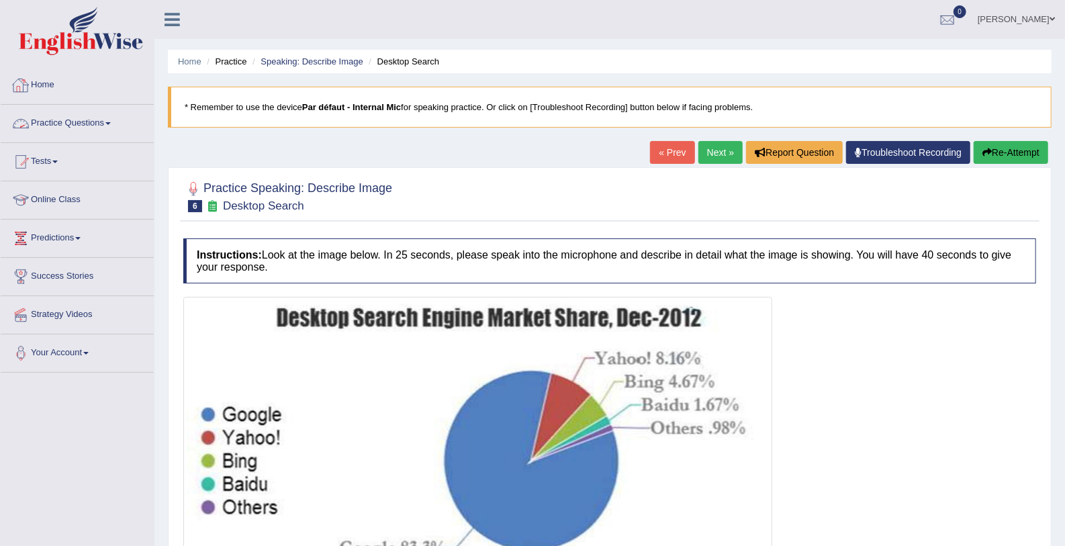
click at [63, 120] on link "Practice Questions" at bounding box center [77, 122] width 153 height 34
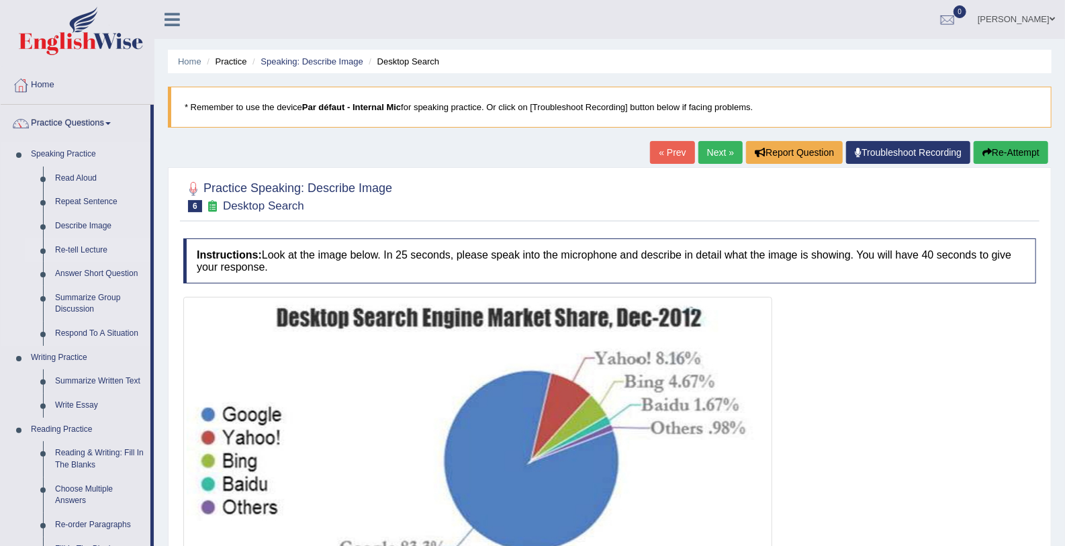
click at [93, 248] on link "Re-tell Lecture" at bounding box center [99, 250] width 101 height 24
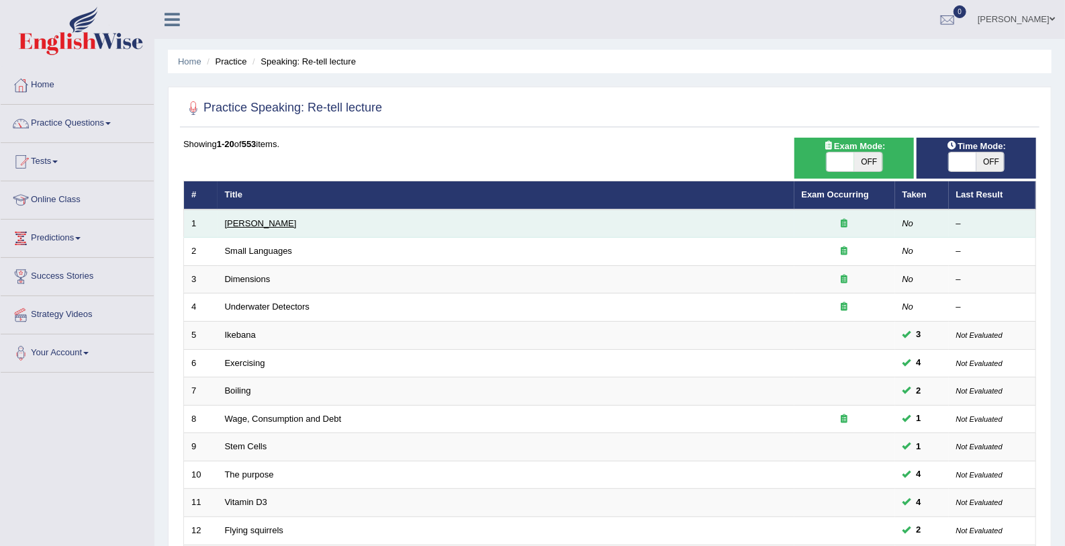
click at [257, 223] on link "[PERSON_NAME]" at bounding box center [261, 223] width 72 height 10
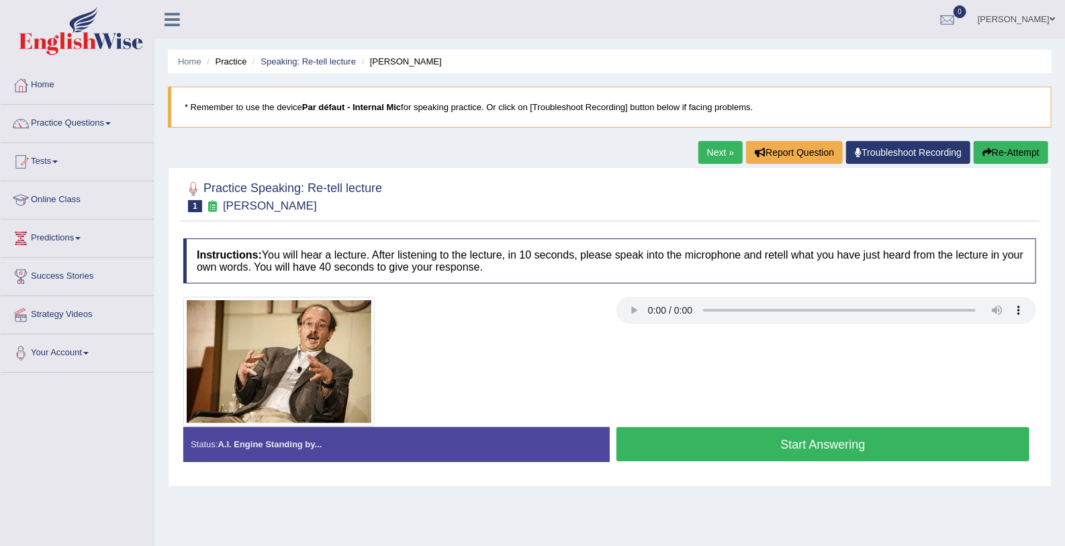
click at [806, 441] on button "Start Answering" at bounding box center [823, 444] width 413 height 34
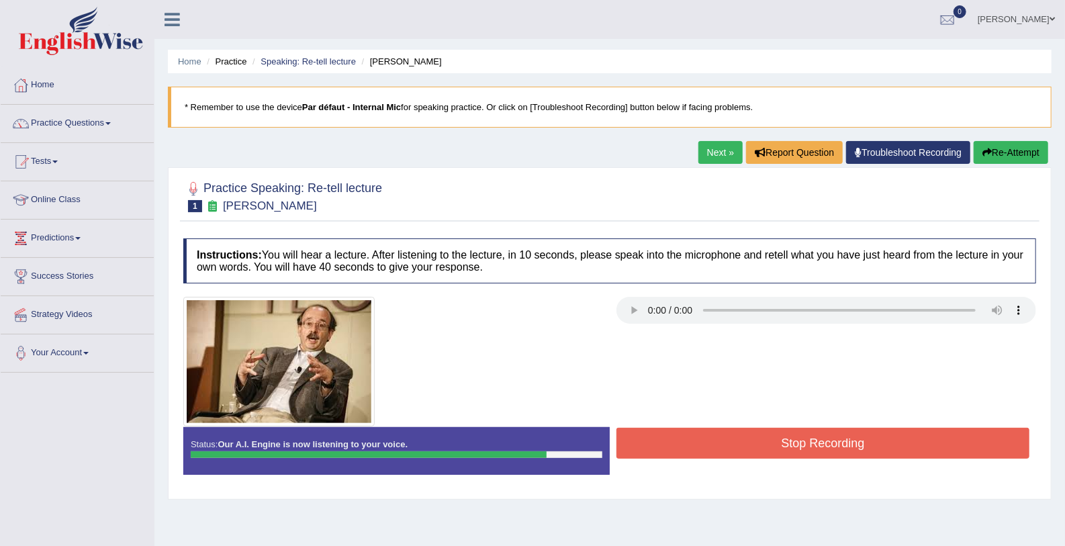
click at [806, 441] on button "Stop Recording" at bounding box center [823, 443] width 413 height 31
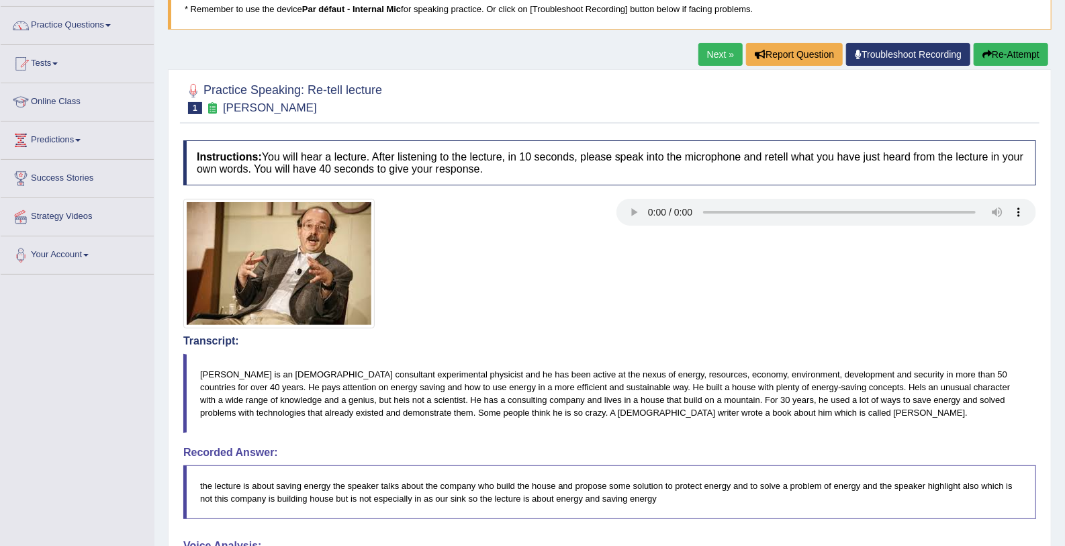
scroll to position [97, 0]
click at [712, 62] on link "Next »" at bounding box center [721, 55] width 44 height 23
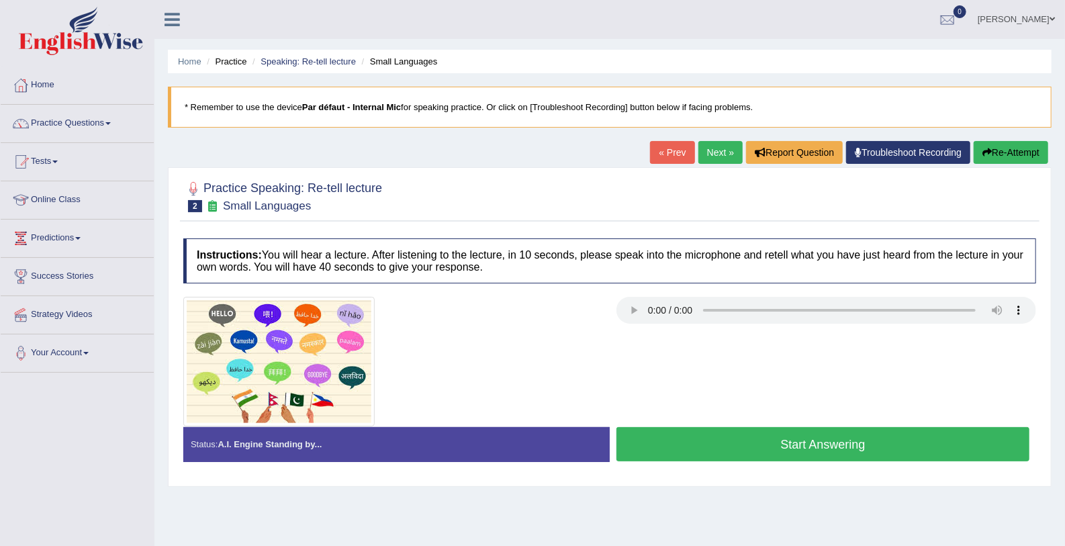
click at [733, 439] on button "Start Answering" at bounding box center [823, 444] width 413 height 34
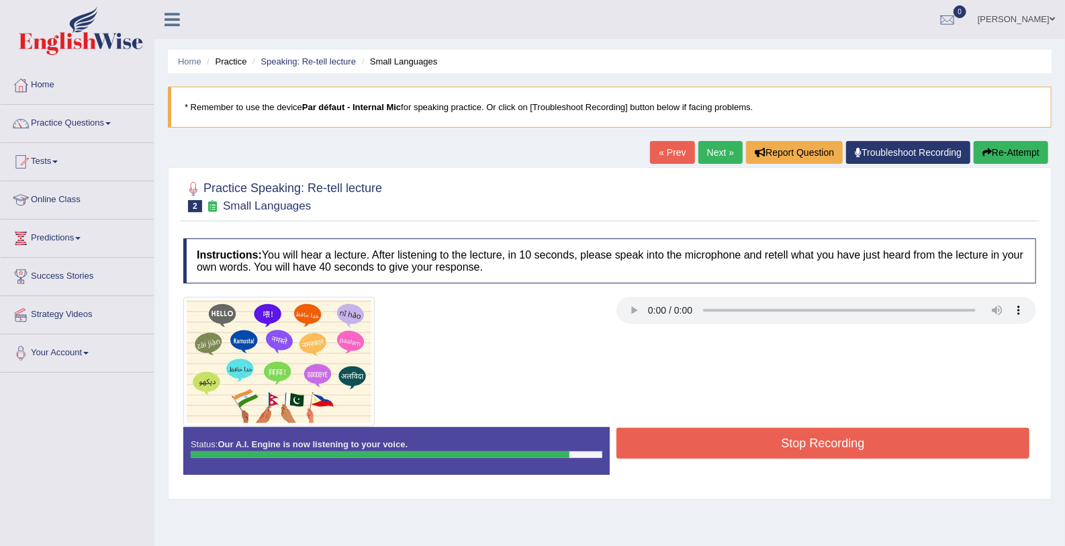
click at [733, 439] on button "Stop Recording" at bounding box center [823, 443] width 413 height 31
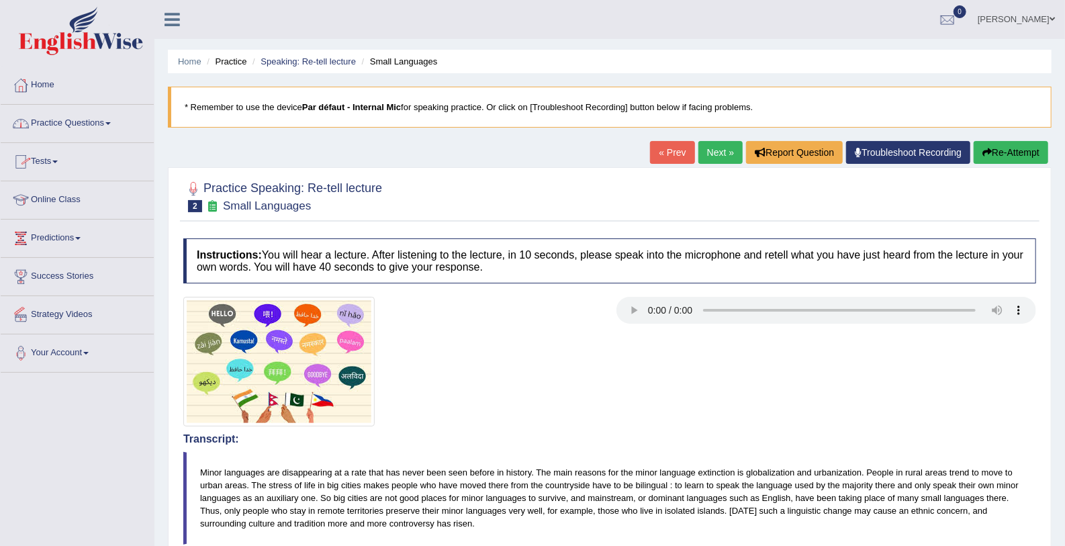
click at [59, 119] on link "Practice Questions" at bounding box center [77, 122] width 153 height 34
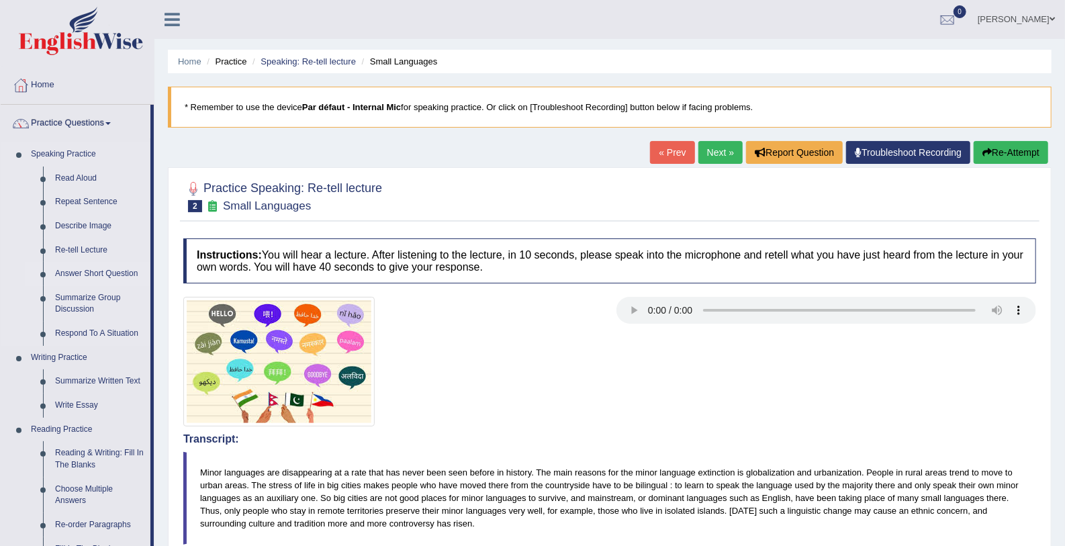
click at [75, 276] on link "Answer Short Question" at bounding box center [99, 274] width 101 height 24
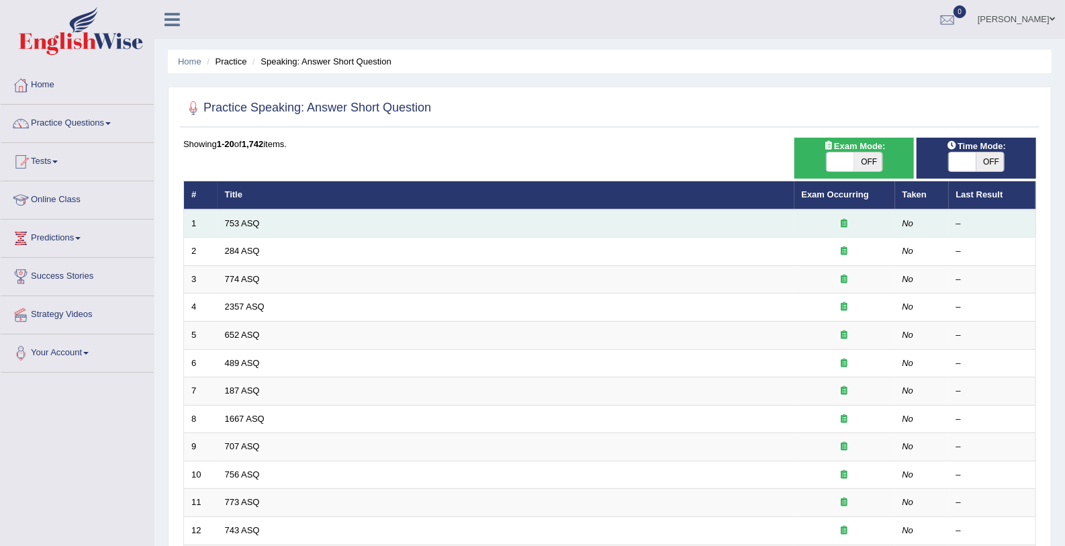
click at [259, 226] on td "753 ASQ" at bounding box center [506, 224] width 577 height 28
click at [231, 225] on link "753 ASQ" at bounding box center [242, 223] width 35 height 10
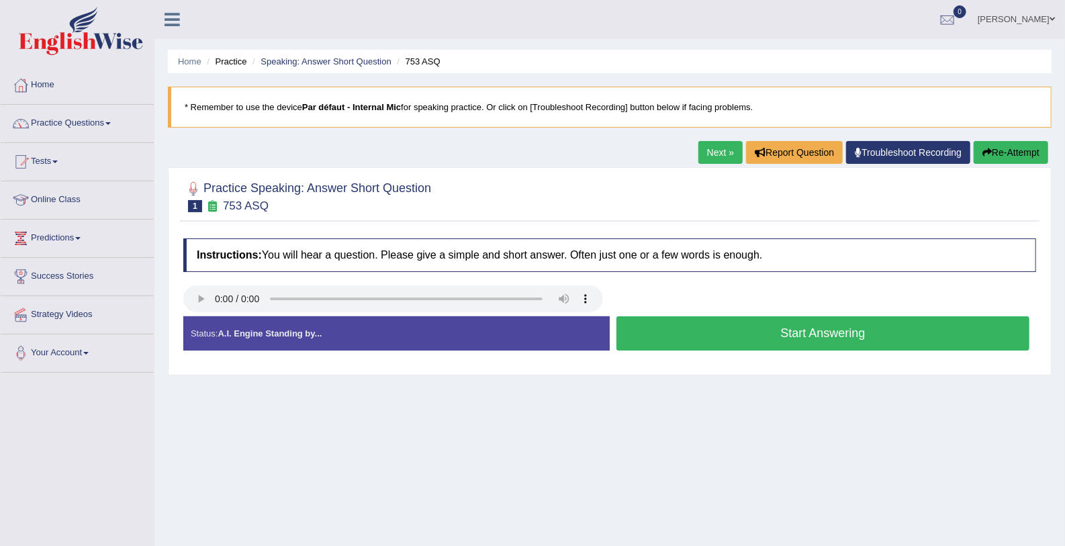
click at [727, 156] on link "Next »" at bounding box center [721, 152] width 44 height 23
click at [709, 153] on link "Next »" at bounding box center [721, 152] width 44 height 23
click at [711, 148] on link "Next »" at bounding box center [721, 152] width 44 height 23
click at [720, 156] on link "Next »" at bounding box center [721, 152] width 44 height 23
click at [87, 128] on link "Practice Questions" at bounding box center [77, 122] width 153 height 34
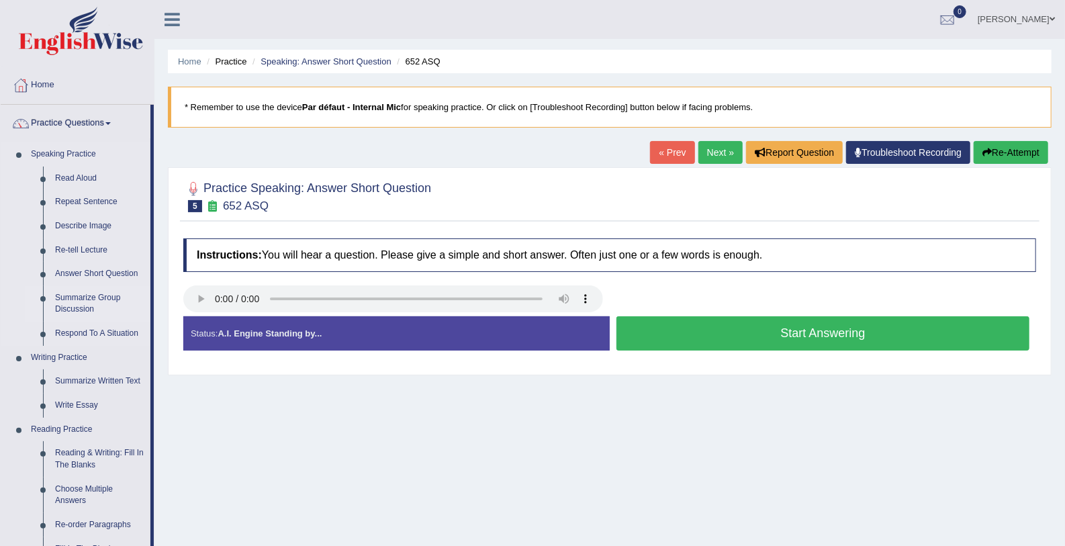
click at [89, 300] on link "Summarize Group Discussion" at bounding box center [99, 304] width 101 height 36
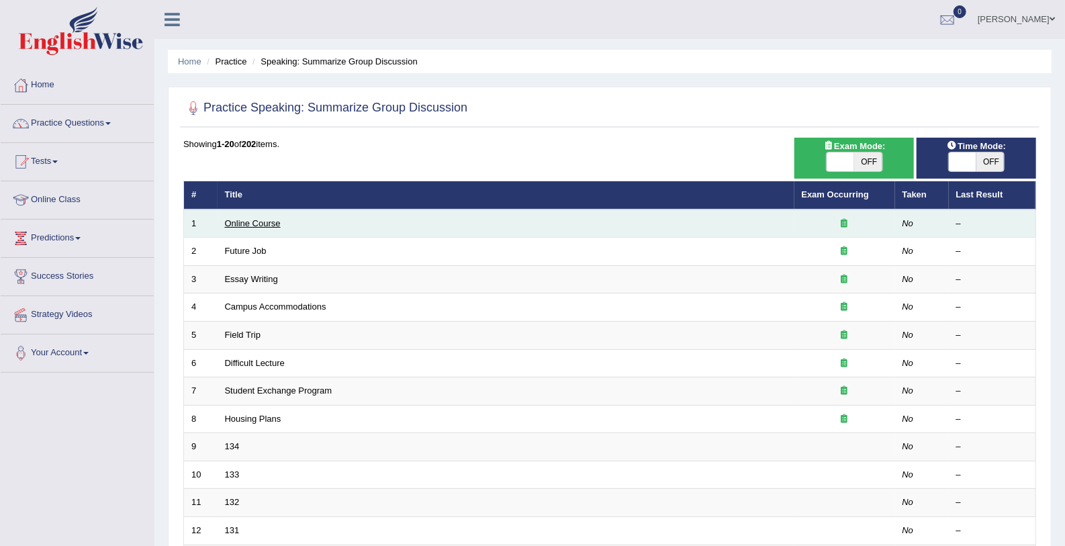
click at [266, 223] on link "Online Course" at bounding box center [253, 223] width 56 height 10
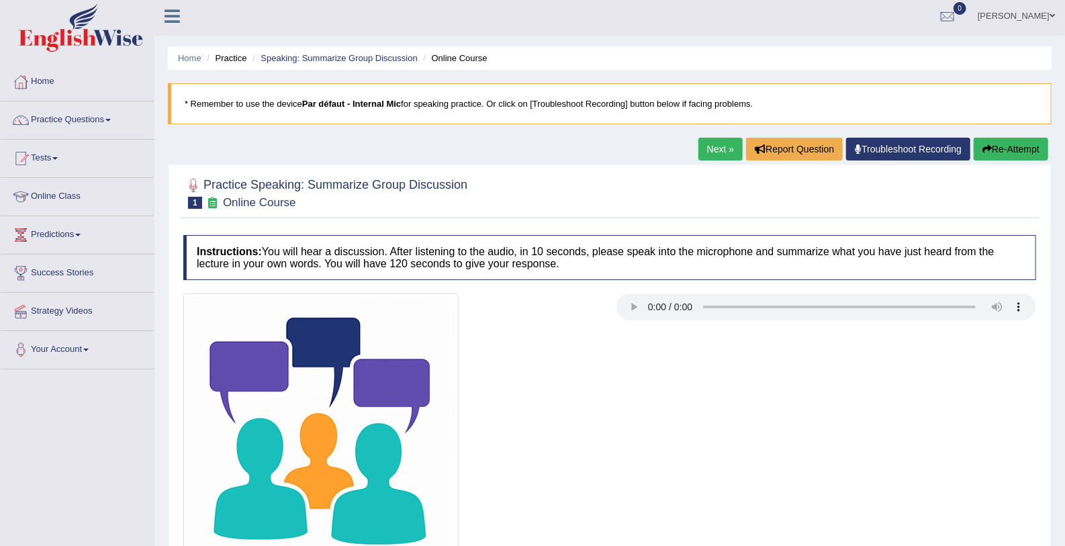
scroll to position [109, 0]
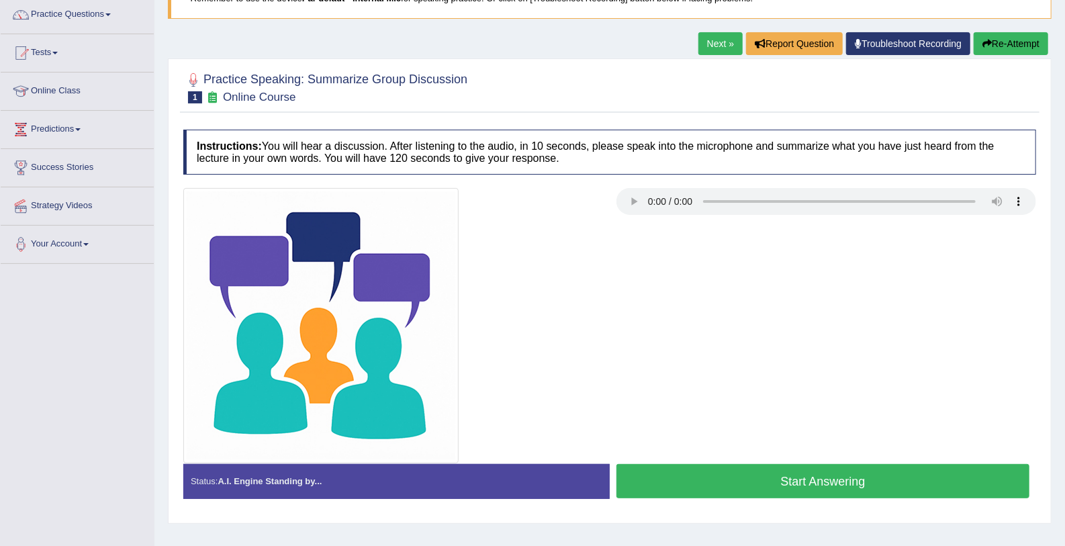
click at [727, 475] on button "Start Answering" at bounding box center [823, 481] width 413 height 34
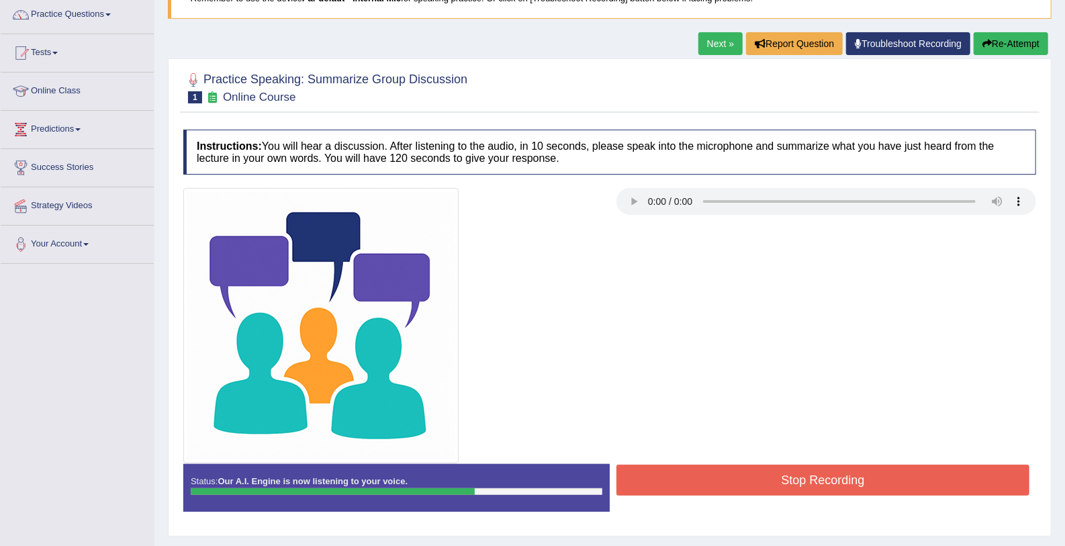
click at [727, 475] on button "Stop Recording" at bounding box center [823, 480] width 413 height 31
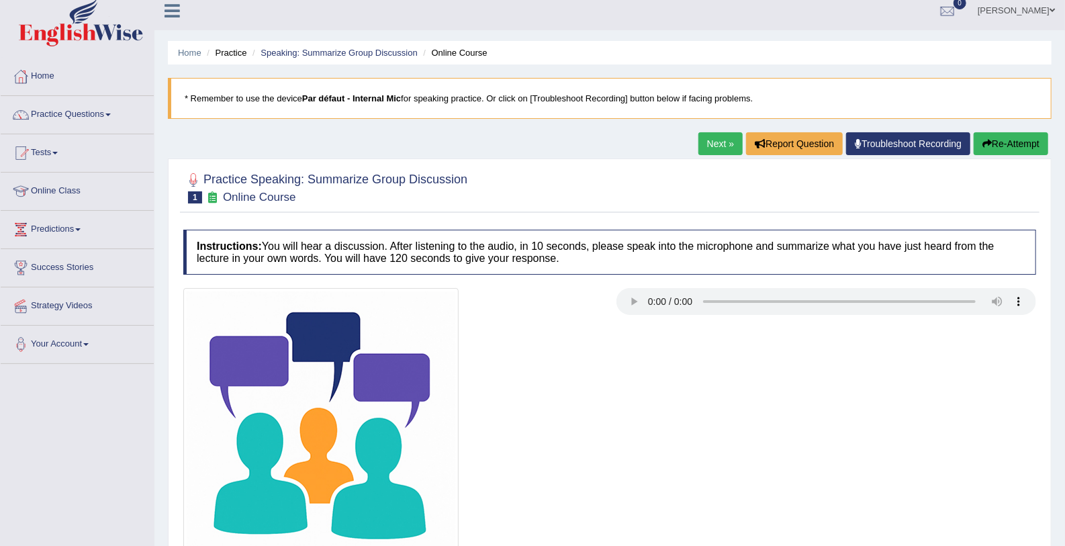
scroll to position [0, 0]
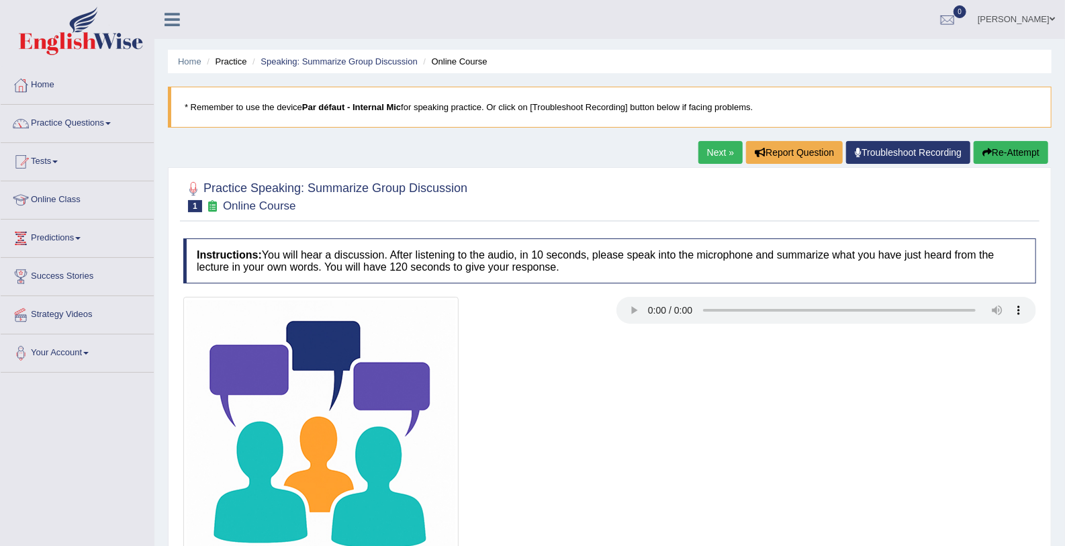
click at [709, 150] on link "Next »" at bounding box center [721, 152] width 44 height 23
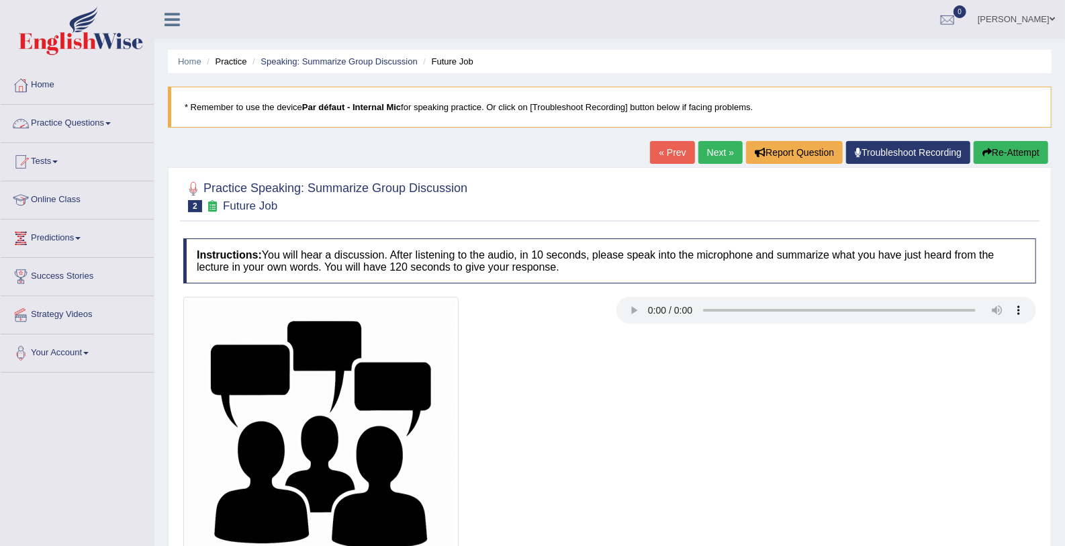
click at [118, 116] on link "Practice Questions" at bounding box center [77, 122] width 153 height 34
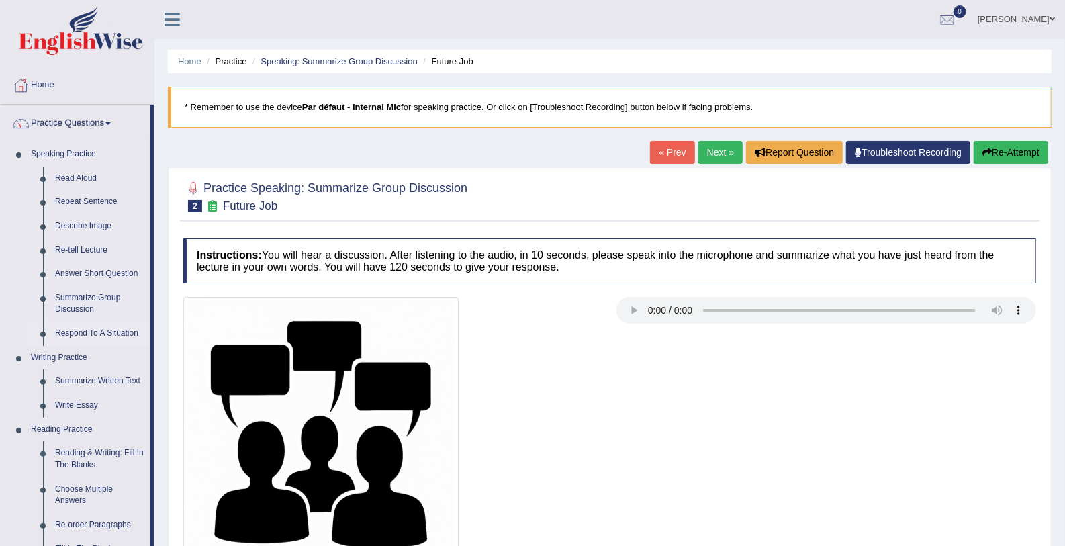
click at [94, 334] on link "Respond To A Situation" at bounding box center [99, 334] width 101 height 24
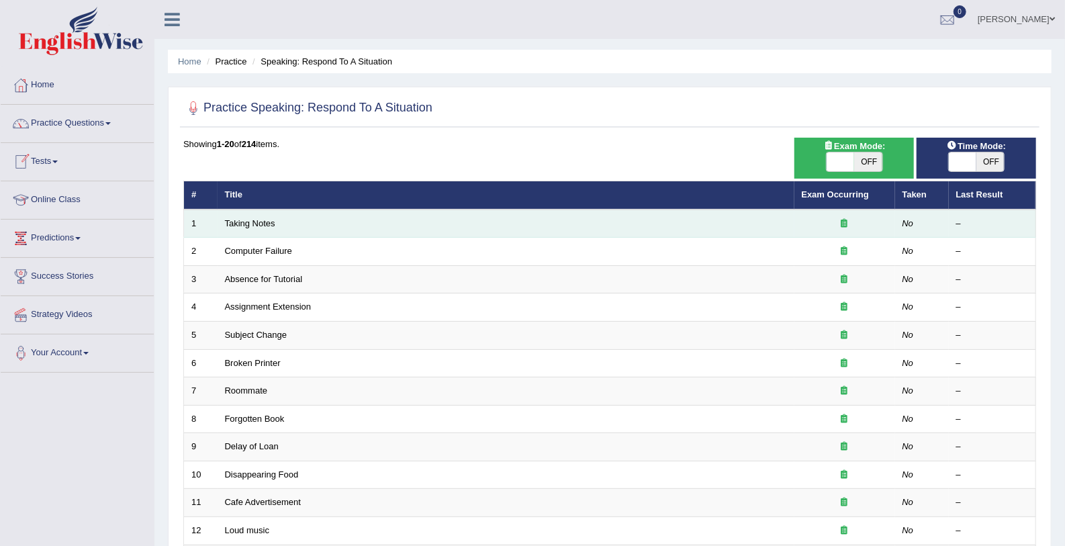
click at [281, 220] on td "Taking Notes" at bounding box center [506, 224] width 577 height 28
click at [251, 222] on link "Taking Notes" at bounding box center [250, 223] width 50 height 10
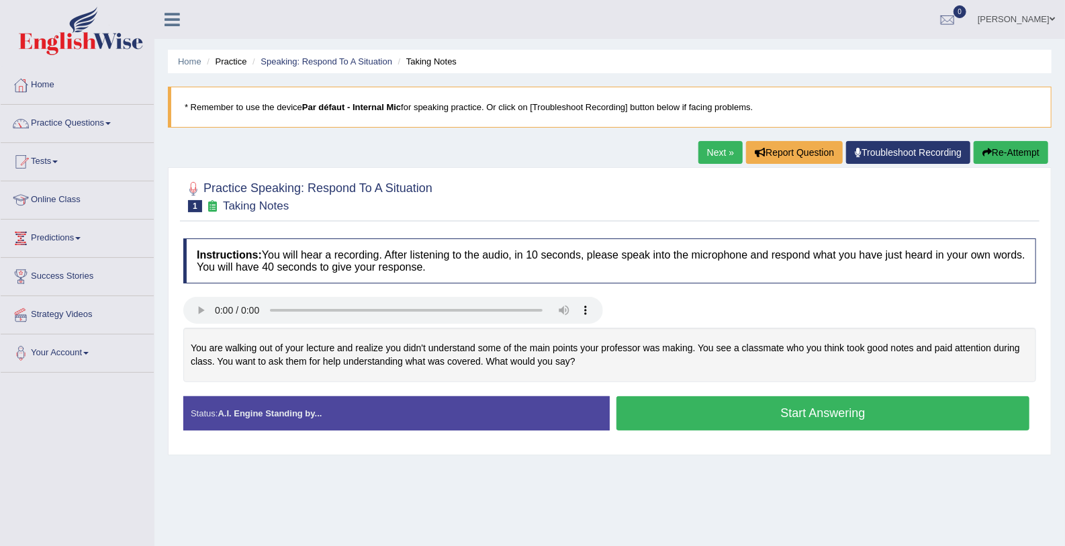
click at [634, 412] on button "Start Answering" at bounding box center [823, 413] width 413 height 34
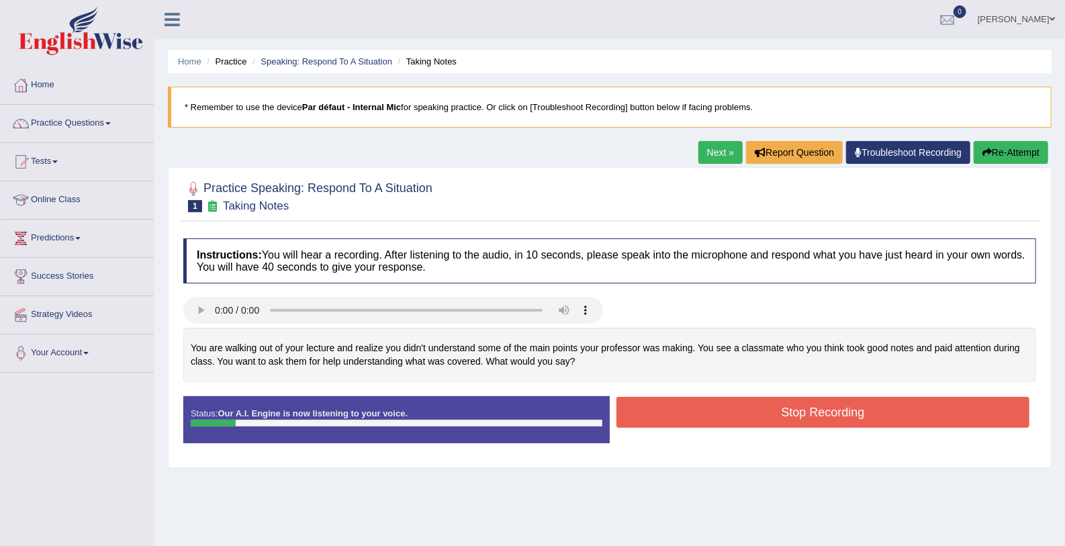
click at [634, 413] on button "Stop Recording" at bounding box center [823, 412] width 413 height 31
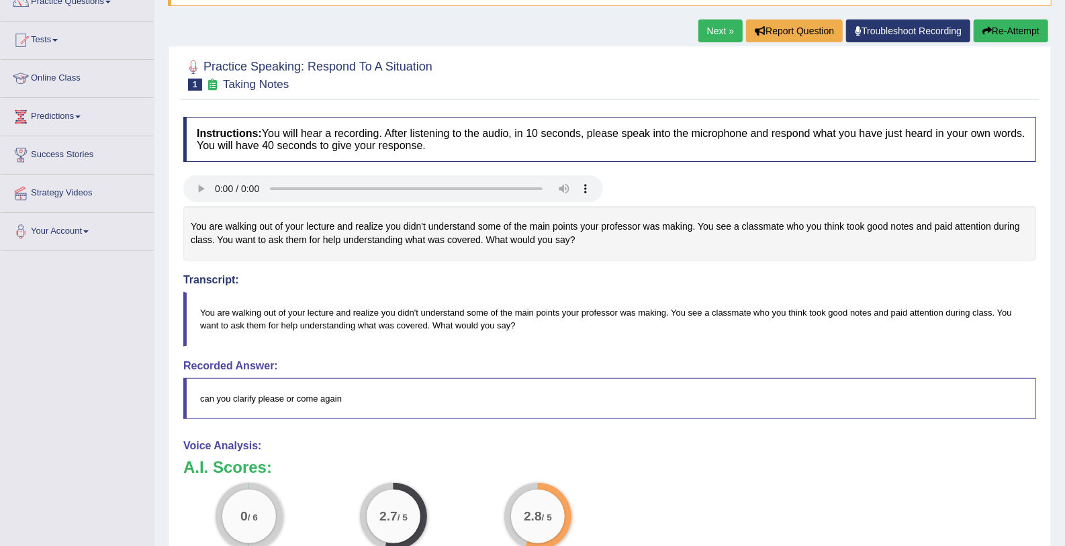
scroll to position [97, 0]
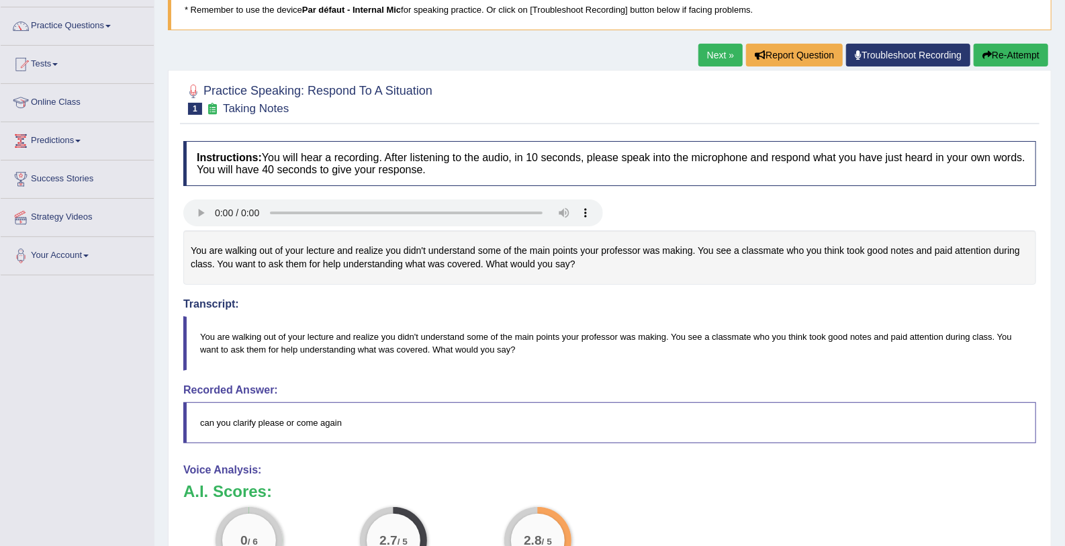
click at [998, 52] on button "Re-Attempt" at bounding box center [1011, 55] width 75 height 23
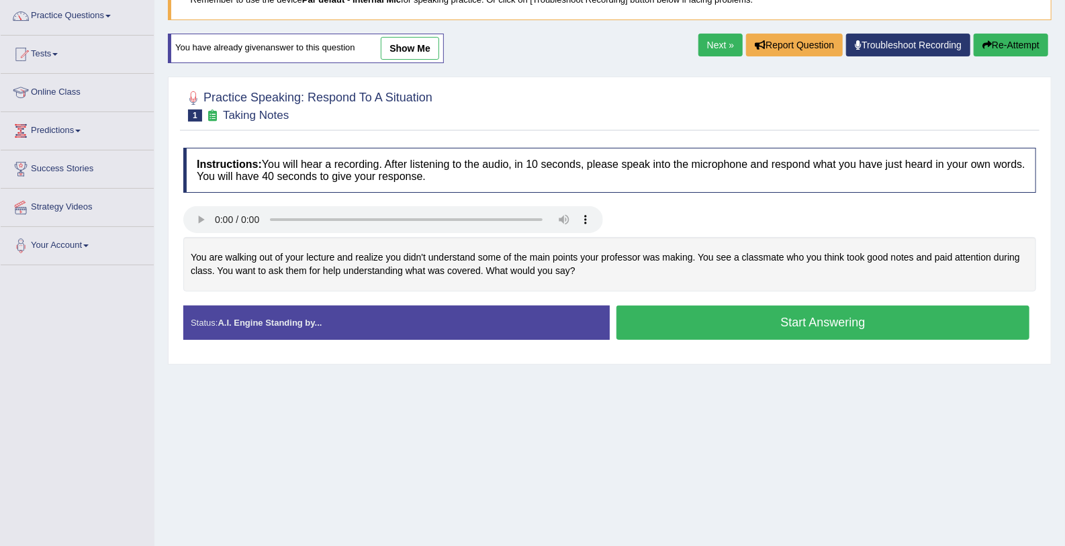
click at [662, 331] on button "Start Answering" at bounding box center [823, 323] width 413 height 34
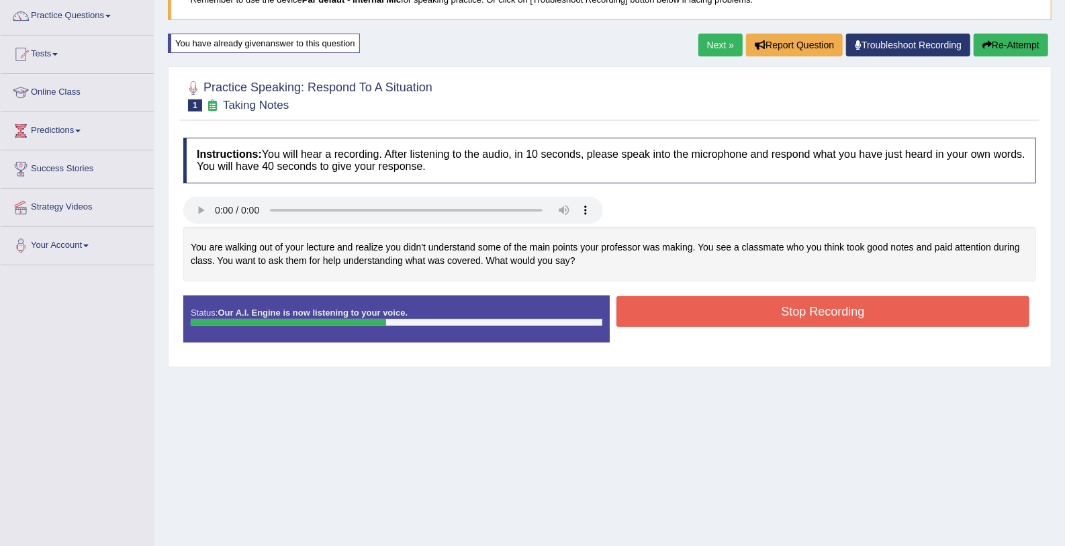
click at [666, 317] on button "Stop Recording" at bounding box center [823, 311] width 413 height 31
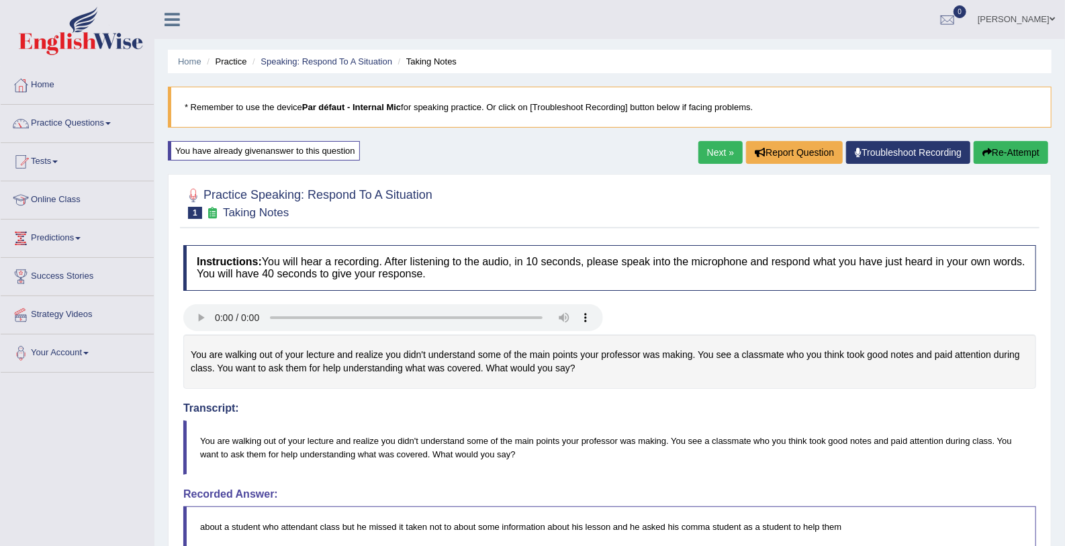
click at [729, 146] on link "Next »" at bounding box center [721, 152] width 44 height 23
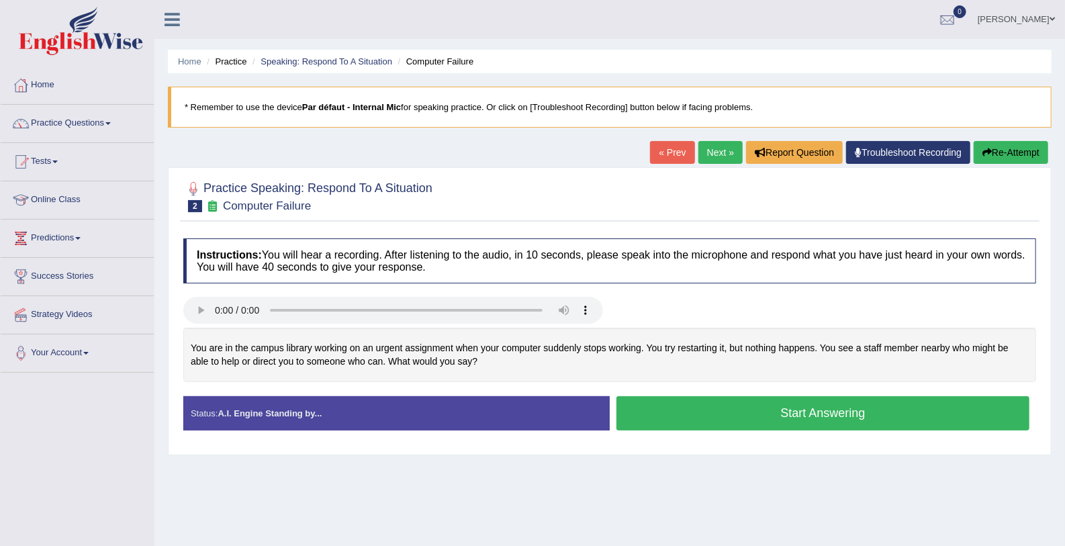
click at [793, 402] on button "Start Answering" at bounding box center [823, 413] width 413 height 34
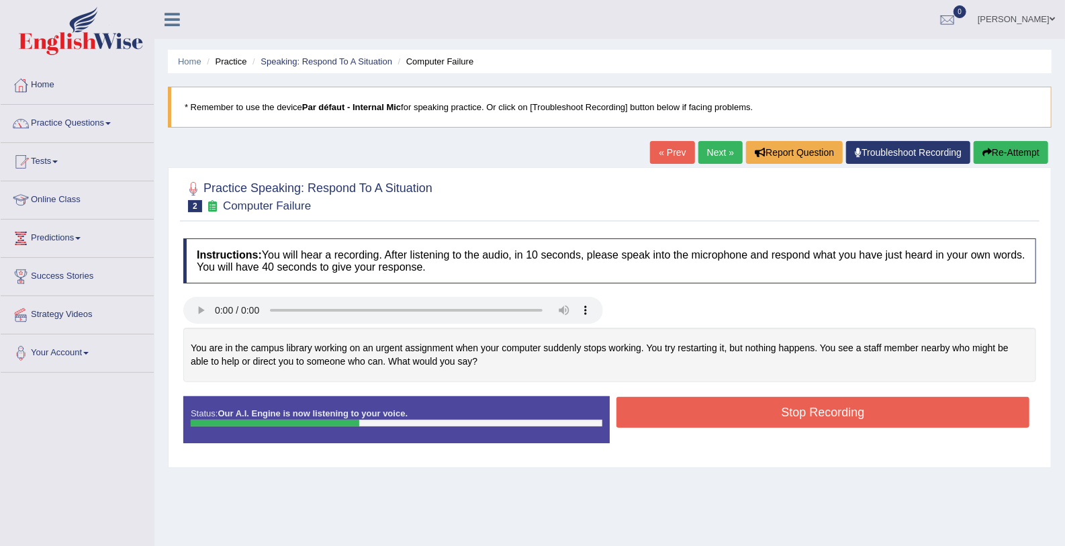
click at [793, 402] on button "Stop Recording" at bounding box center [823, 412] width 413 height 31
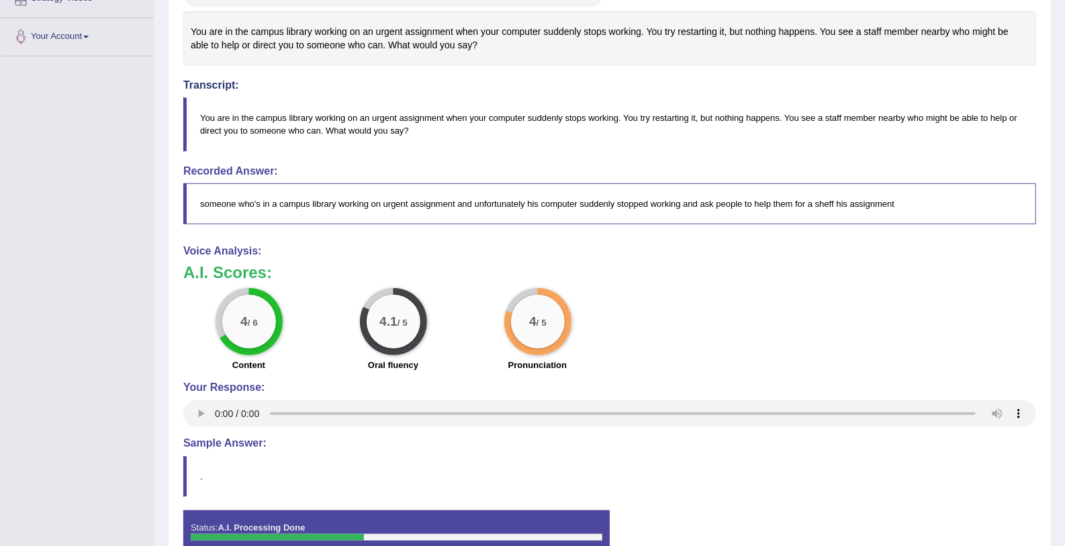
scroll to position [317, 0]
